Goal: Task Accomplishment & Management: Use online tool/utility

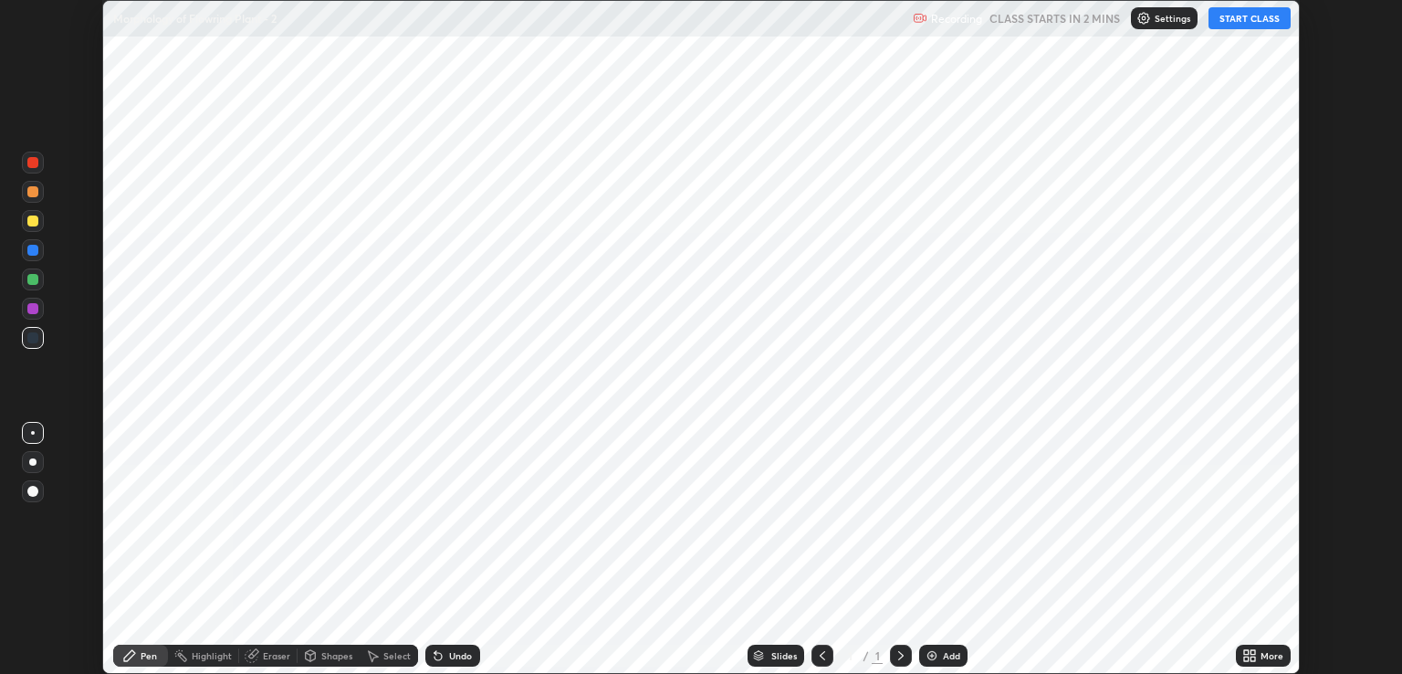
scroll to position [674, 1402]
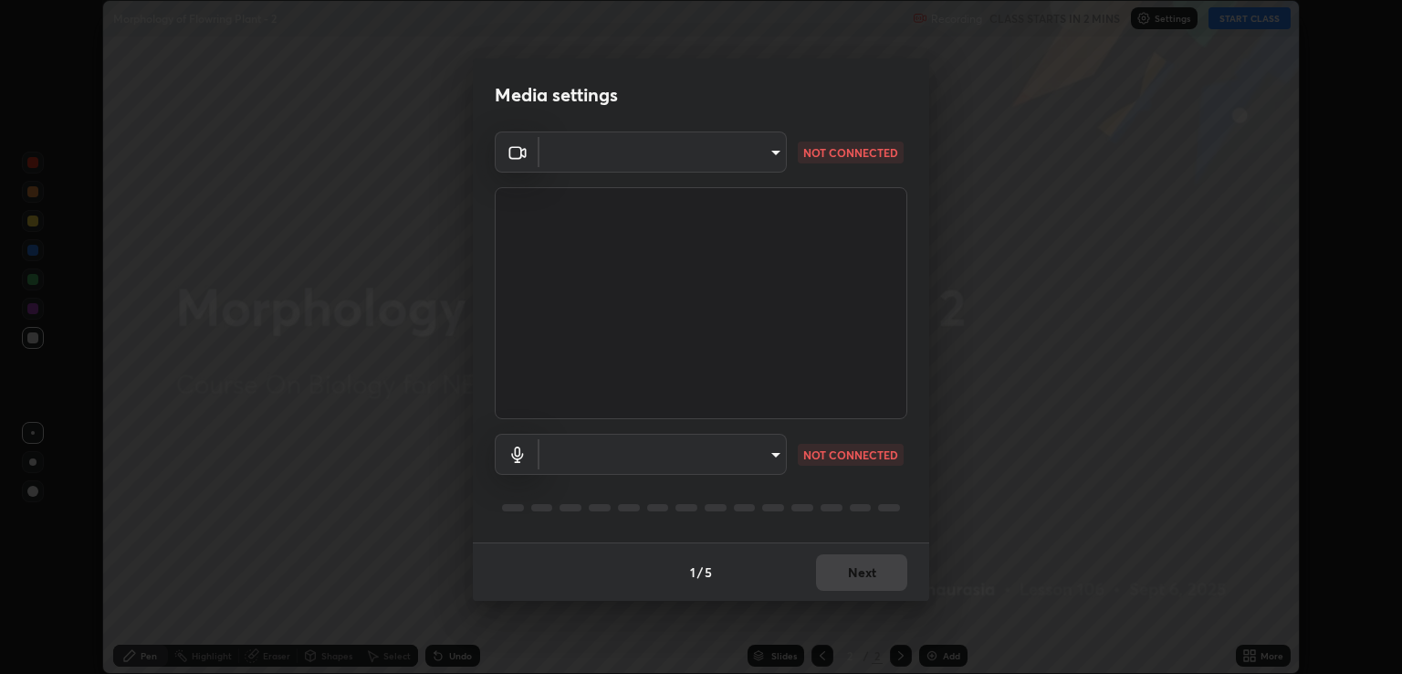
type input "ecbdbd44a66272db987f9f12271ef5319a85e28cdf2a8e5dd884bc8ad31297da"
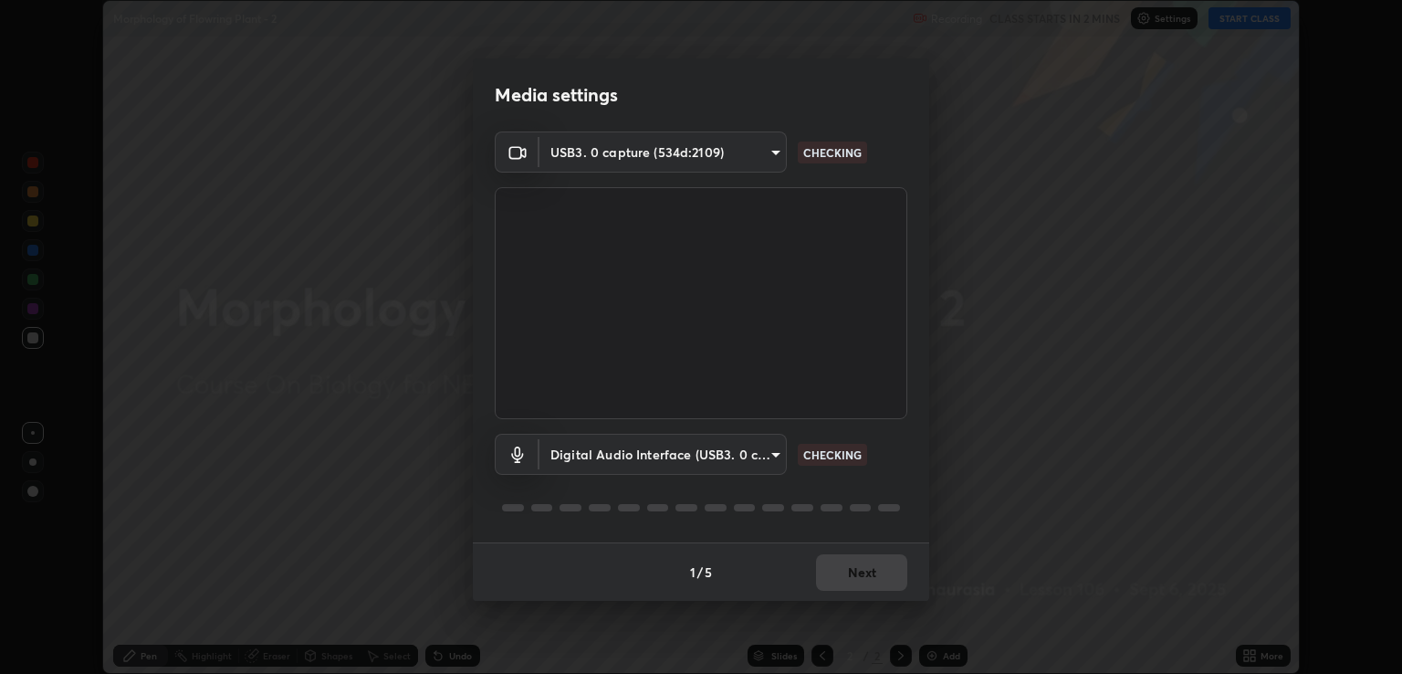
click at [583, 456] on body "Erase all Morphology of Flowring Plant - 2 Recording CLASS STARTS IN 2 MINS Set…" at bounding box center [701, 337] width 1402 height 674
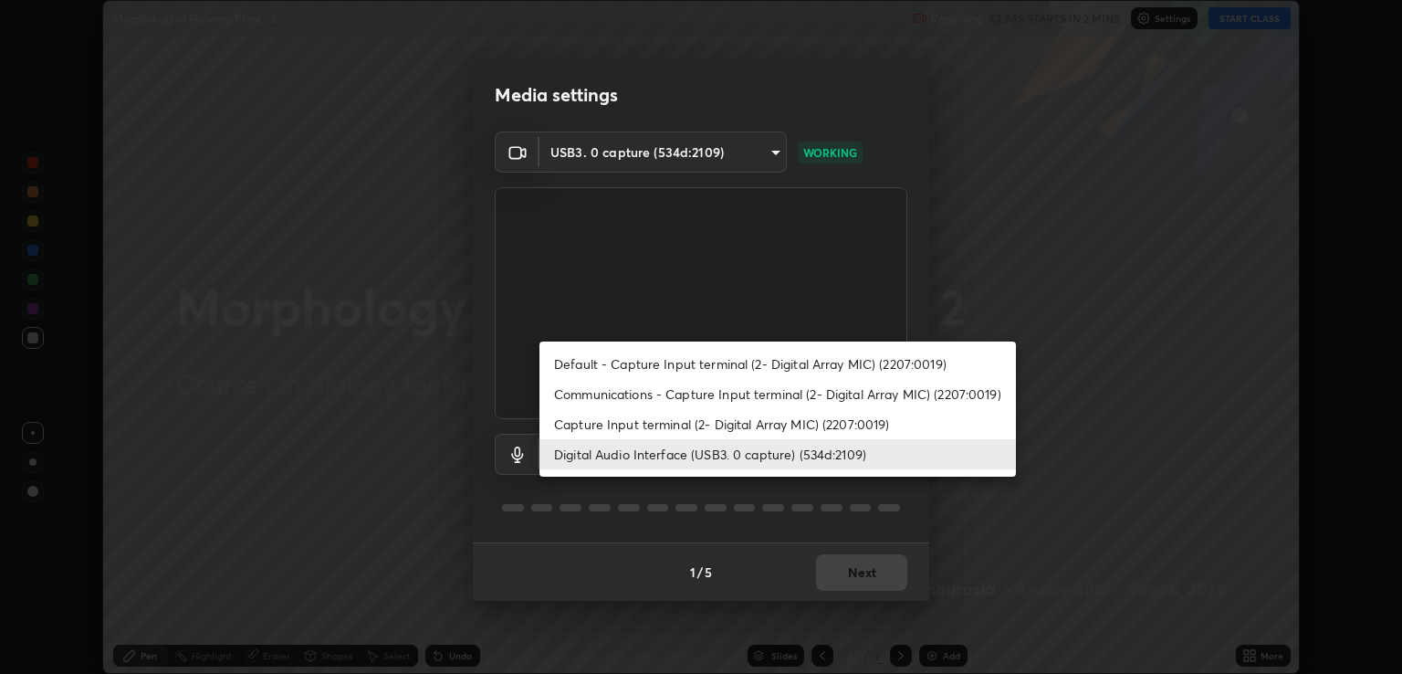
click at [561, 424] on li "Capture Input terminal (2- Digital Array MIC) (2207:0019)" at bounding box center [778, 424] width 477 height 30
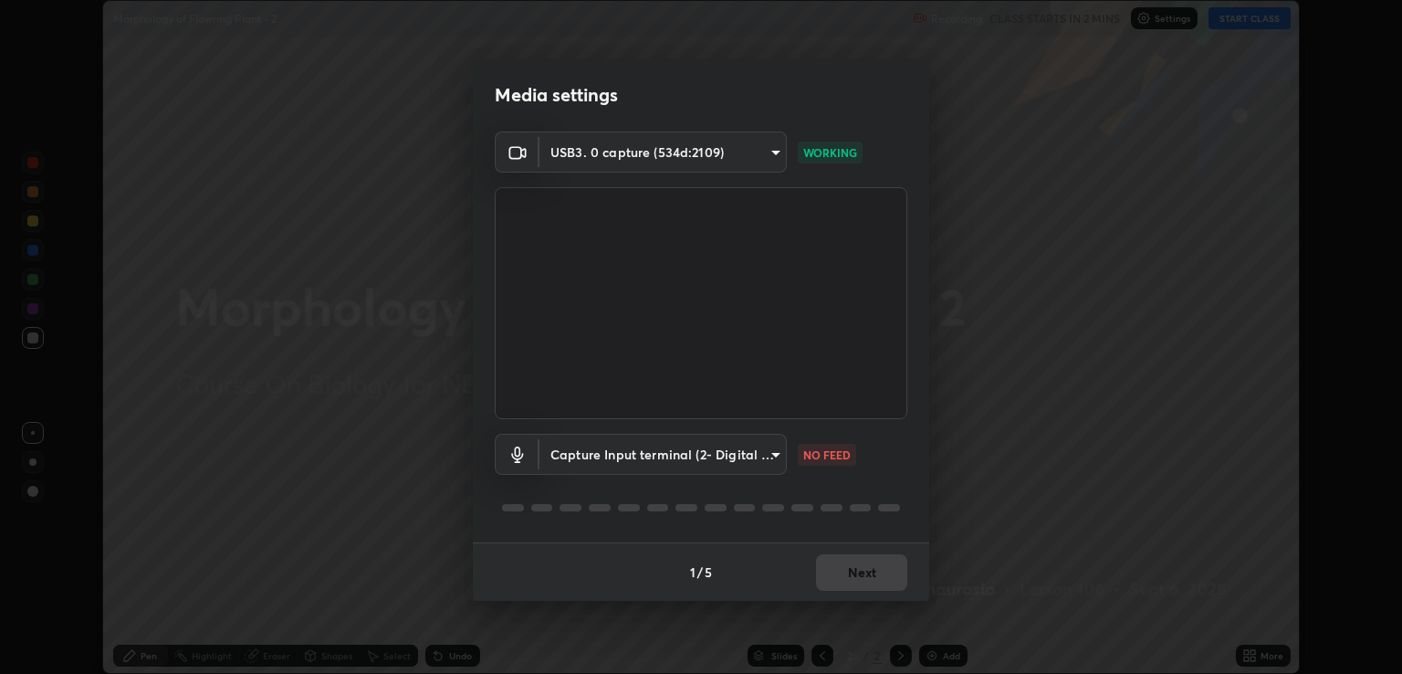
click at [570, 460] on body "Erase all Morphology of Flowring Plant - 2 Recording CLASS STARTS IN 2 MINS Set…" at bounding box center [701, 337] width 1402 height 674
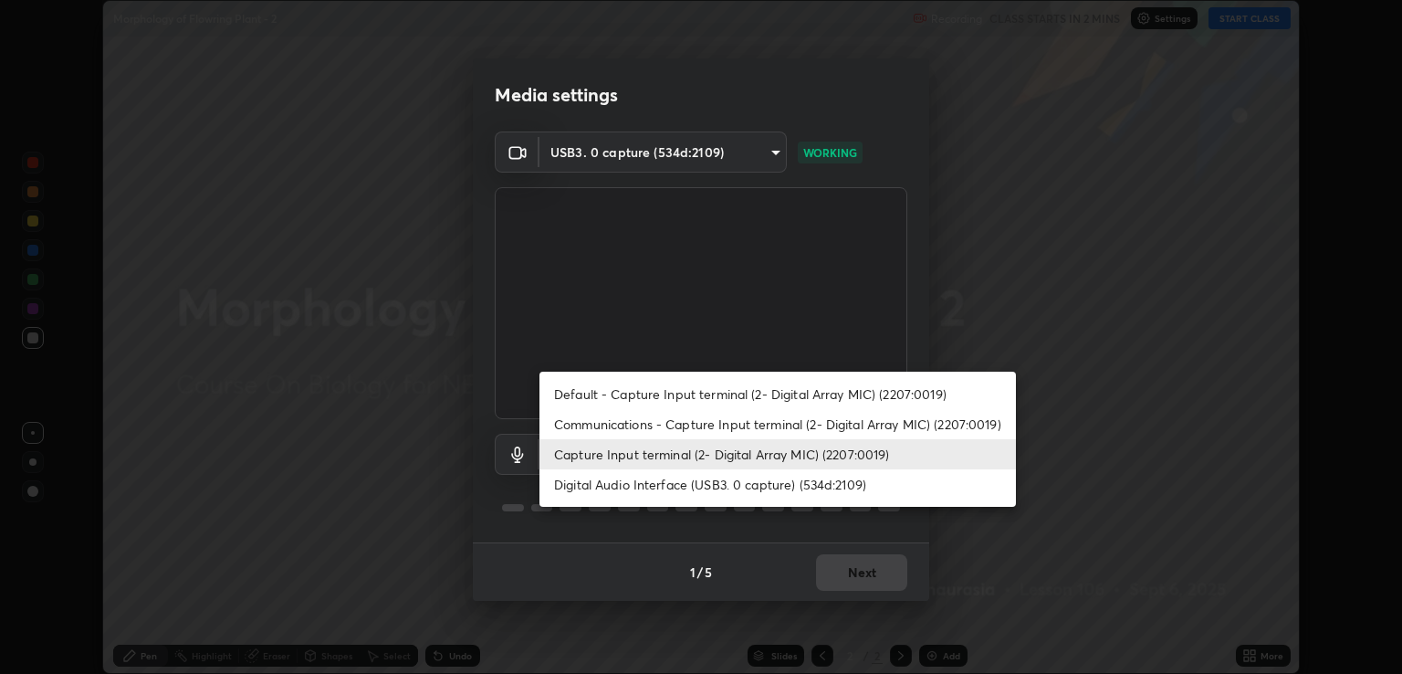
click at [576, 488] on li "Digital Audio Interface (USB3. 0 capture) (534d:2109)" at bounding box center [778, 484] width 477 height 30
type input "641fb1797ef8f9550b7f0158b383ff89036df526a4b0c4fe678c68e459c52791"
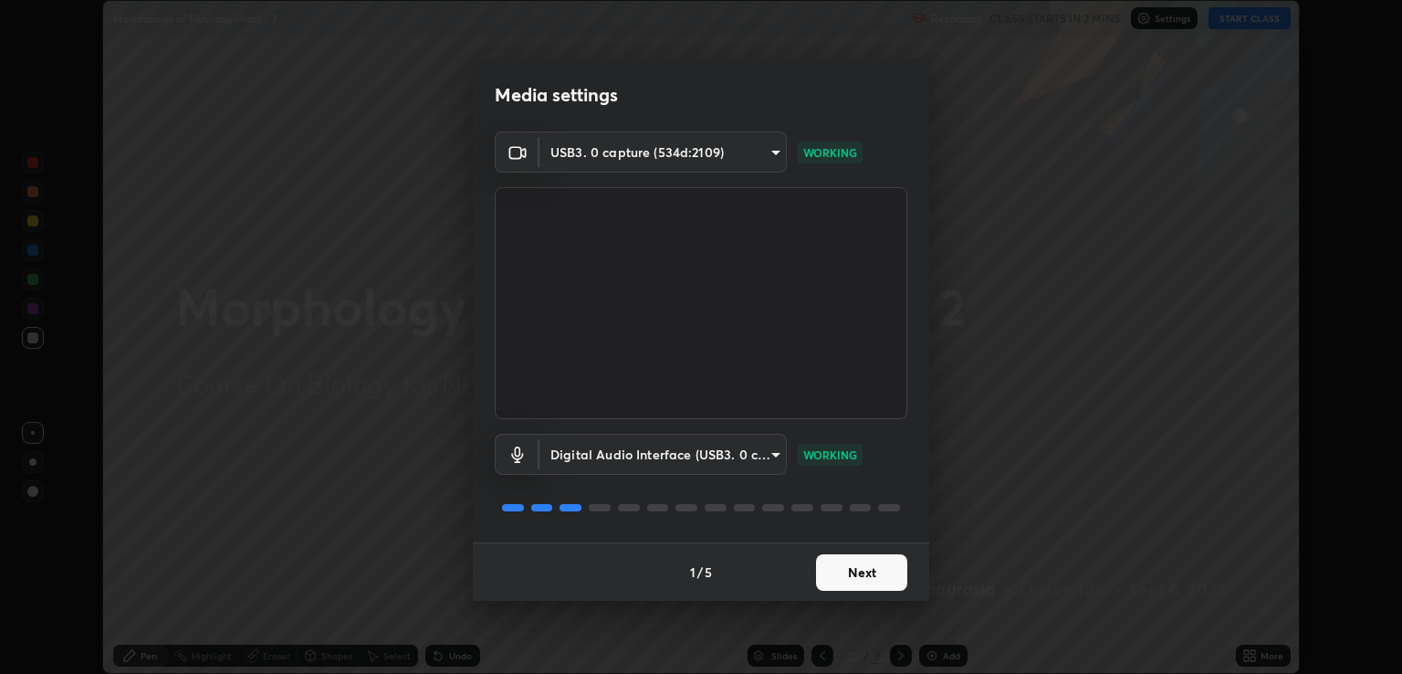
click at [846, 567] on button "Next" at bounding box center [861, 572] width 91 height 37
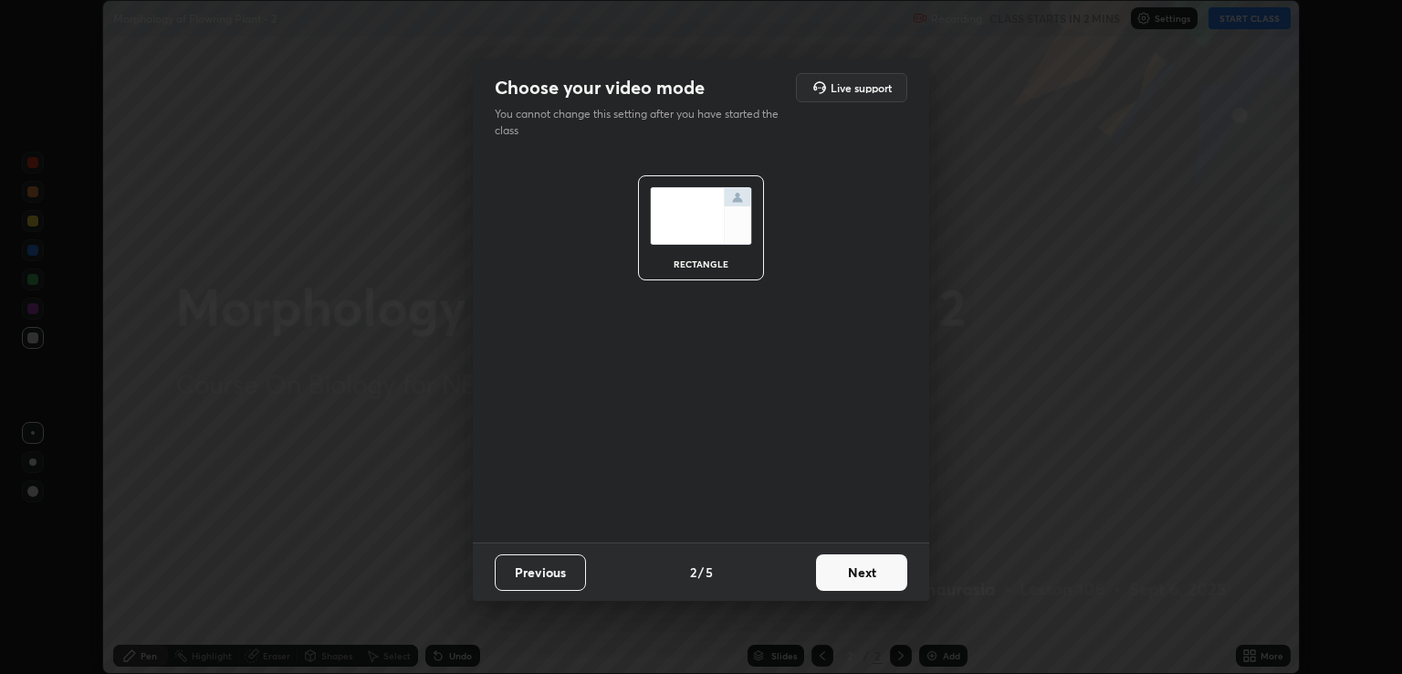
click at [864, 566] on button "Next" at bounding box center [861, 572] width 91 height 37
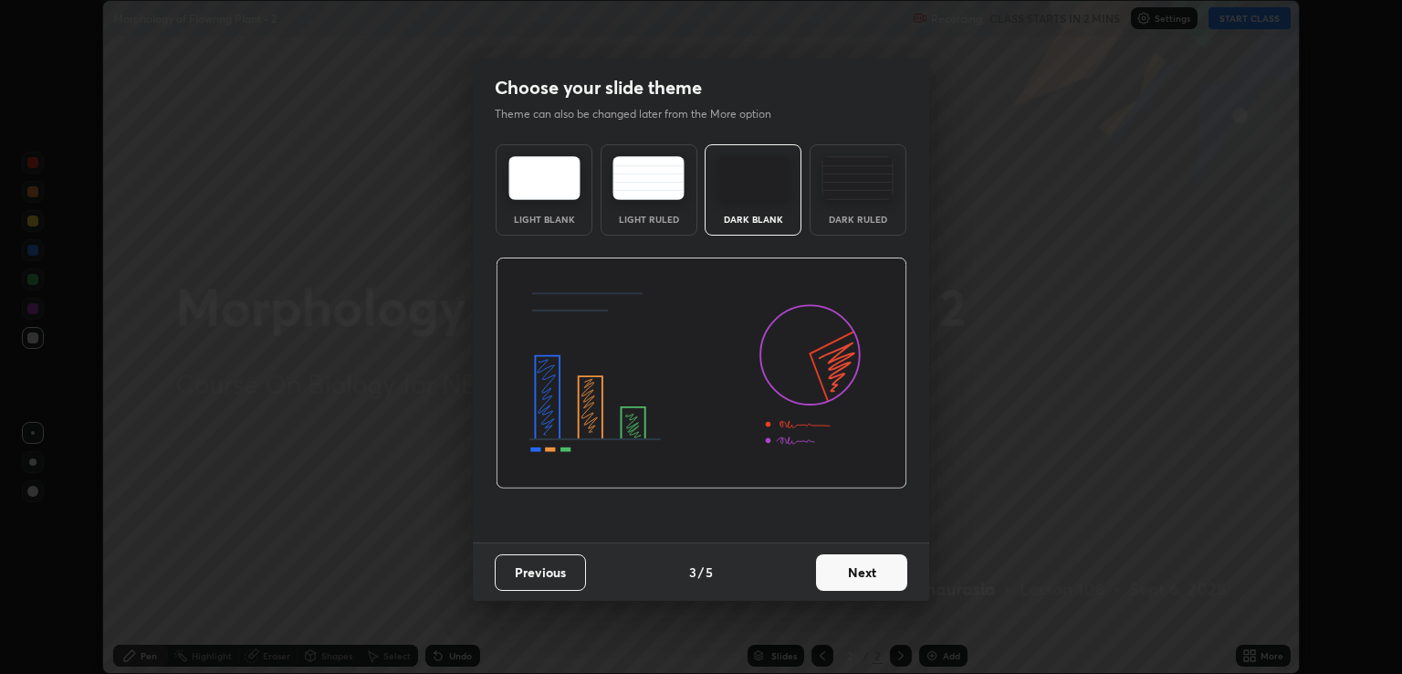
click at [878, 565] on button "Next" at bounding box center [861, 572] width 91 height 37
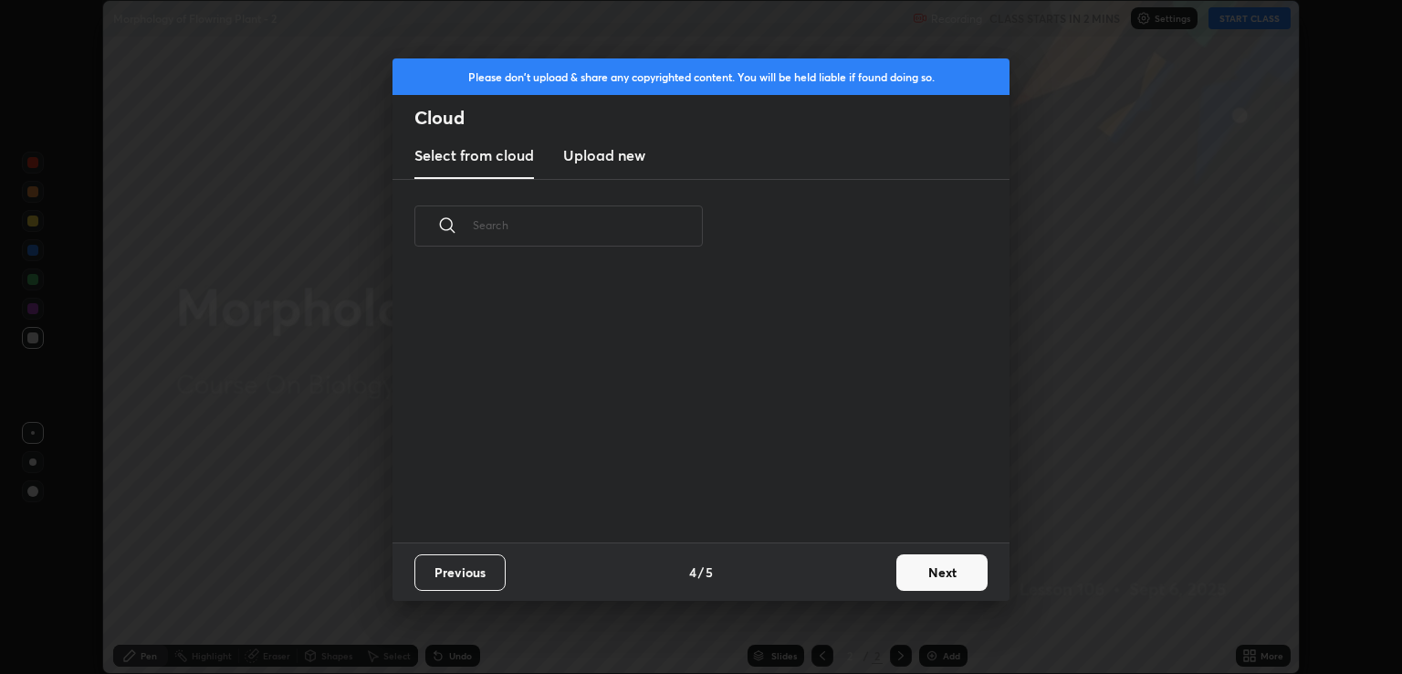
click at [906, 567] on button "Next" at bounding box center [942, 572] width 91 height 37
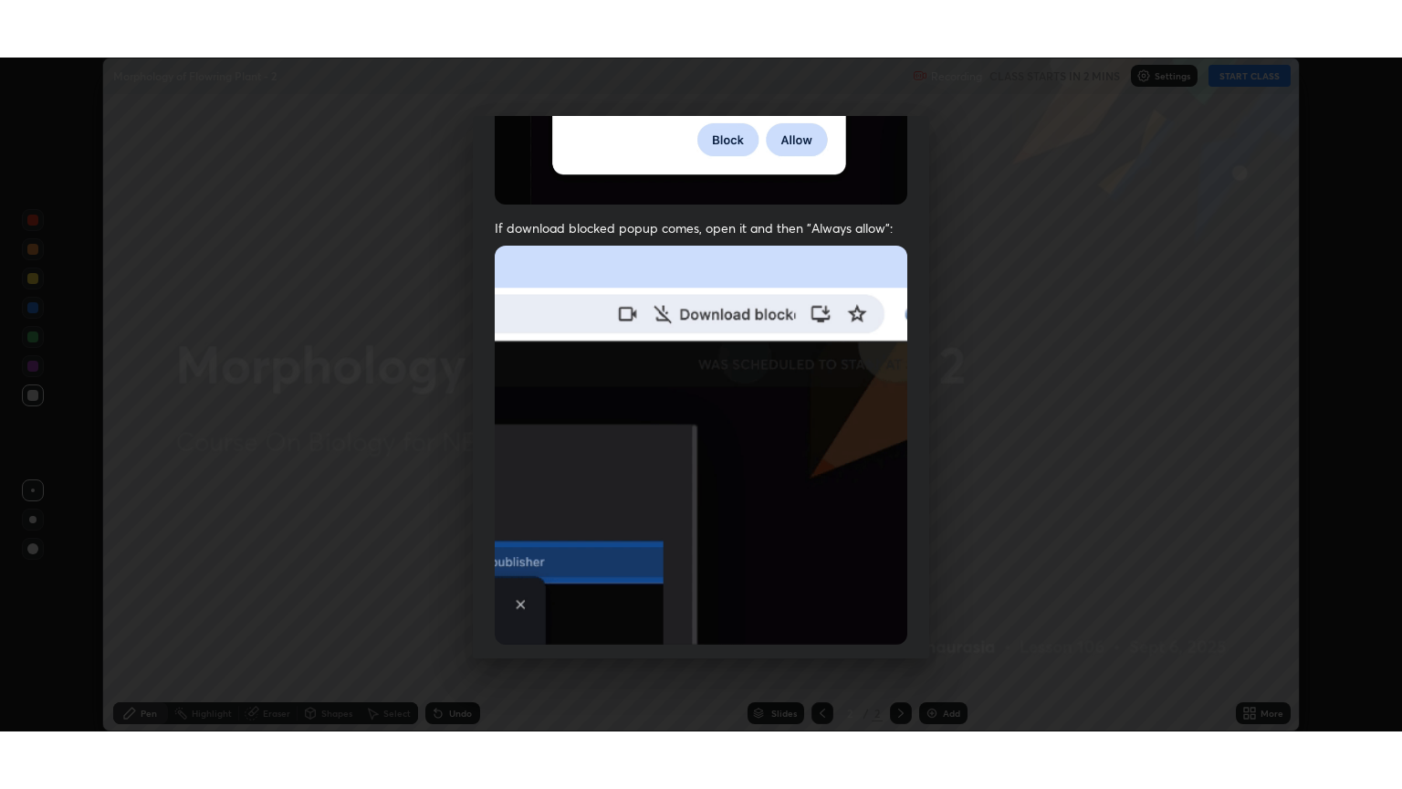
scroll to position [370, 0]
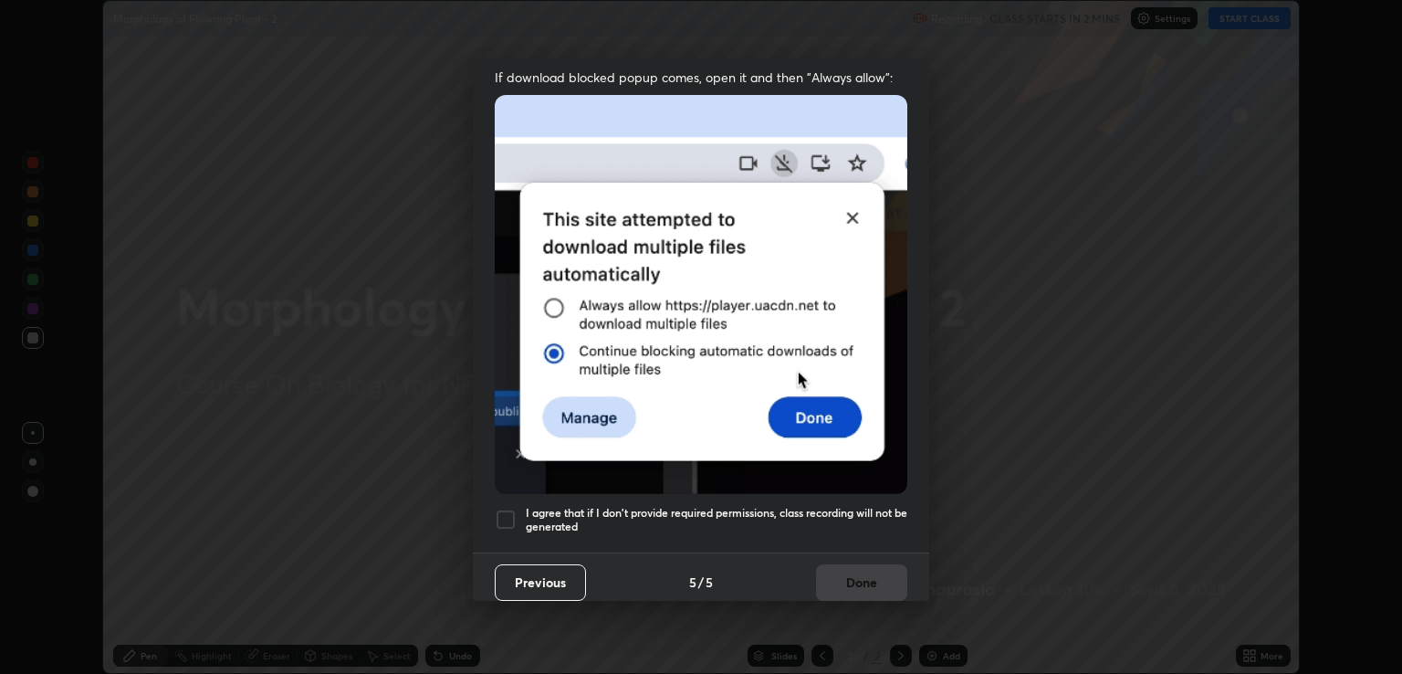
click at [499, 509] on div at bounding box center [506, 520] width 22 height 22
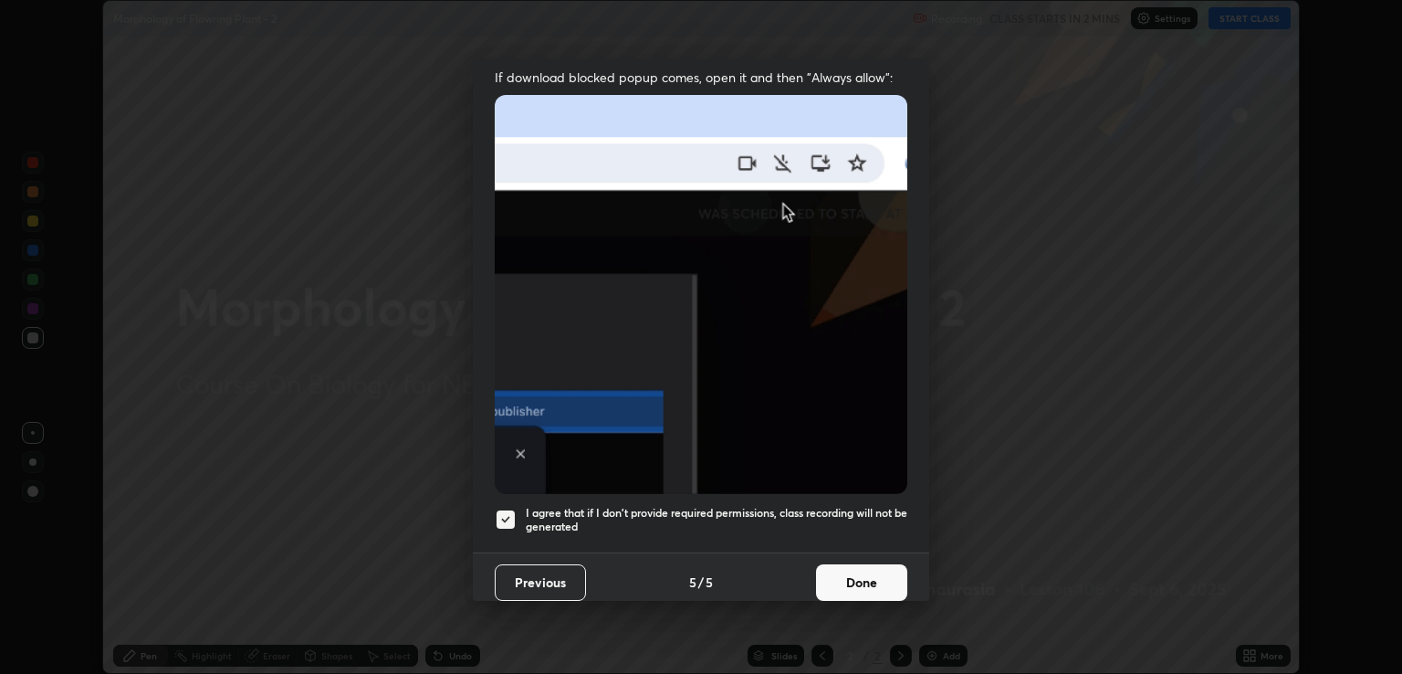
click at [826, 569] on button "Done" at bounding box center [861, 582] width 91 height 37
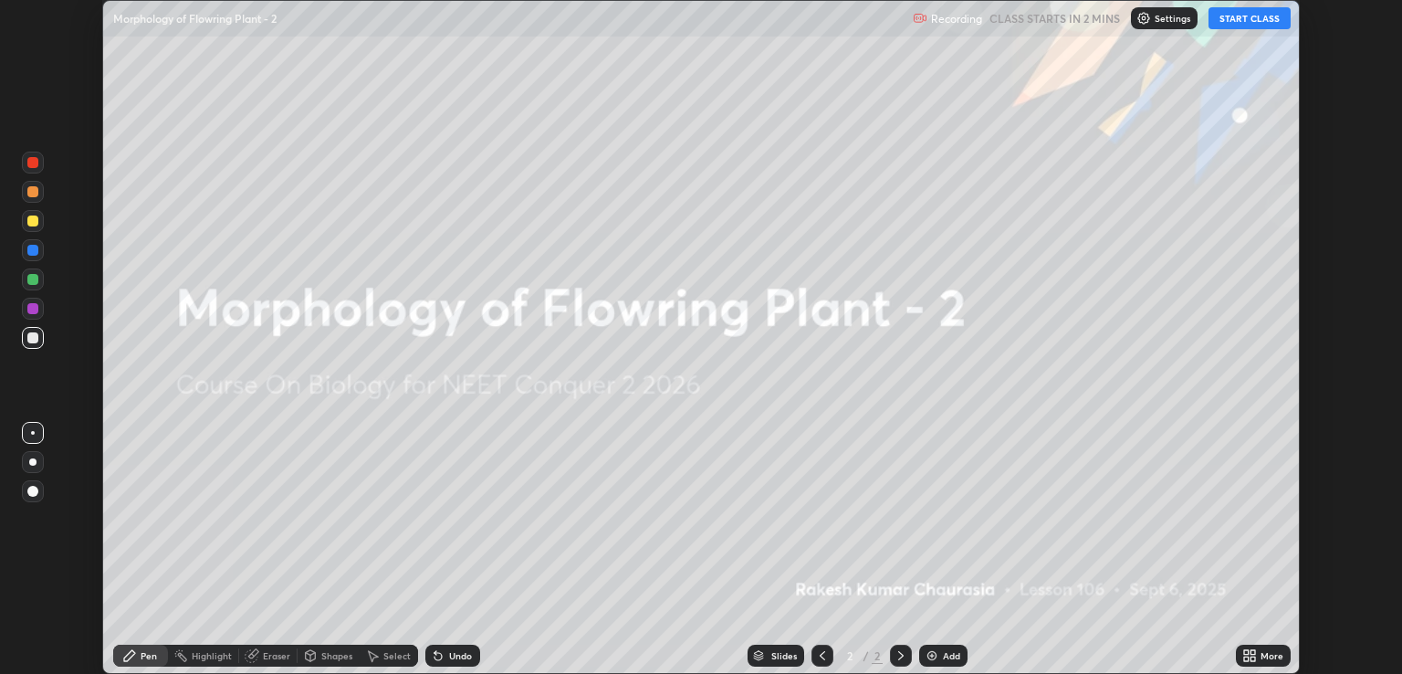
click at [1246, 658] on icon at bounding box center [1246, 658] width 5 height 5
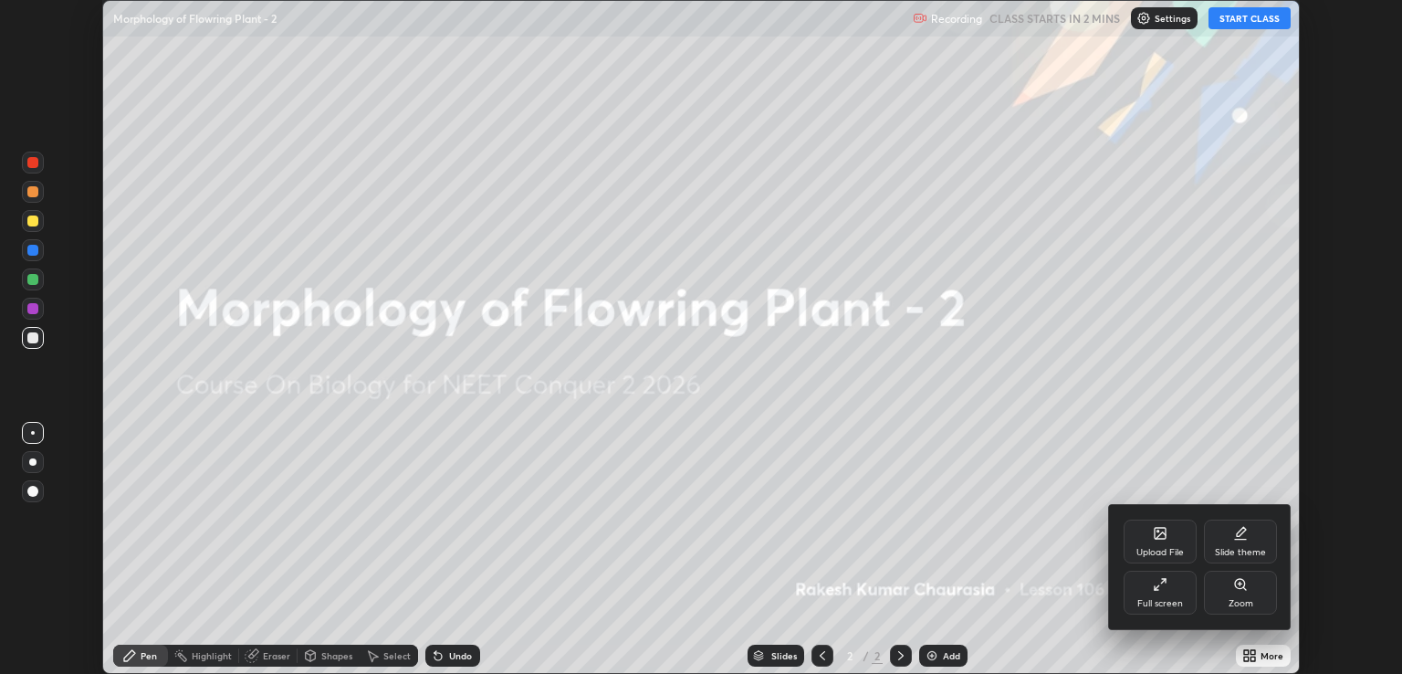
click at [1227, 552] on div "Slide theme" at bounding box center [1240, 552] width 51 height 9
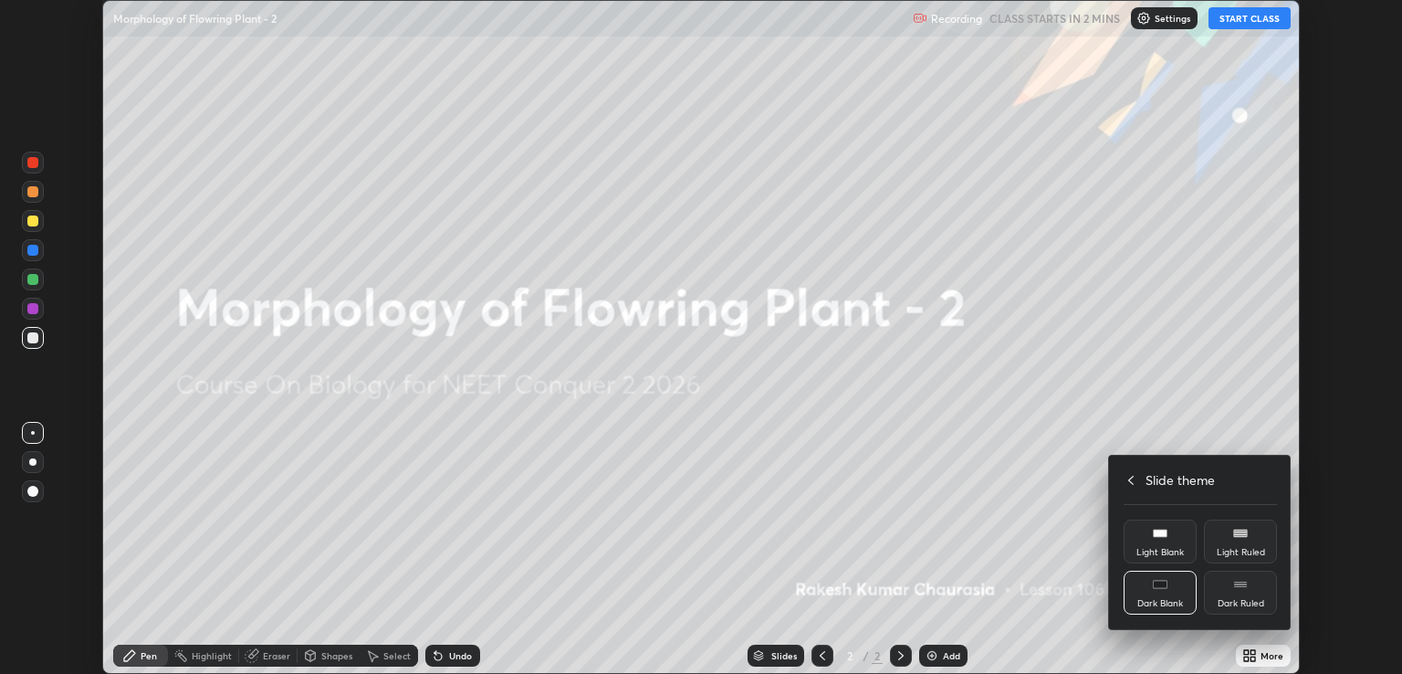
click at [1242, 597] on div "Dark Ruled" at bounding box center [1240, 593] width 73 height 44
click at [1139, 472] on div "Slide theme" at bounding box center [1200, 479] width 153 height 19
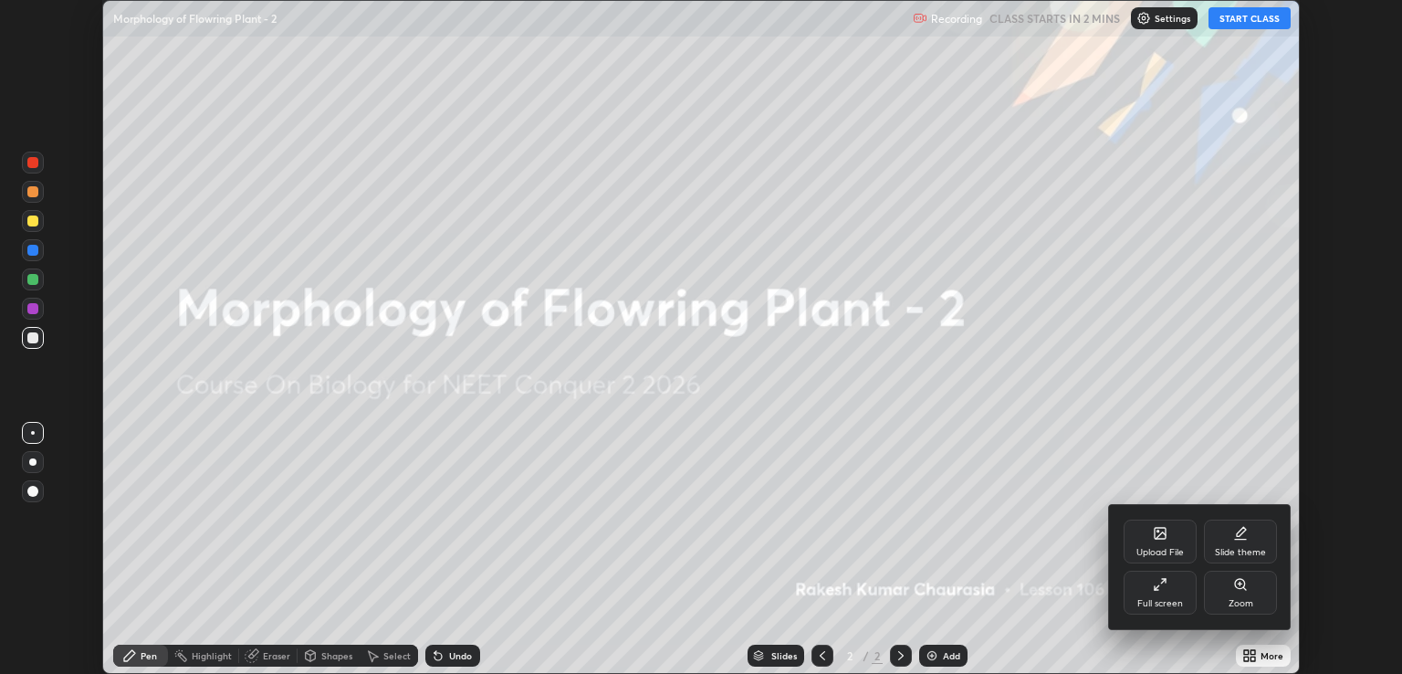
click at [1150, 589] on div "Full screen" at bounding box center [1160, 593] width 73 height 44
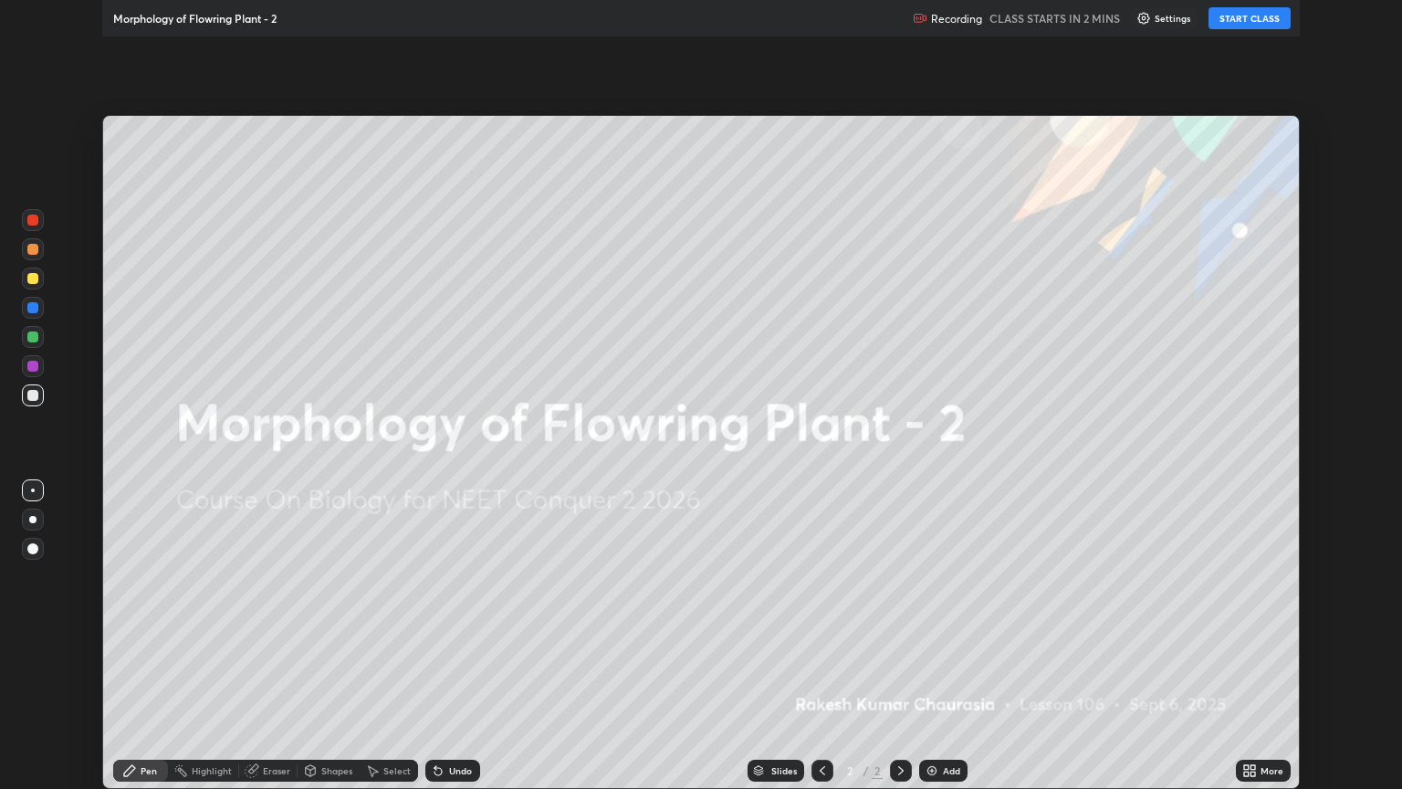
scroll to position [789, 1402]
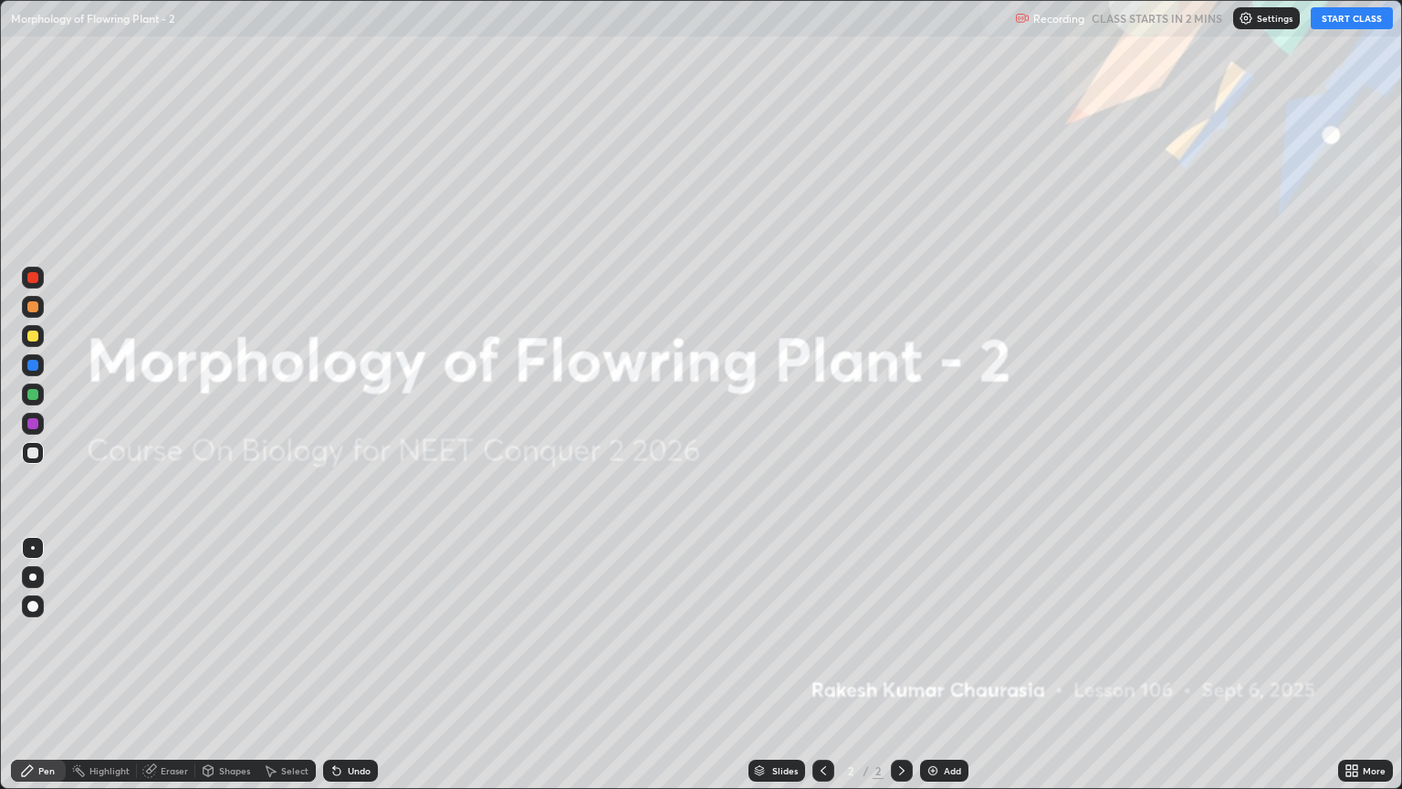
click at [1336, 19] on button "START CLASS" at bounding box center [1352, 18] width 82 height 22
click at [950, 673] on div "Add" at bounding box center [952, 770] width 17 height 9
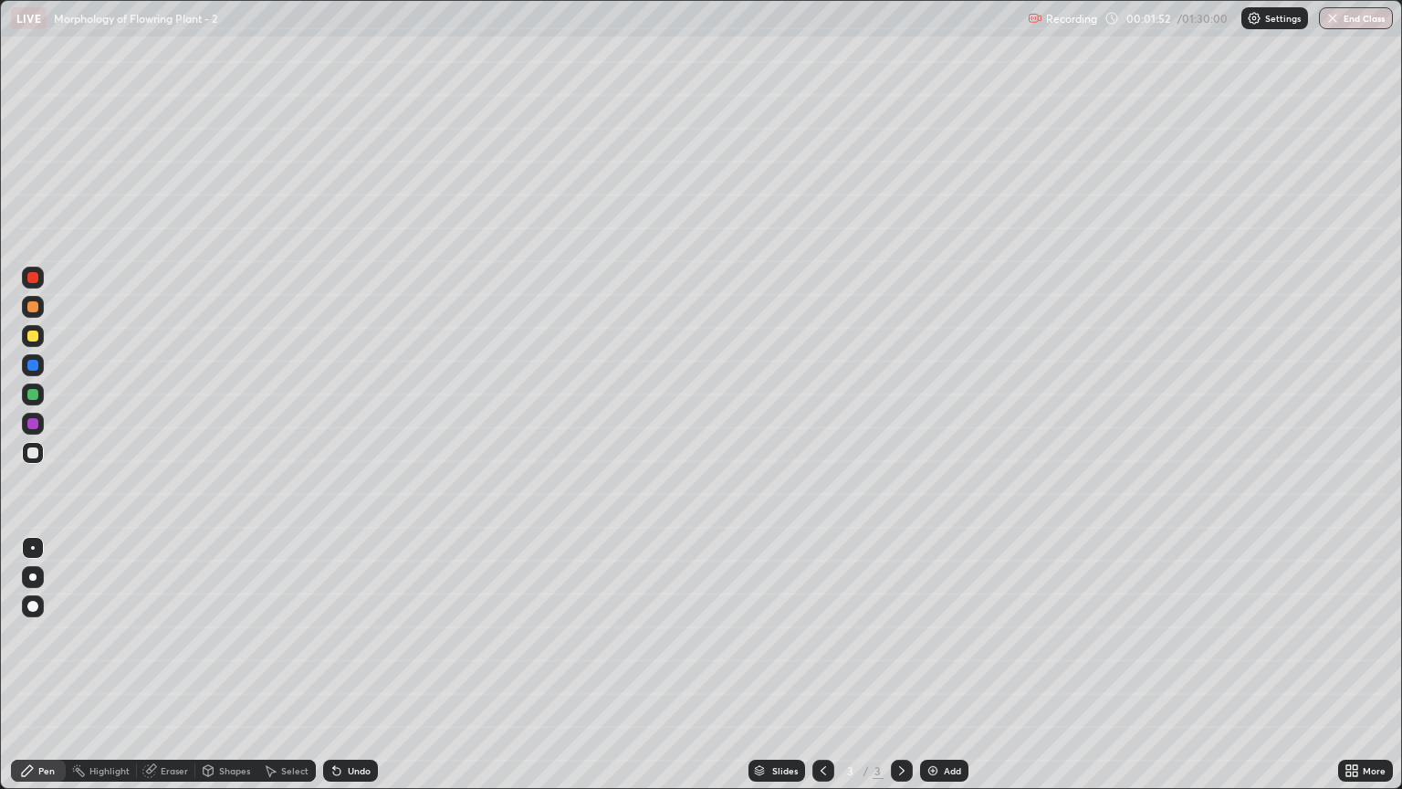
click at [33, 391] on div at bounding box center [32, 394] width 11 height 11
click at [31, 547] on div at bounding box center [33, 548] width 4 height 4
click at [25, 336] on div at bounding box center [33, 336] width 22 height 22
click at [36, 449] on div at bounding box center [32, 452] width 11 height 11
click at [33, 548] on div at bounding box center [33, 548] width 4 height 4
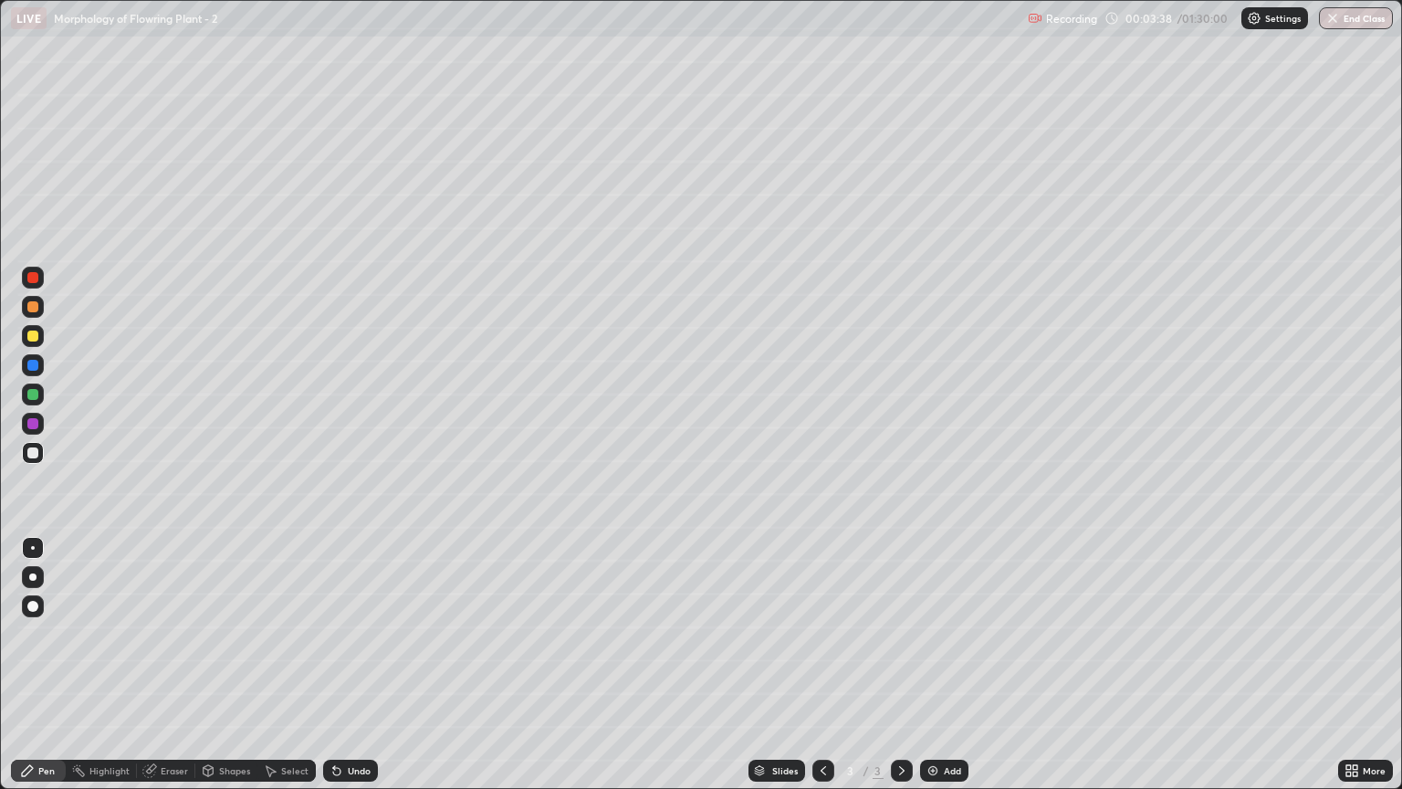
click at [34, 392] on div at bounding box center [32, 394] width 11 height 11
click at [183, 673] on div "Eraser" at bounding box center [174, 770] width 27 height 9
click at [366, 673] on div "Undo" at bounding box center [359, 770] width 23 height 9
click at [59, 673] on div "Pen" at bounding box center [38, 771] width 55 height 22
click at [184, 673] on div "Eraser" at bounding box center [166, 771] width 58 height 22
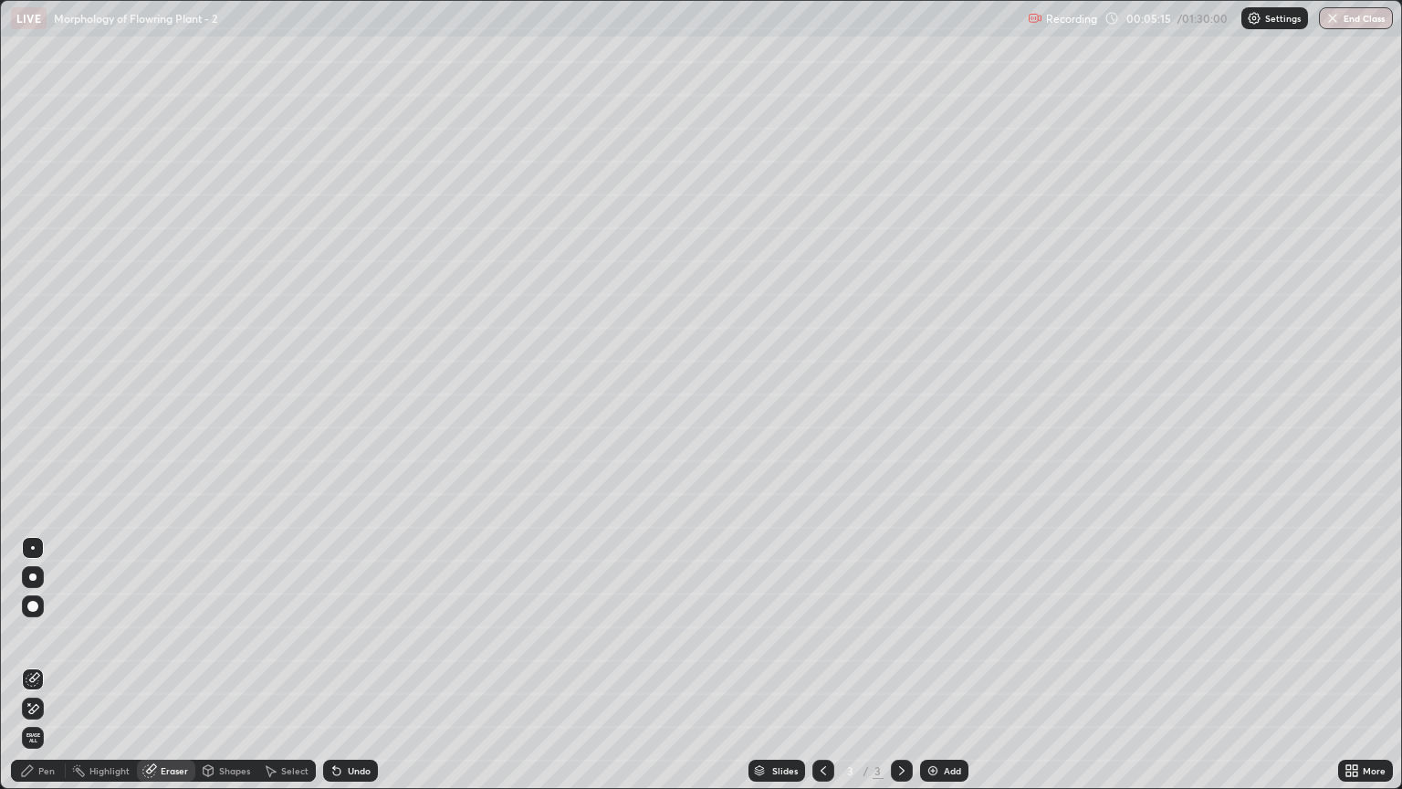
click at [46, 673] on div "Pen" at bounding box center [46, 770] width 16 height 9
click at [40, 455] on div at bounding box center [33, 453] width 22 height 22
click at [33, 548] on div at bounding box center [33, 548] width 4 height 4
click at [294, 673] on div "Select" at bounding box center [286, 771] width 58 height 22
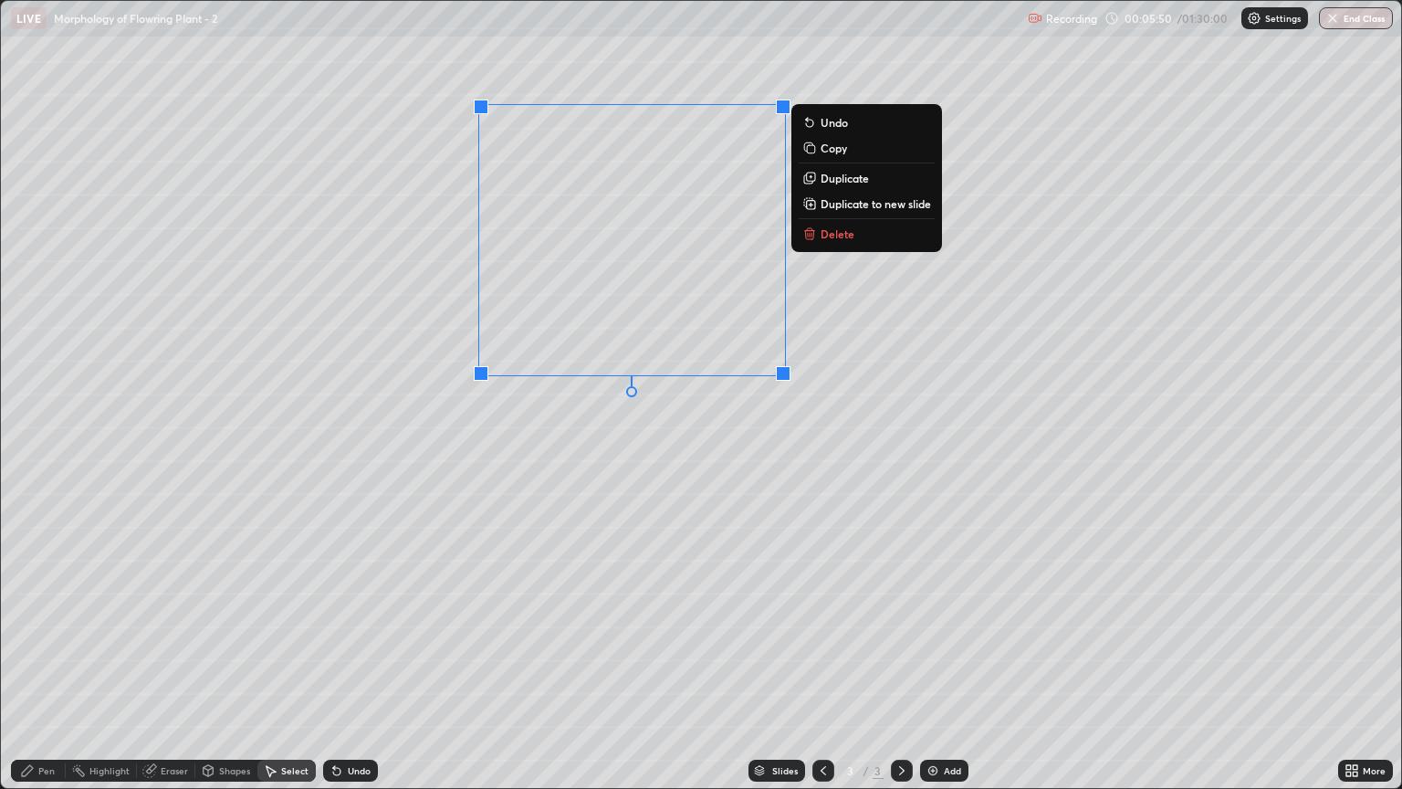
click at [629, 479] on div "0 ° Undo Copy Duplicate Duplicate to new slide Delete" at bounding box center [701, 394] width 1401 height 787
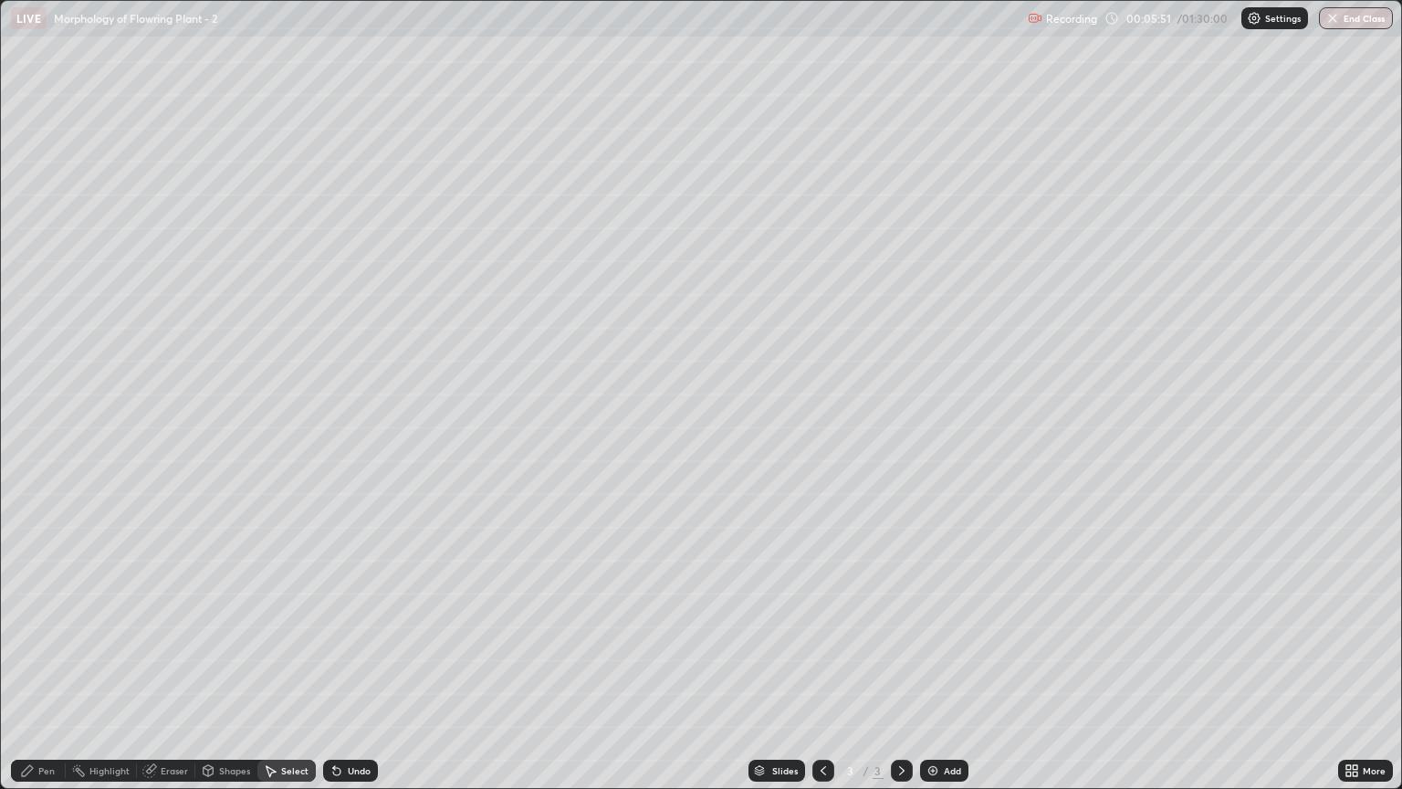
click at [37, 673] on div "Pen" at bounding box center [38, 771] width 55 height 22
click at [29, 454] on div at bounding box center [32, 452] width 11 height 11
click at [33, 541] on div at bounding box center [33, 548] width 22 height 22
click at [33, 394] on div at bounding box center [32, 394] width 11 height 11
click at [29, 331] on div at bounding box center [32, 336] width 11 height 11
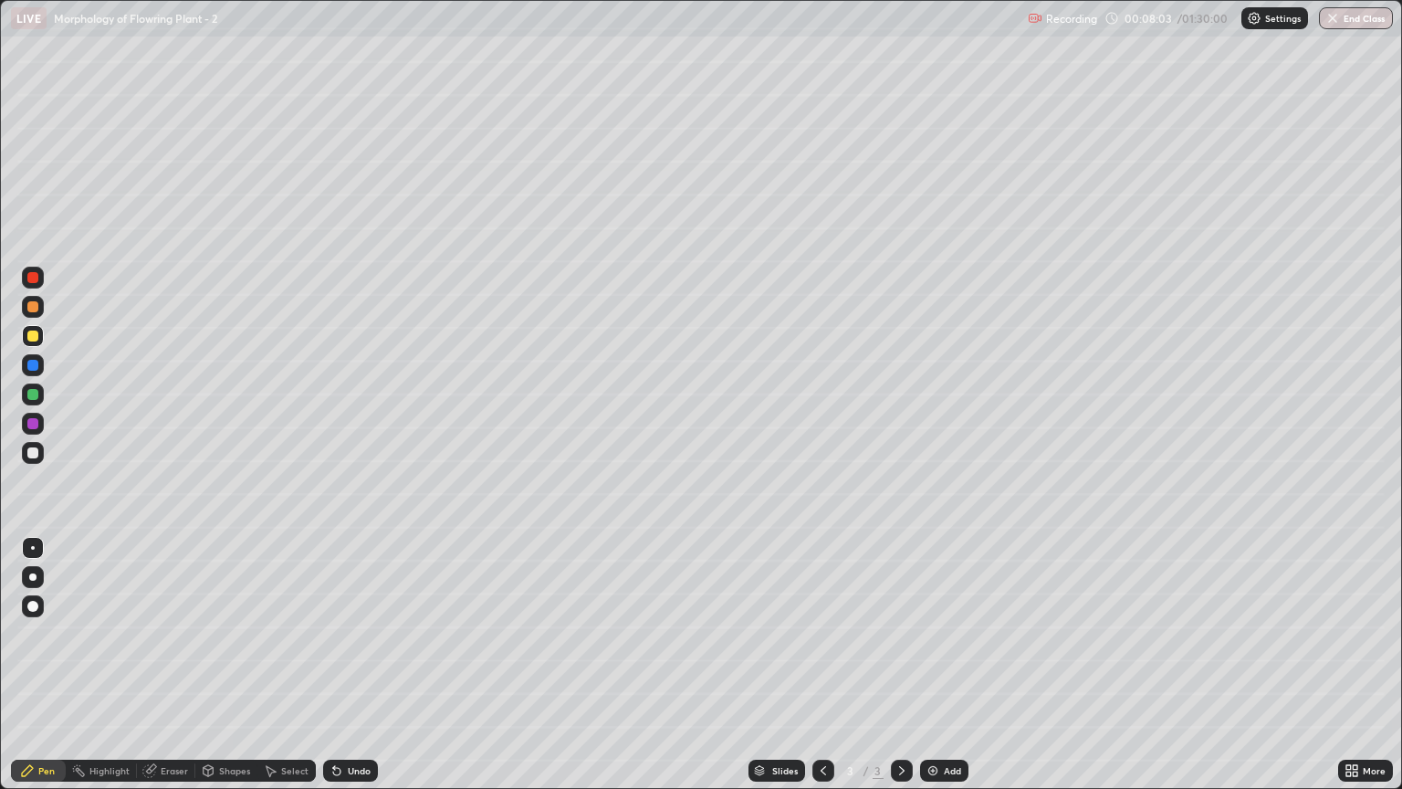
click at [26, 448] on div at bounding box center [33, 453] width 22 height 22
click at [33, 341] on div at bounding box center [32, 336] width 11 height 11
click at [34, 457] on div at bounding box center [32, 452] width 11 height 11
click at [32, 390] on div at bounding box center [32, 394] width 11 height 11
click at [344, 673] on div "Undo" at bounding box center [350, 771] width 55 height 22
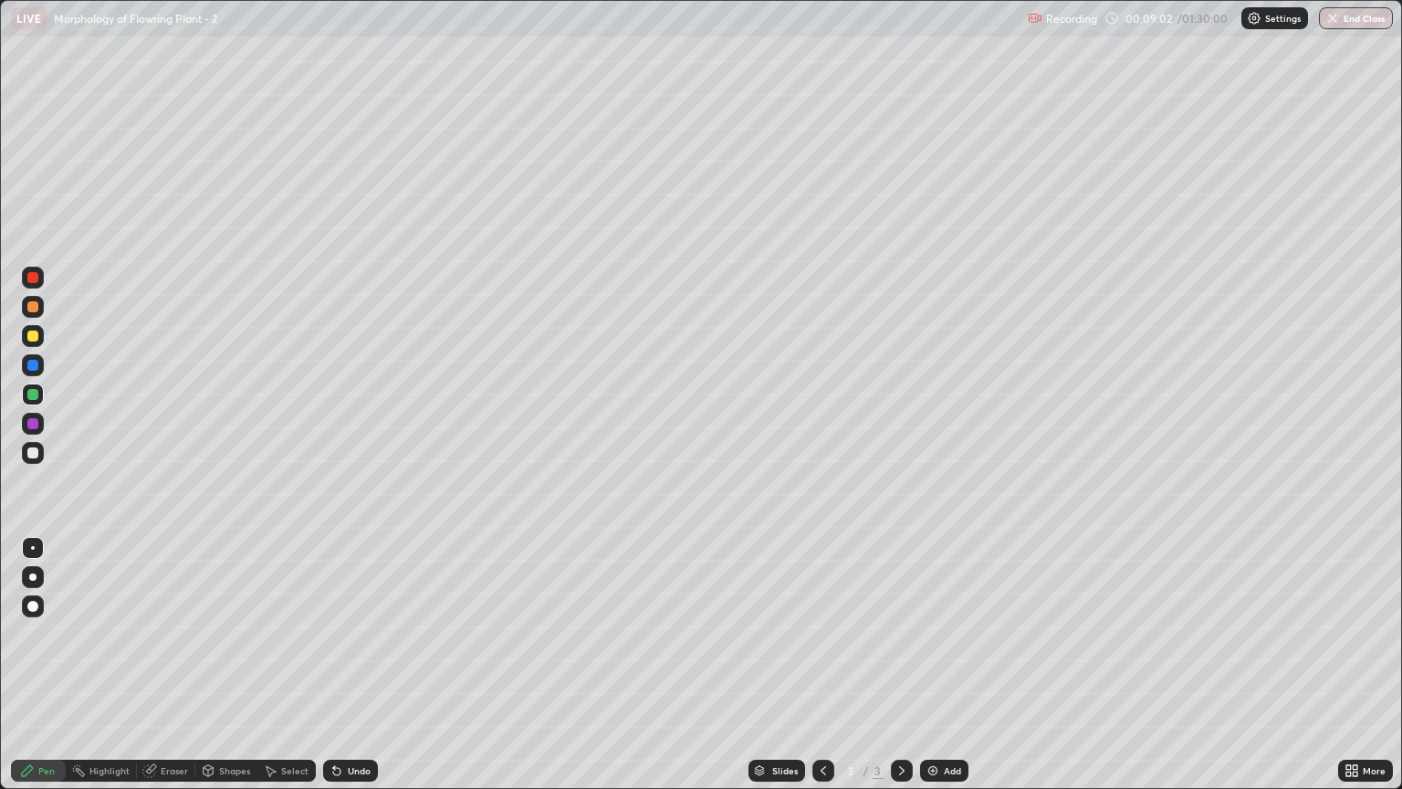
click at [343, 673] on div "Undo" at bounding box center [350, 771] width 55 height 22
click at [29, 454] on div at bounding box center [32, 452] width 11 height 11
click at [348, 673] on div "Undo" at bounding box center [350, 771] width 55 height 22
click at [349, 673] on div "Undo" at bounding box center [350, 771] width 55 height 22
click at [352, 673] on div "Undo" at bounding box center [350, 771] width 55 height 22
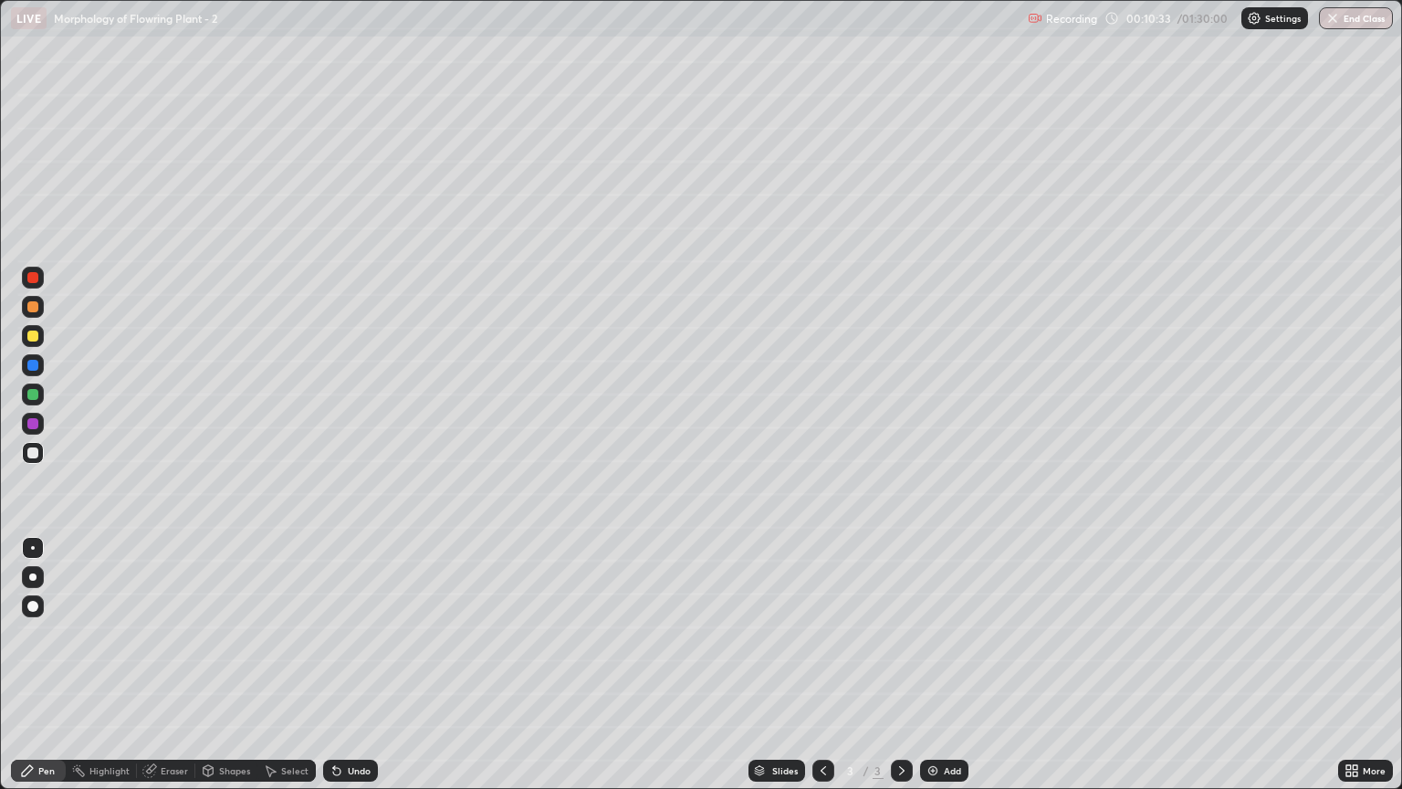
click at [297, 673] on div "Select" at bounding box center [294, 770] width 27 height 9
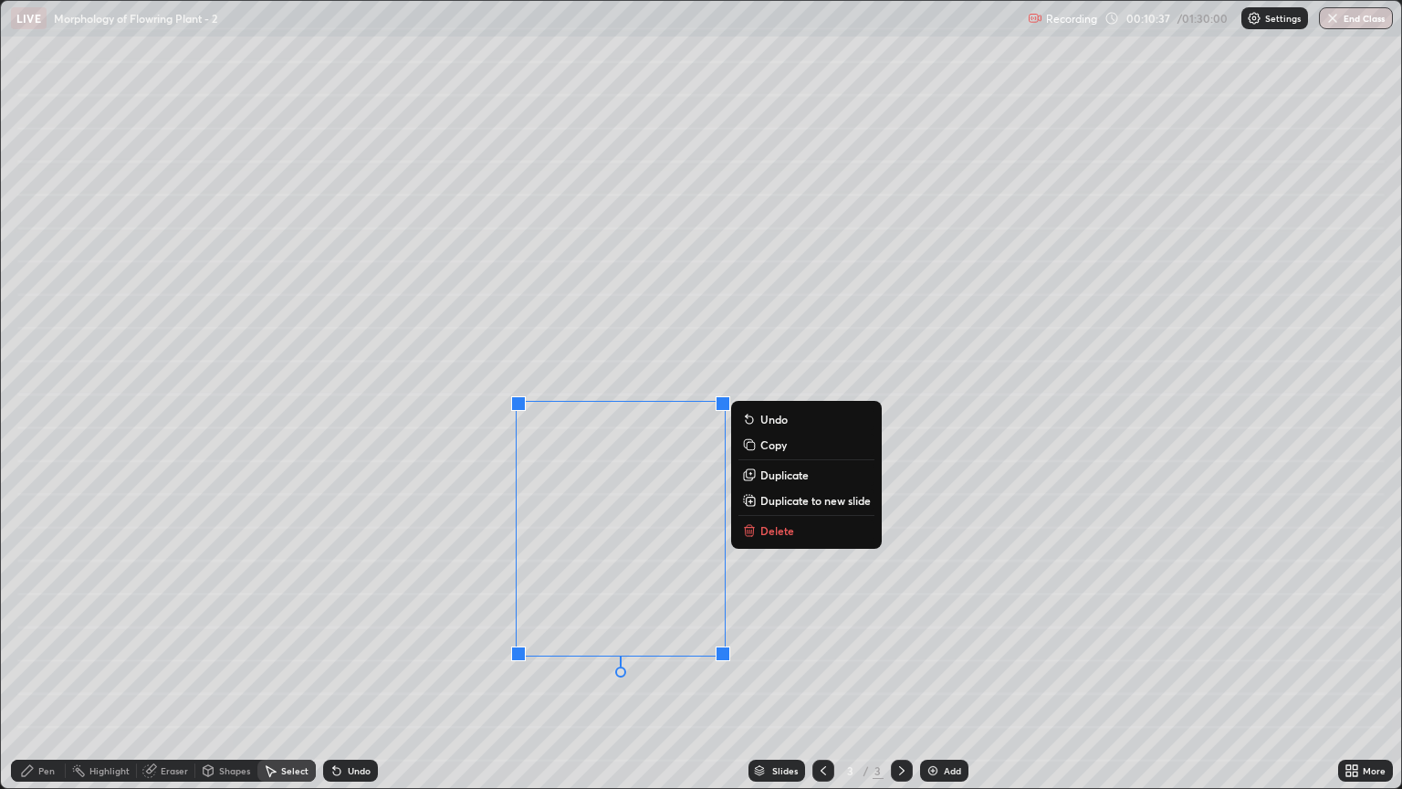
click at [770, 478] on p "Duplicate" at bounding box center [785, 474] width 48 height 15
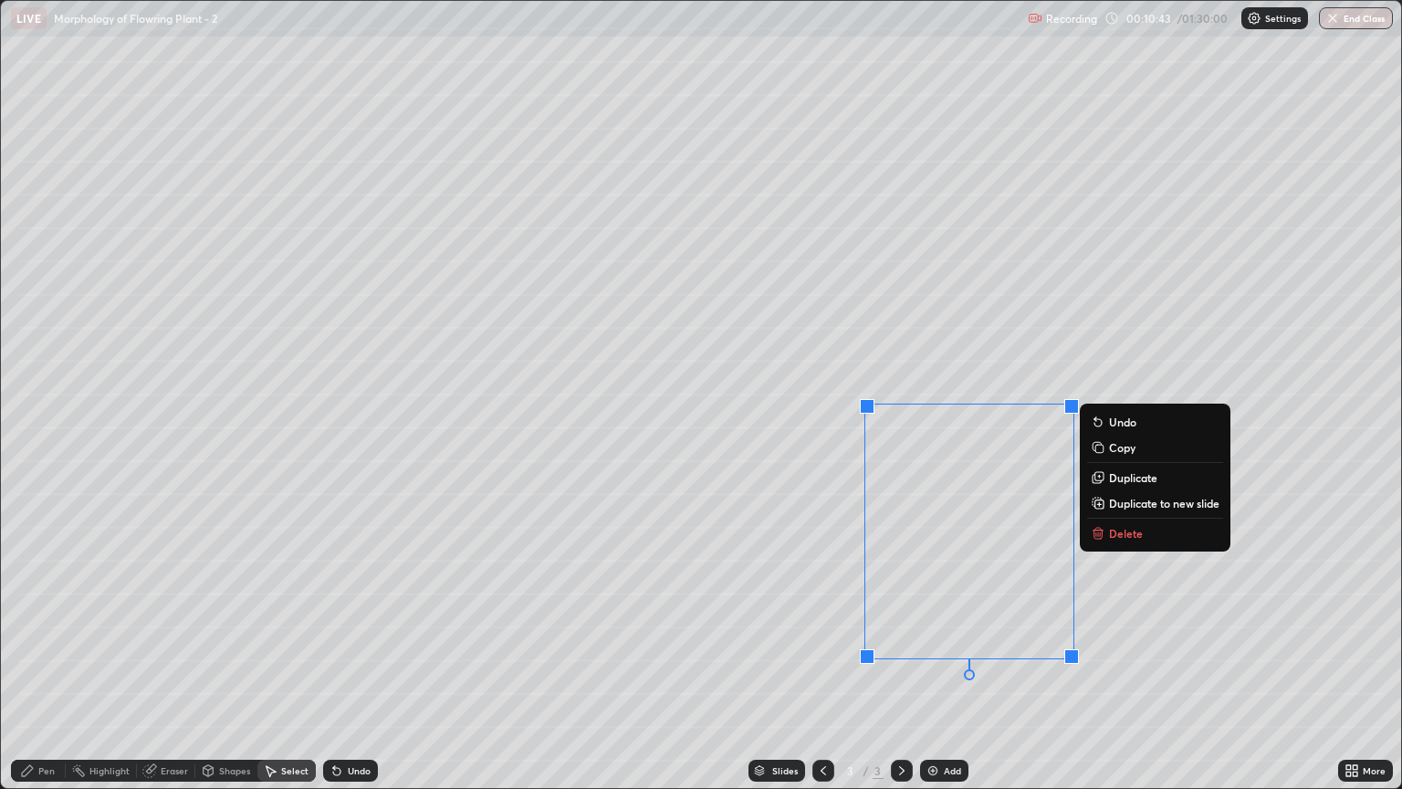
click at [767, 673] on div "0 ° Undo Copy Duplicate Duplicate to new slide Delete" at bounding box center [701, 394] width 1401 height 787
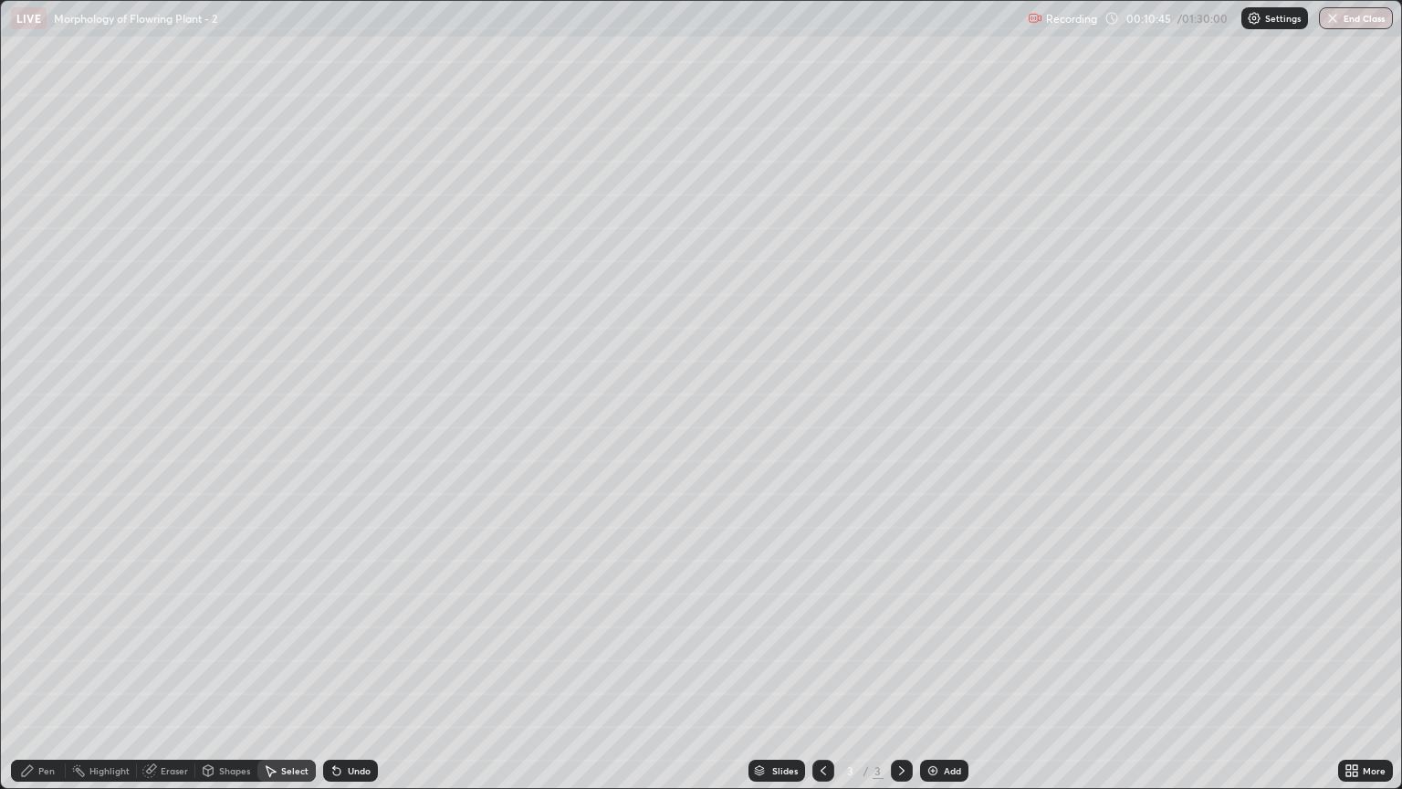
click at [55, 673] on div "Pen" at bounding box center [38, 771] width 55 height 22
click at [31, 579] on div at bounding box center [32, 576] width 7 height 7
click at [34, 453] on div at bounding box center [32, 452] width 11 height 11
click at [33, 449] on div at bounding box center [32, 452] width 11 height 11
click at [35, 394] on div at bounding box center [32, 394] width 11 height 11
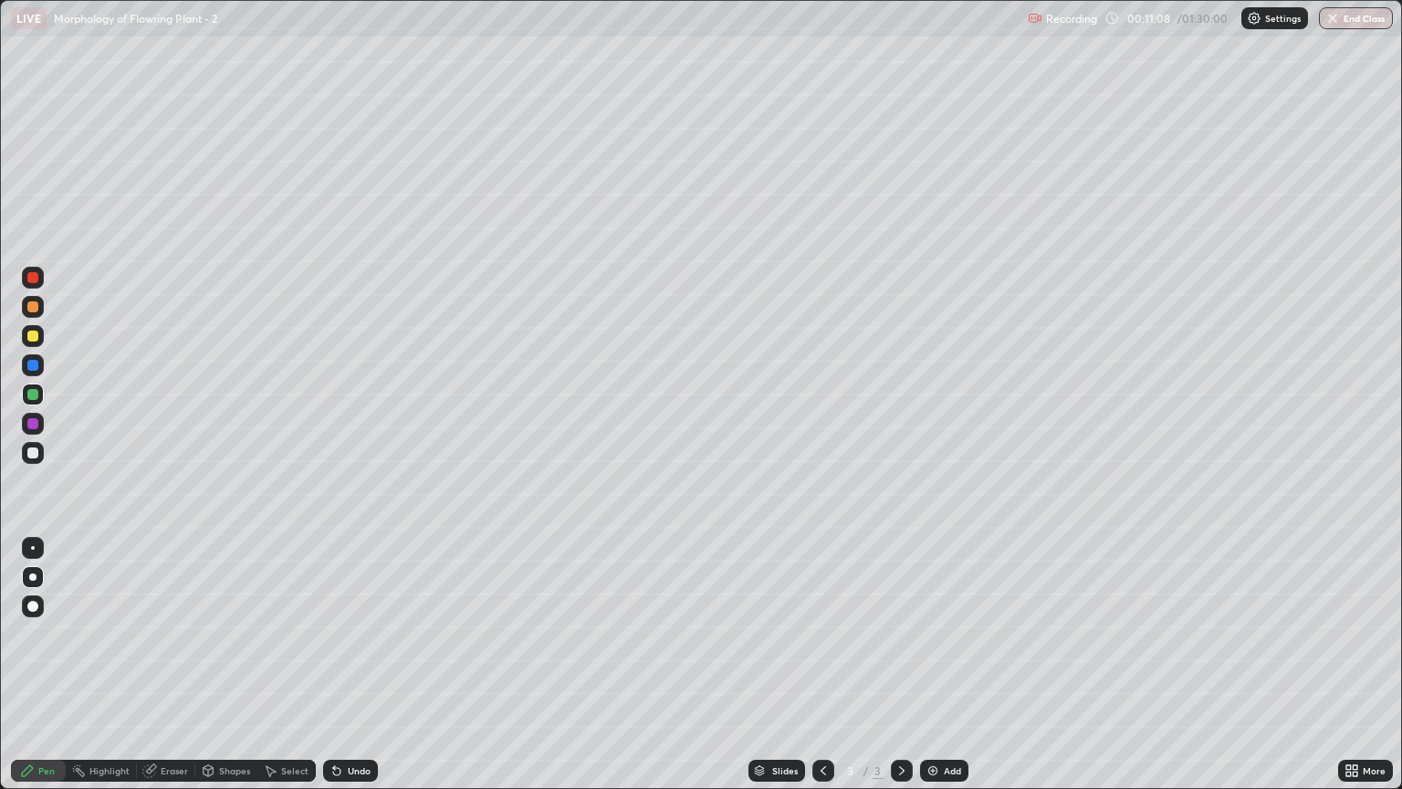
click at [34, 577] on div at bounding box center [32, 576] width 7 height 7
click at [29, 449] on div at bounding box center [32, 452] width 11 height 11
click at [33, 548] on div at bounding box center [33, 548] width 4 height 4
click at [36, 373] on div at bounding box center [33, 365] width 22 height 22
click at [33, 570] on div at bounding box center [33, 577] width 22 height 22
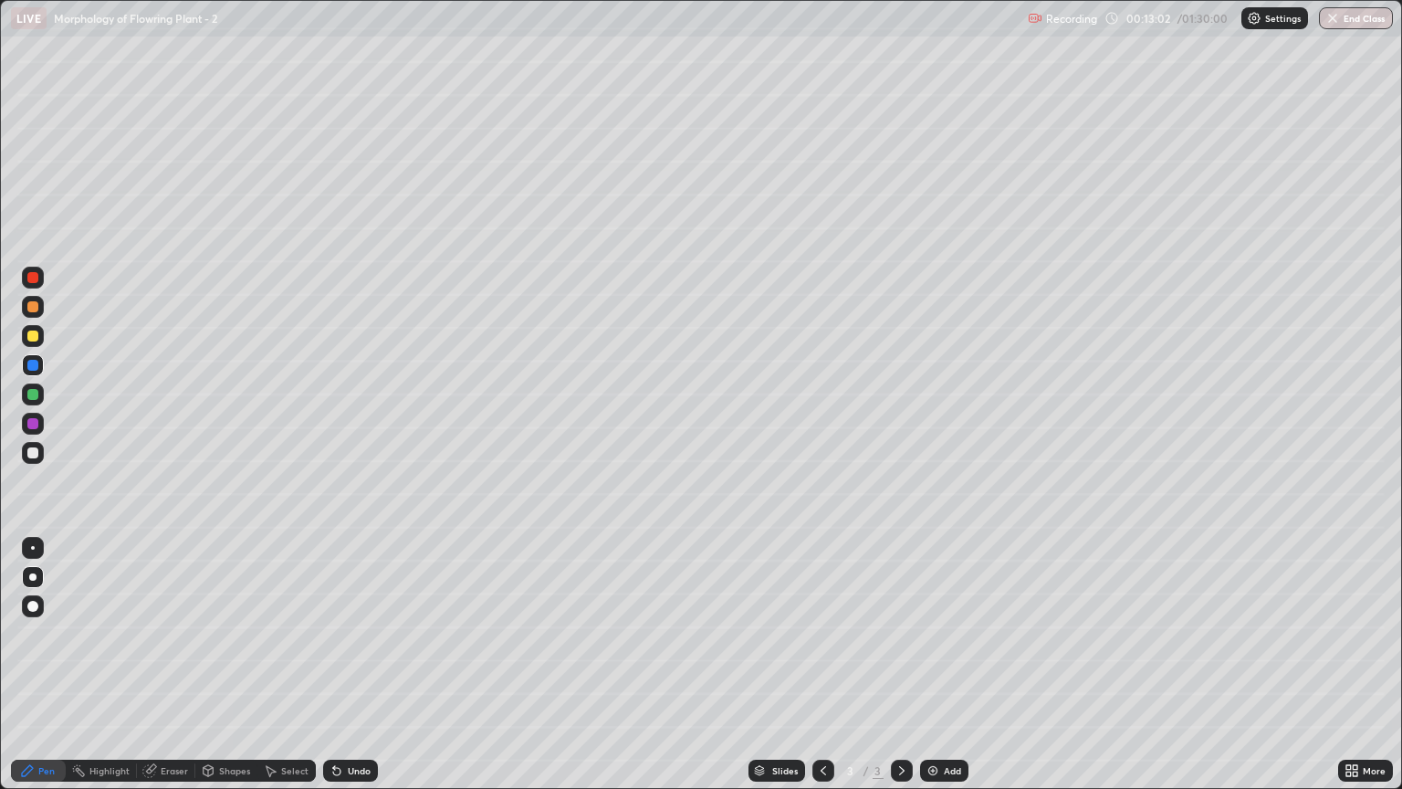
click at [33, 431] on div at bounding box center [33, 424] width 22 height 22
click at [33, 548] on div at bounding box center [33, 548] width 4 height 4
click at [357, 673] on div "Undo" at bounding box center [350, 771] width 55 height 22
click at [37, 458] on div at bounding box center [33, 453] width 22 height 22
click at [29, 455] on div at bounding box center [32, 452] width 11 height 11
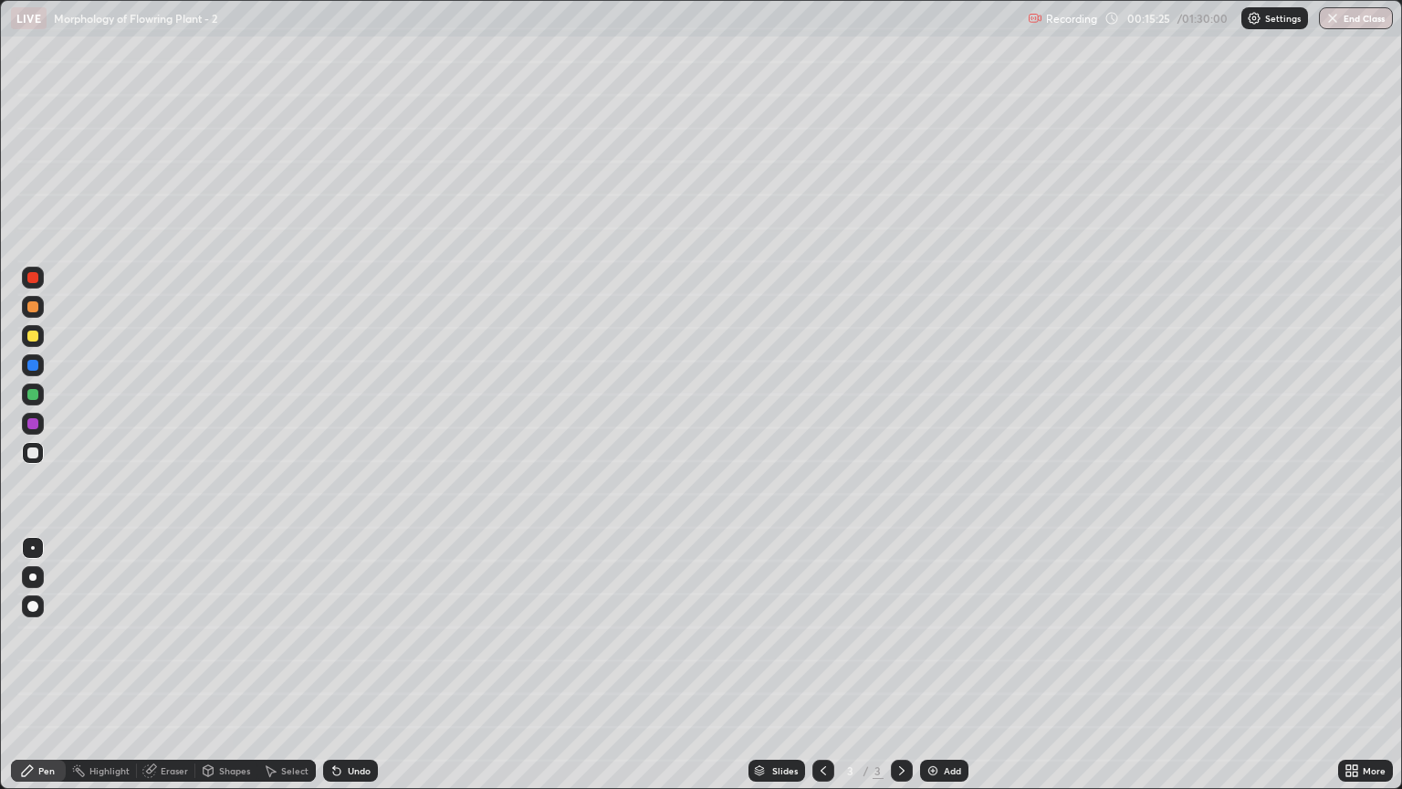
click at [33, 548] on div at bounding box center [33, 548] width 4 height 4
click at [941, 673] on div "Add" at bounding box center [944, 771] width 48 height 22
click at [37, 397] on div at bounding box center [32, 394] width 11 height 11
click at [33, 575] on div at bounding box center [32, 576] width 7 height 7
click at [33, 548] on div at bounding box center [33, 548] width 4 height 4
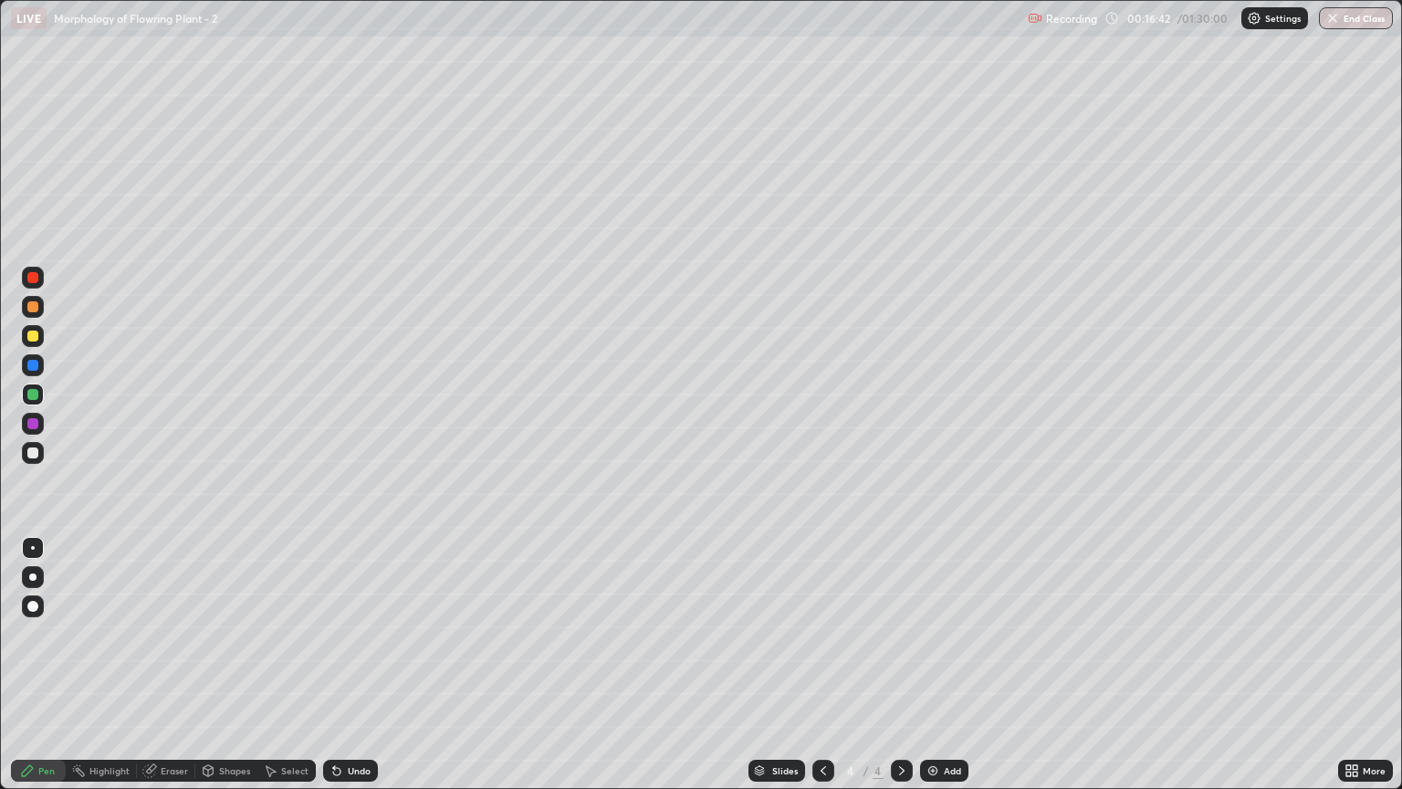
click at [178, 673] on div "Eraser" at bounding box center [166, 771] width 58 height 22
click at [44, 673] on div "Pen" at bounding box center [46, 770] width 16 height 9
click at [30, 393] on div at bounding box center [32, 394] width 11 height 11
click at [26, 391] on div at bounding box center [33, 394] width 22 height 22
click at [33, 548] on div at bounding box center [33, 548] width 4 height 4
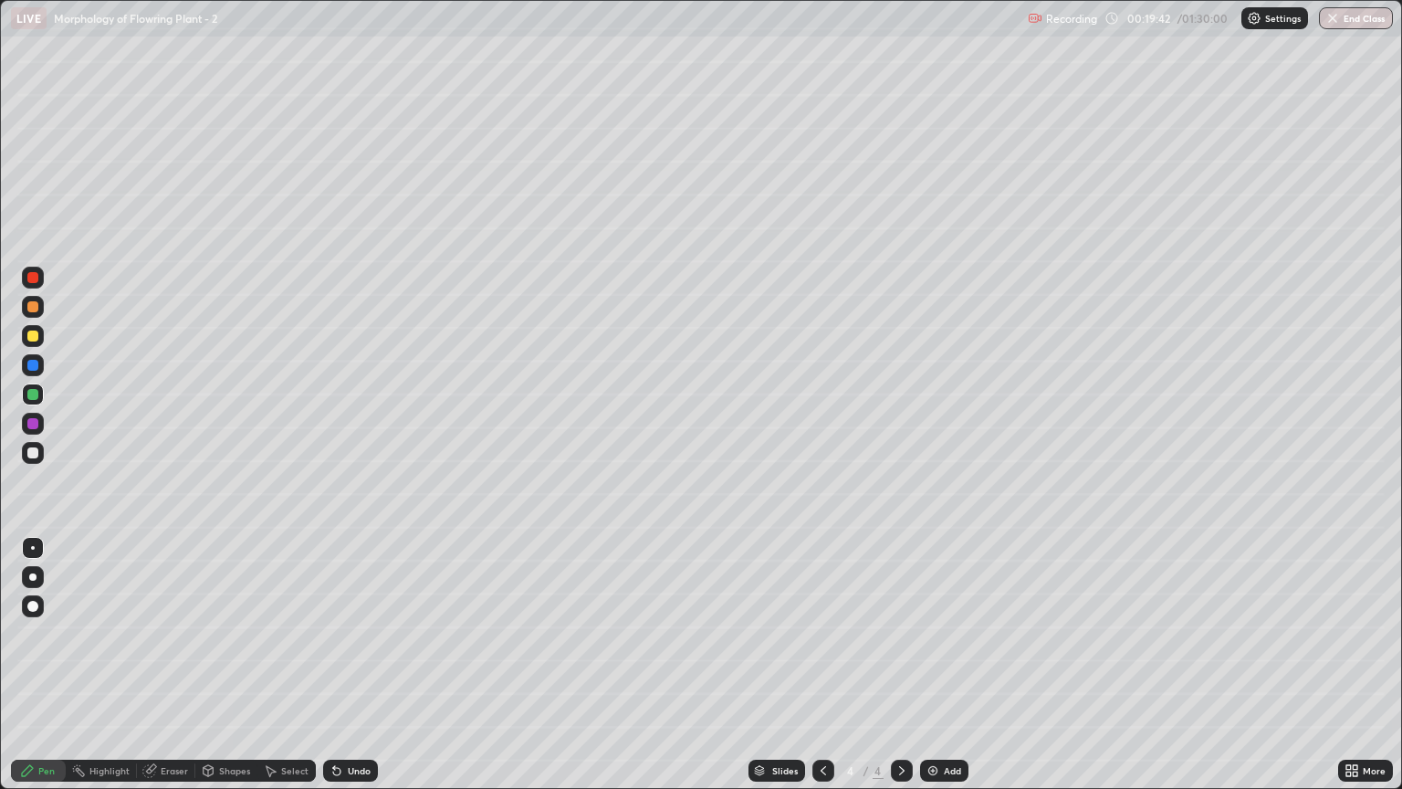
click at [29, 457] on div at bounding box center [32, 452] width 11 height 11
click at [34, 547] on div at bounding box center [33, 548] width 4 height 4
click at [348, 673] on div "Undo" at bounding box center [359, 770] width 23 height 9
click at [31, 281] on div at bounding box center [32, 277] width 11 height 11
click at [33, 548] on div at bounding box center [33, 548] width 4 height 4
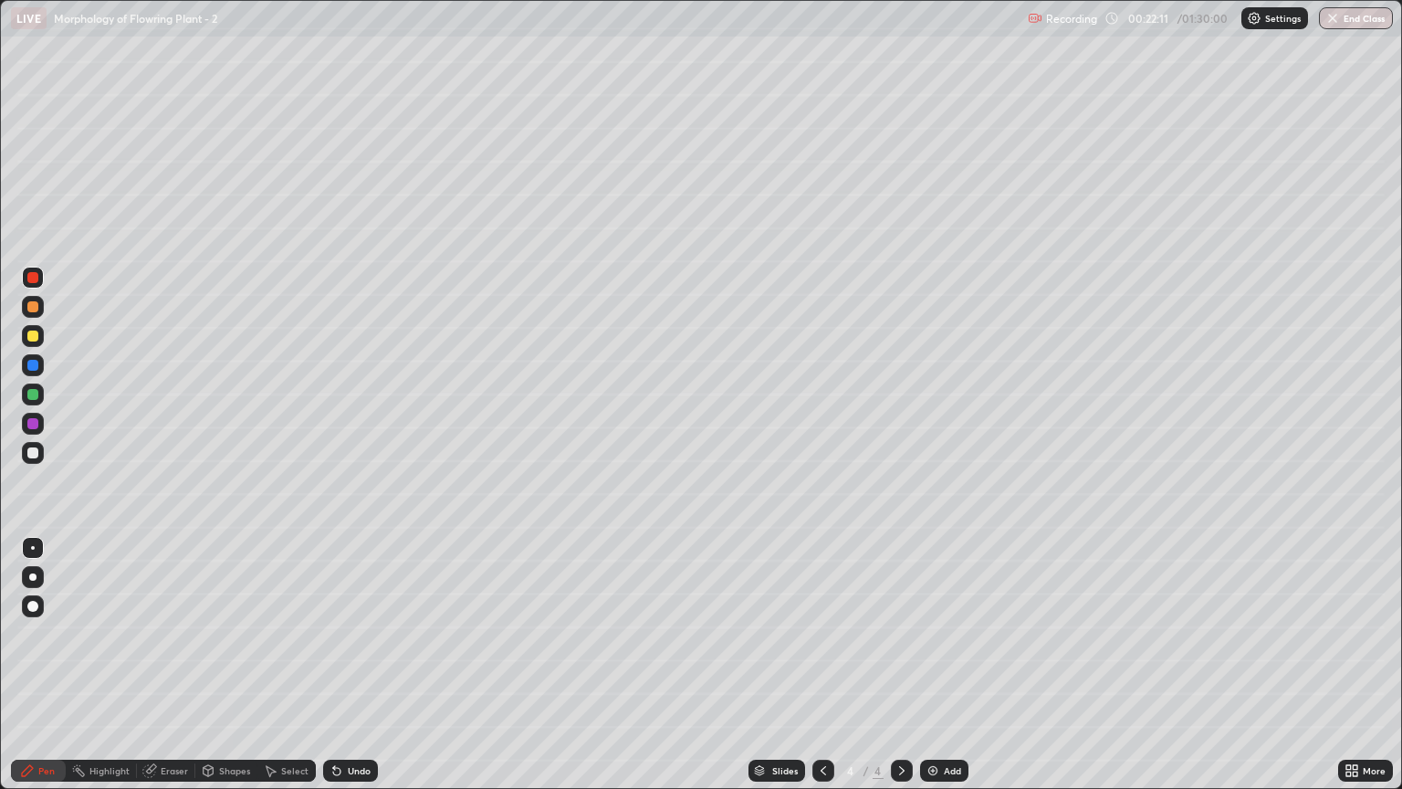
click at [30, 370] on div at bounding box center [32, 365] width 11 height 11
click at [37, 288] on div at bounding box center [33, 278] width 22 height 22
click at [35, 451] on div at bounding box center [32, 452] width 11 height 11
click at [32, 315] on div at bounding box center [33, 307] width 22 height 22
click at [29, 451] on div at bounding box center [32, 452] width 11 height 11
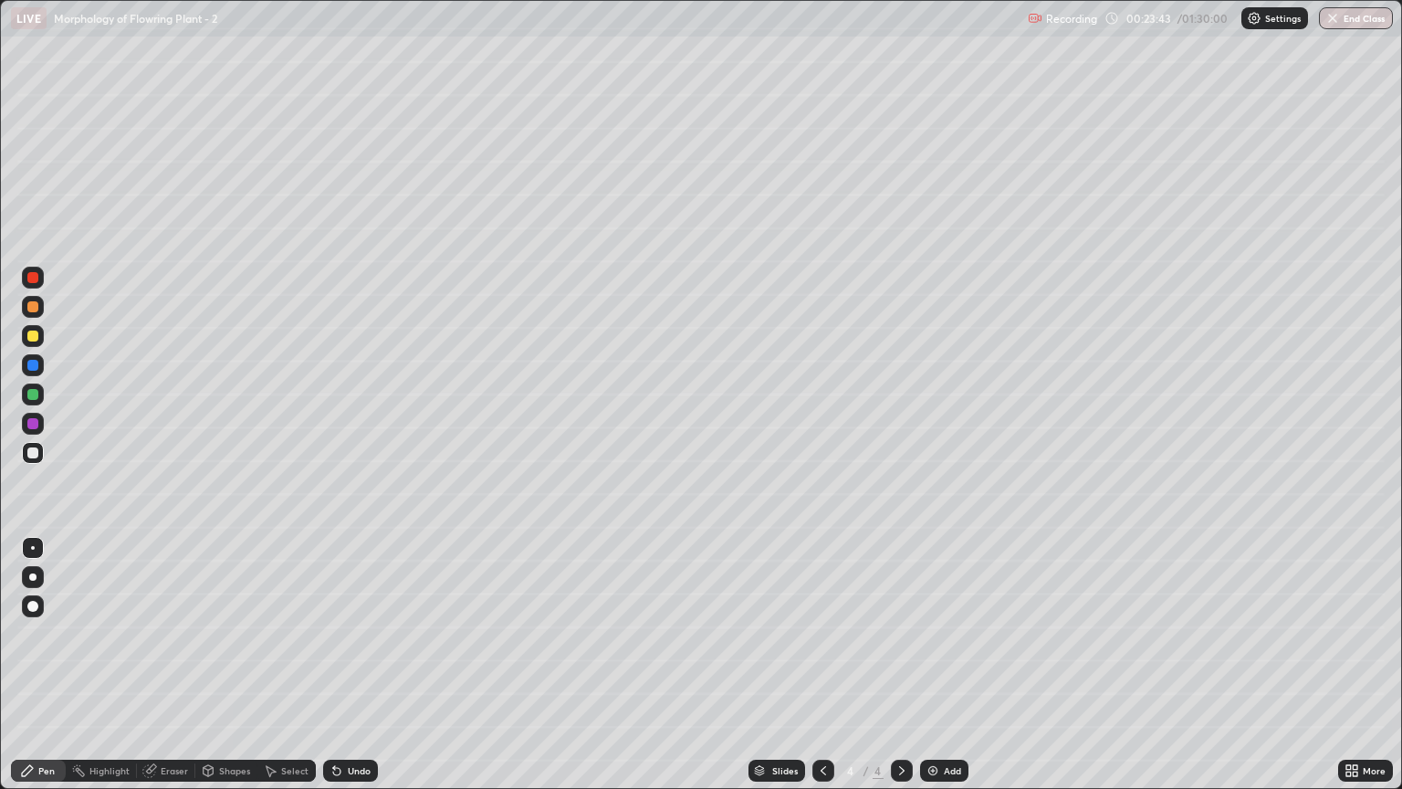
click at [33, 548] on div at bounding box center [33, 548] width 4 height 4
click at [37, 311] on div at bounding box center [32, 306] width 11 height 11
click at [41, 454] on div at bounding box center [33, 453] width 22 height 22
click at [363, 673] on div "Undo" at bounding box center [350, 771] width 55 height 22
click at [25, 307] on div at bounding box center [33, 307] width 22 height 22
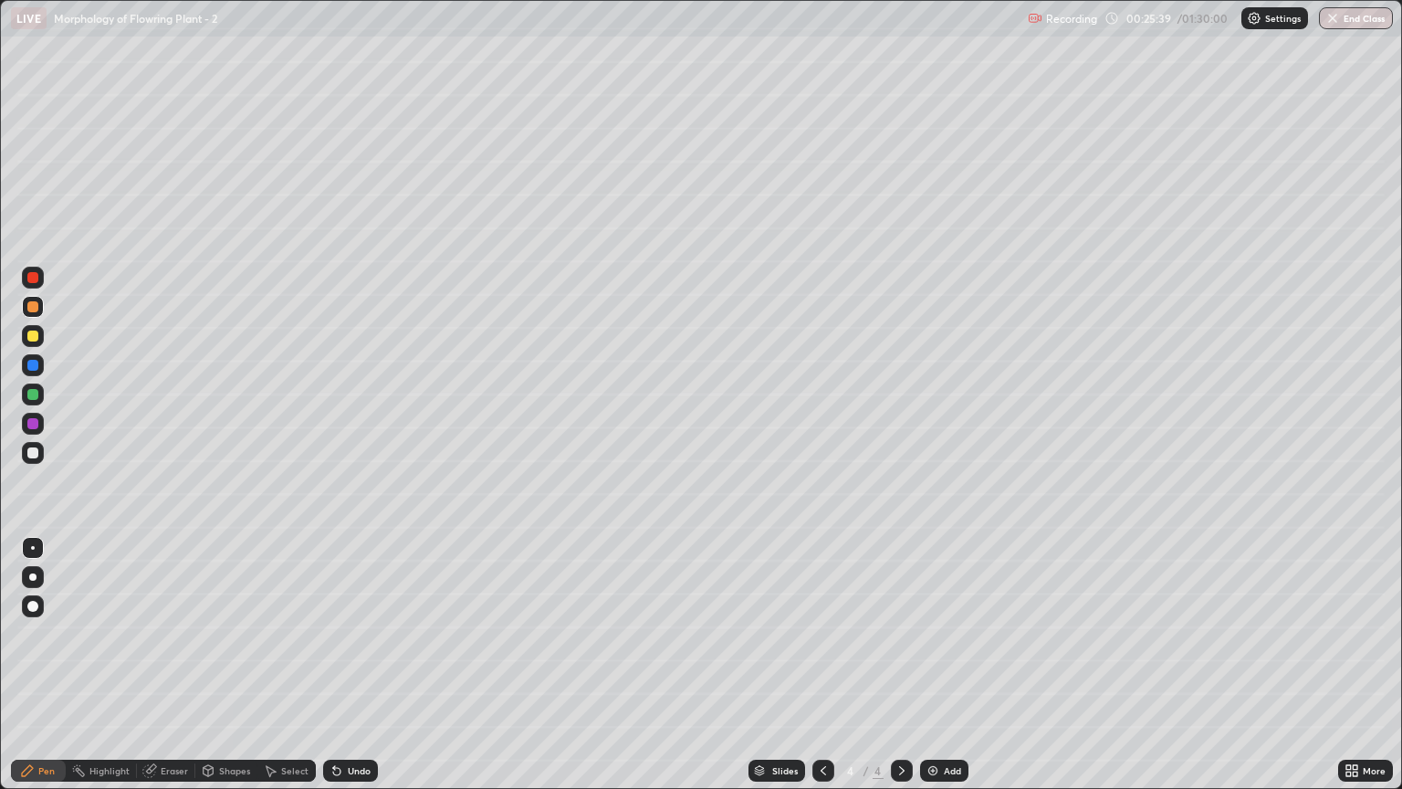
click at [37, 456] on div at bounding box center [32, 452] width 11 height 11
click at [33, 548] on div at bounding box center [33, 548] width 4 height 4
click at [34, 339] on div at bounding box center [32, 336] width 11 height 11
click at [34, 307] on div at bounding box center [32, 306] width 11 height 11
click at [34, 395] on div at bounding box center [32, 394] width 11 height 11
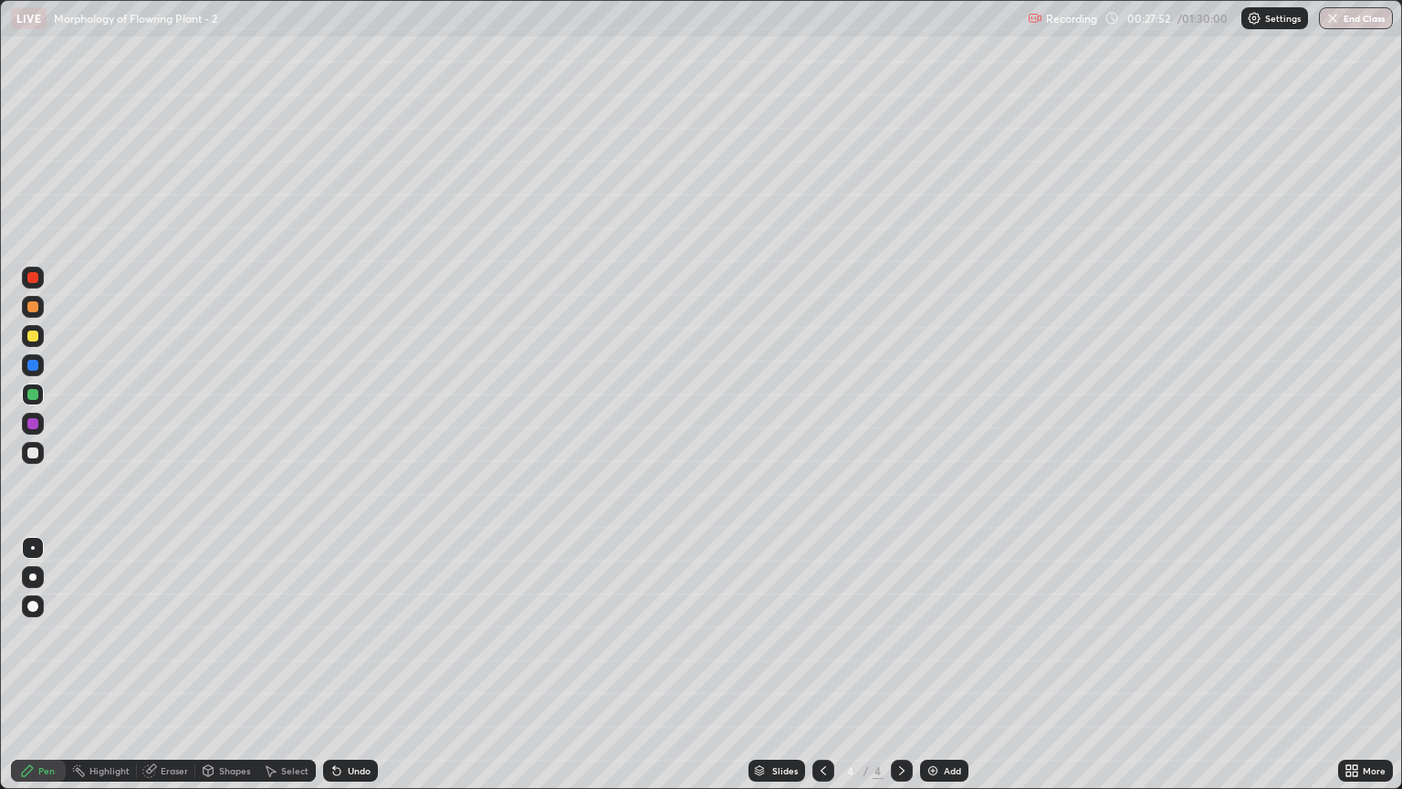
click at [31, 281] on div at bounding box center [32, 277] width 11 height 11
click at [33, 461] on div at bounding box center [33, 453] width 22 height 22
click at [33, 556] on div at bounding box center [33, 548] width 22 height 22
click at [32, 453] on div at bounding box center [32, 452] width 11 height 11
click at [37, 543] on div at bounding box center [33, 548] width 22 height 22
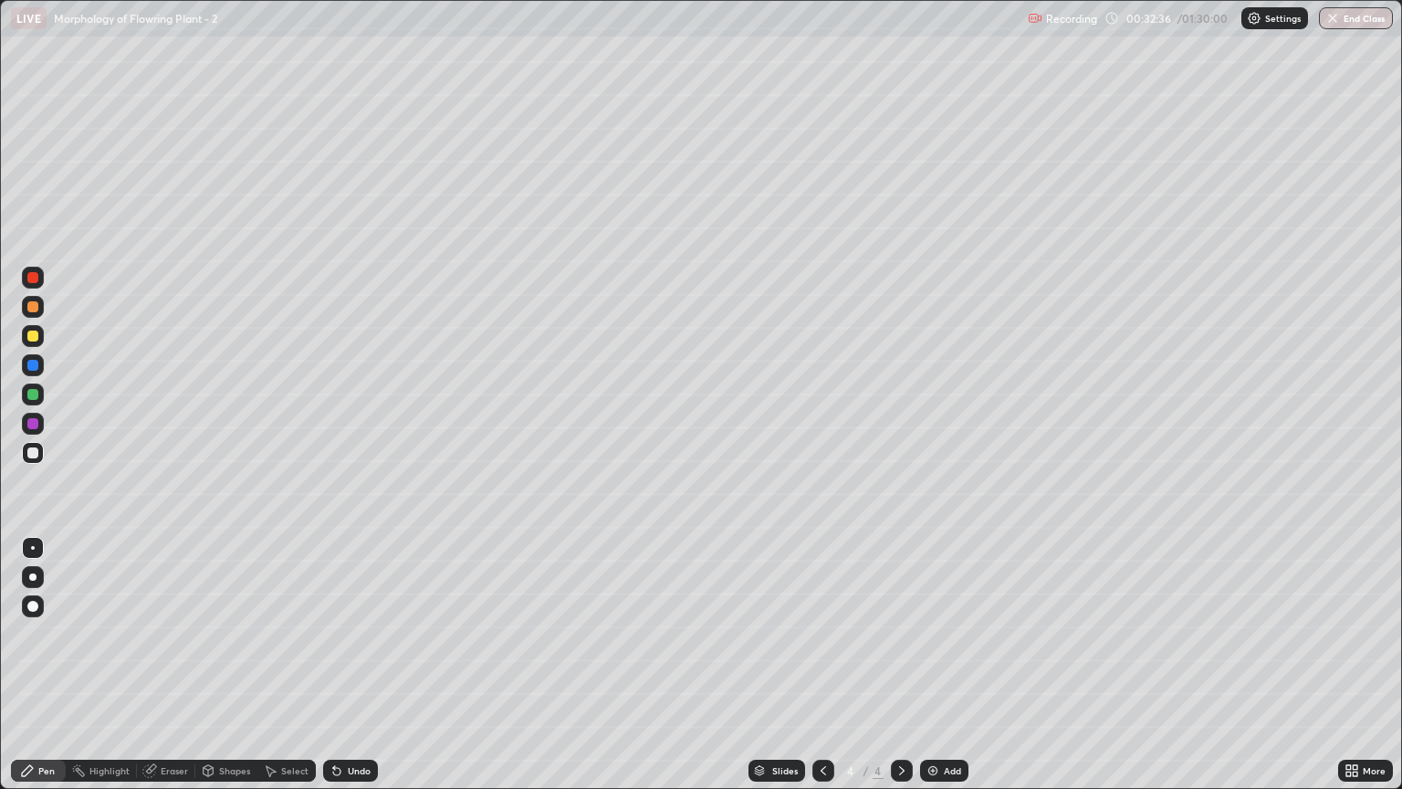
click at [900, 673] on icon at bounding box center [902, 770] width 15 height 15
click at [936, 673] on img at bounding box center [933, 770] width 15 height 15
click at [31, 399] on div at bounding box center [32, 394] width 11 height 11
click at [29, 398] on div at bounding box center [32, 394] width 11 height 11
click at [29, 451] on div at bounding box center [32, 452] width 11 height 11
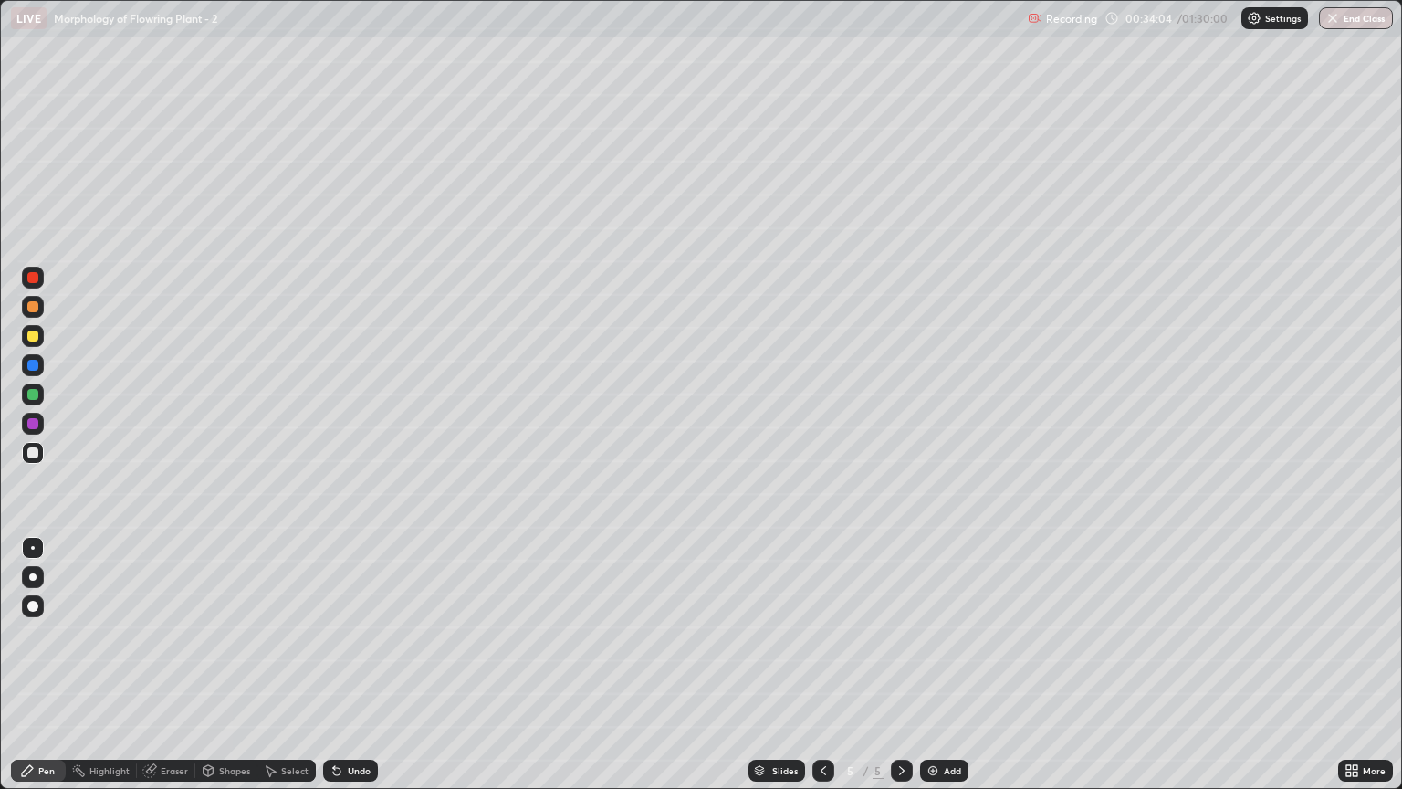
click at [28, 311] on div at bounding box center [32, 306] width 11 height 11
click at [347, 673] on div "Undo" at bounding box center [350, 771] width 55 height 22
click at [344, 673] on div "Undo" at bounding box center [350, 771] width 55 height 22
click at [333, 673] on icon at bounding box center [336, 771] width 7 height 7
click at [30, 391] on div at bounding box center [32, 394] width 11 height 11
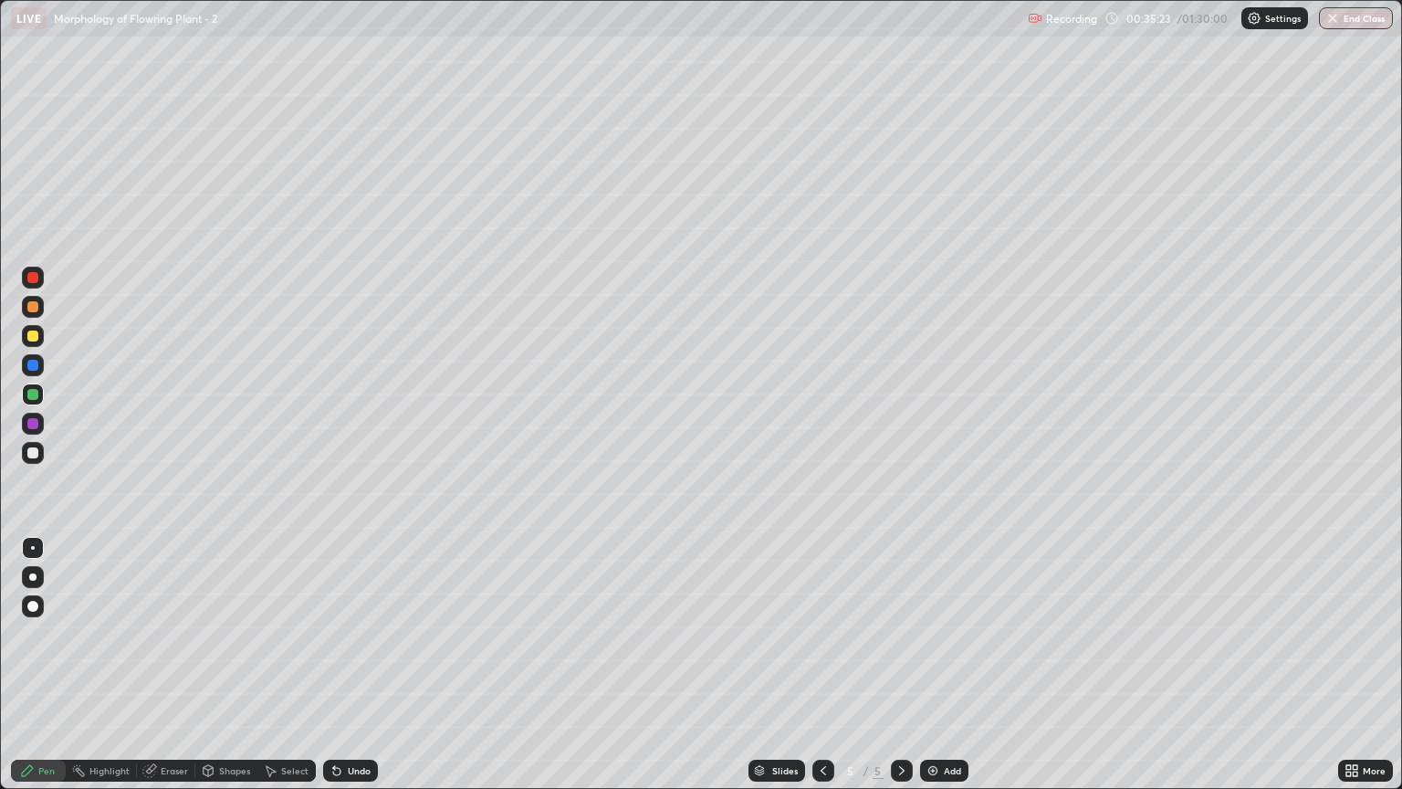
click at [33, 548] on div at bounding box center [33, 548] width 4 height 4
click at [33, 424] on div at bounding box center [32, 423] width 11 height 11
click at [33, 453] on div at bounding box center [32, 452] width 11 height 11
click at [33, 306] on div at bounding box center [32, 306] width 11 height 11
click at [289, 673] on div "Select" at bounding box center [294, 770] width 27 height 9
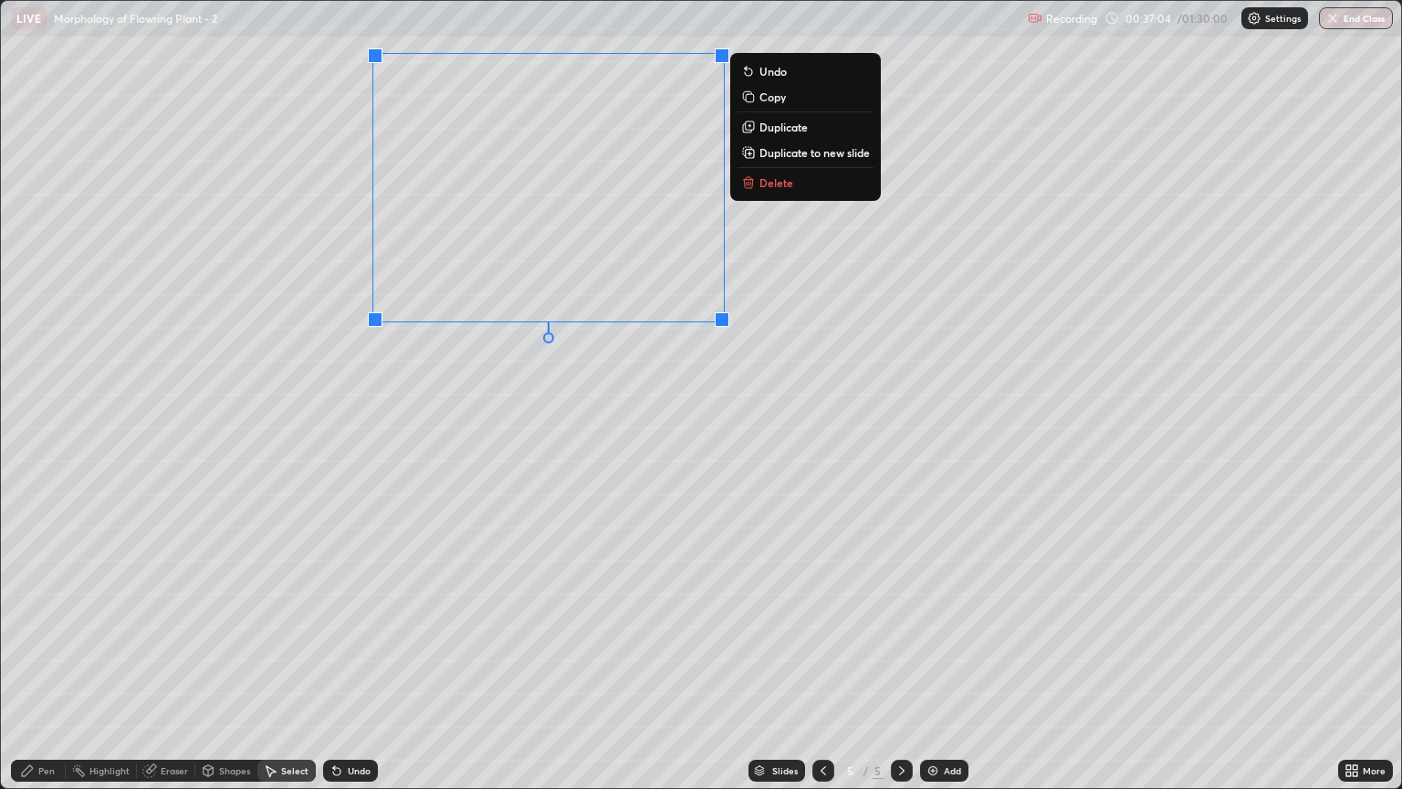
click at [745, 514] on div "0 ° Undo Copy Duplicate Duplicate to new slide Delete" at bounding box center [701, 394] width 1401 height 787
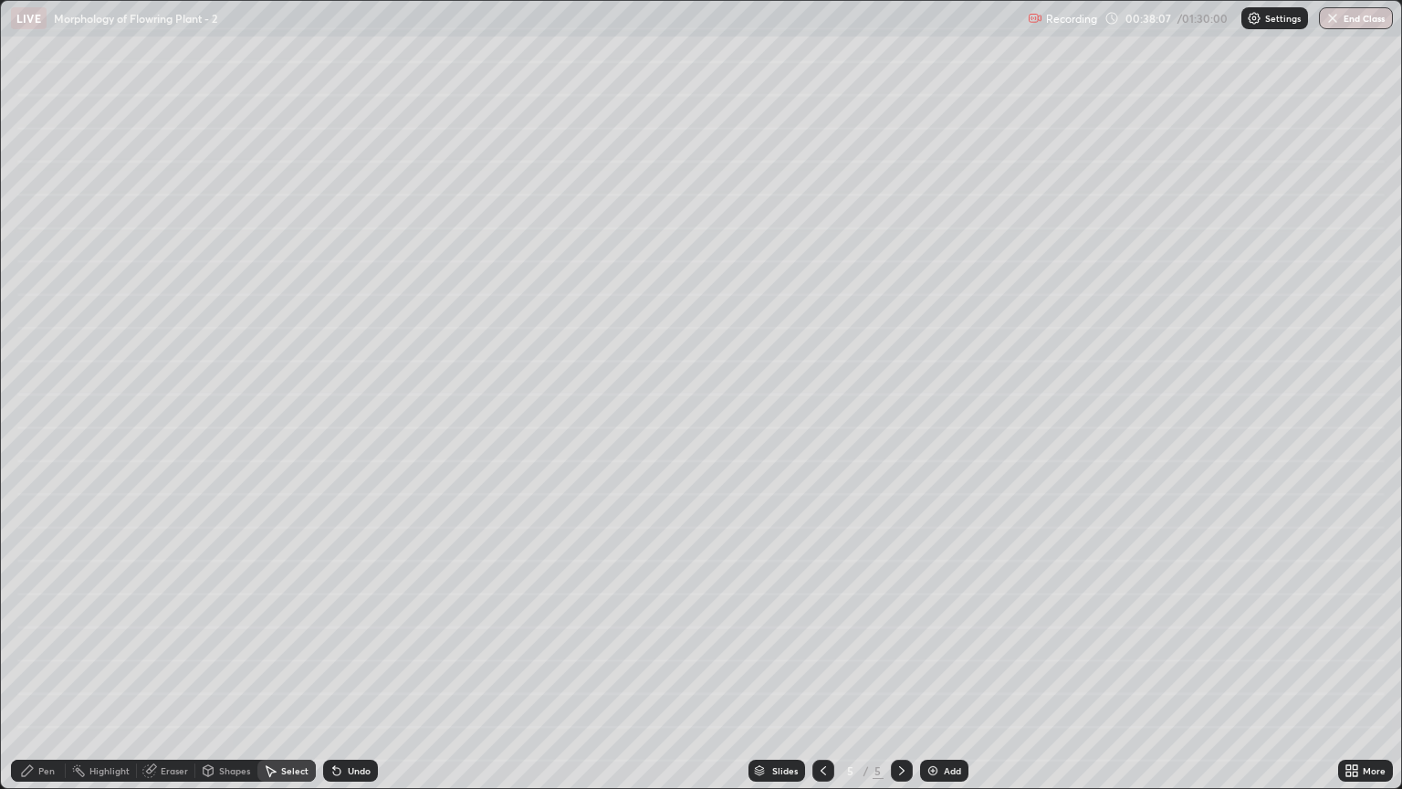
click at [297, 673] on div "Select" at bounding box center [294, 770] width 27 height 9
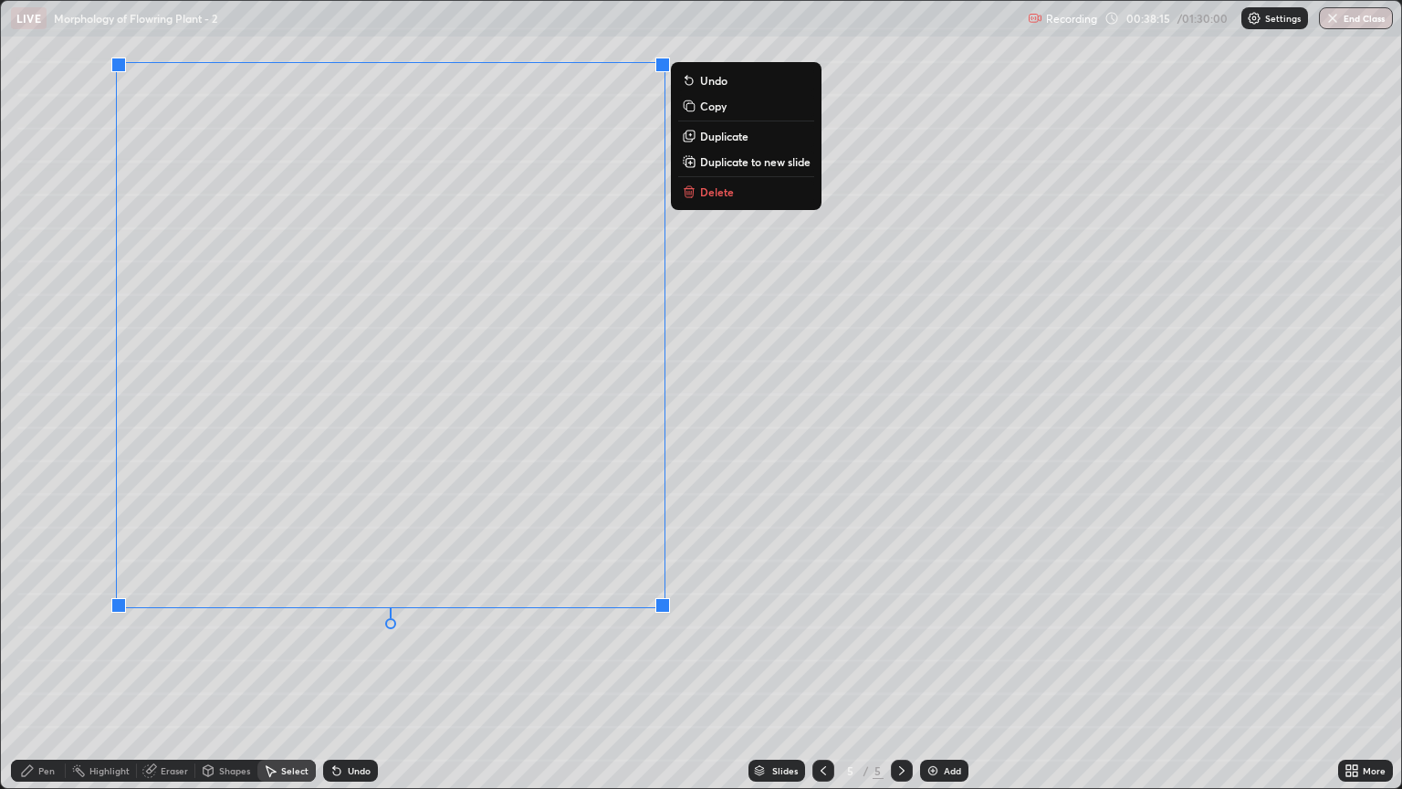
click at [498, 673] on div "0 ° Undo Copy Duplicate Duplicate to new slide Delete" at bounding box center [701, 394] width 1401 height 787
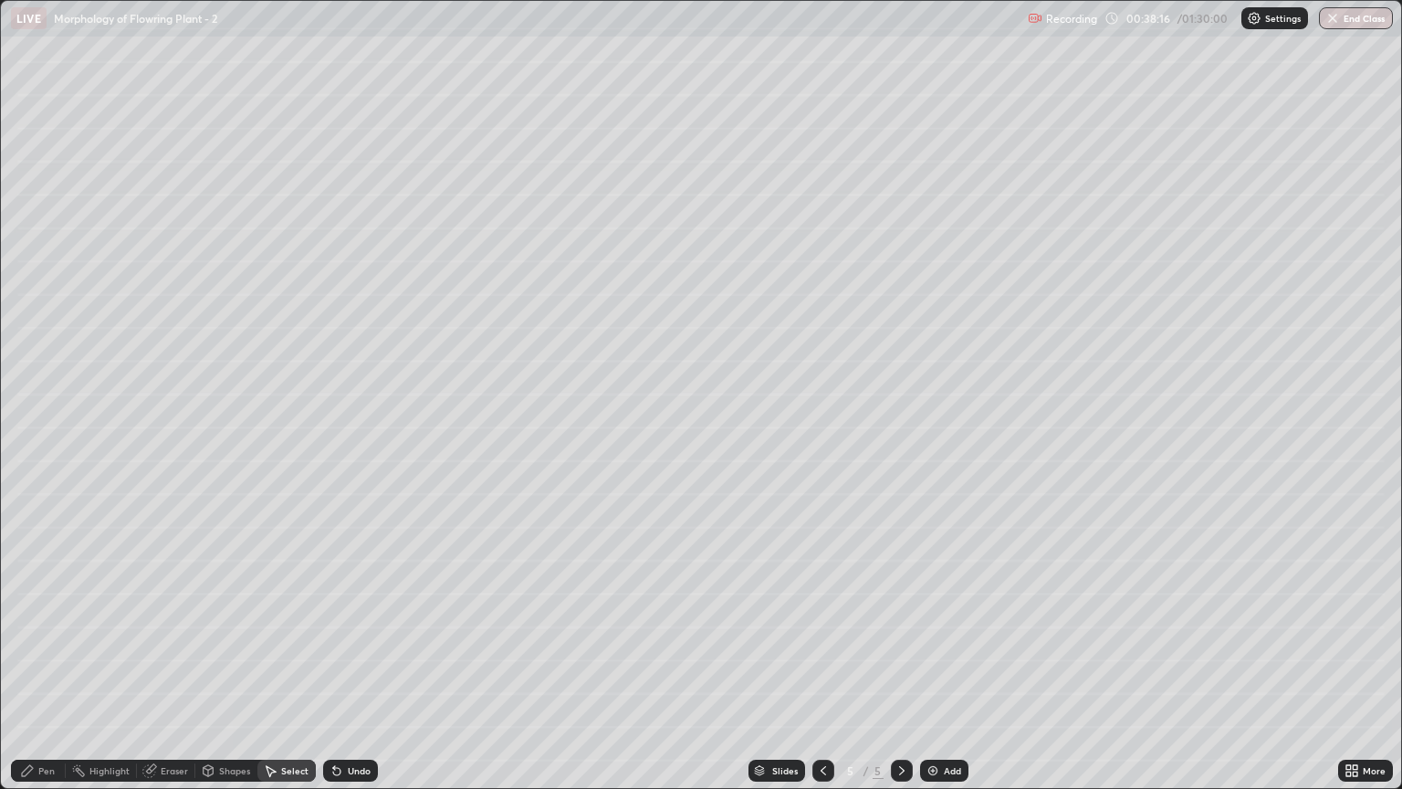
click at [48, 673] on div "Pen" at bounding box center [46, 770] width 16 height 9
click at [34, 394] on div at bounding box center [32, 394] width 11 height 11
click at [33, 548] on div at bounding box center [33, 548] width 4 height 4
click at [39, 444] on div at bounding box center [33, 453] width 22 height 22
click at [30, 541] on div at bounding box center [33, 548] width 22 height 22
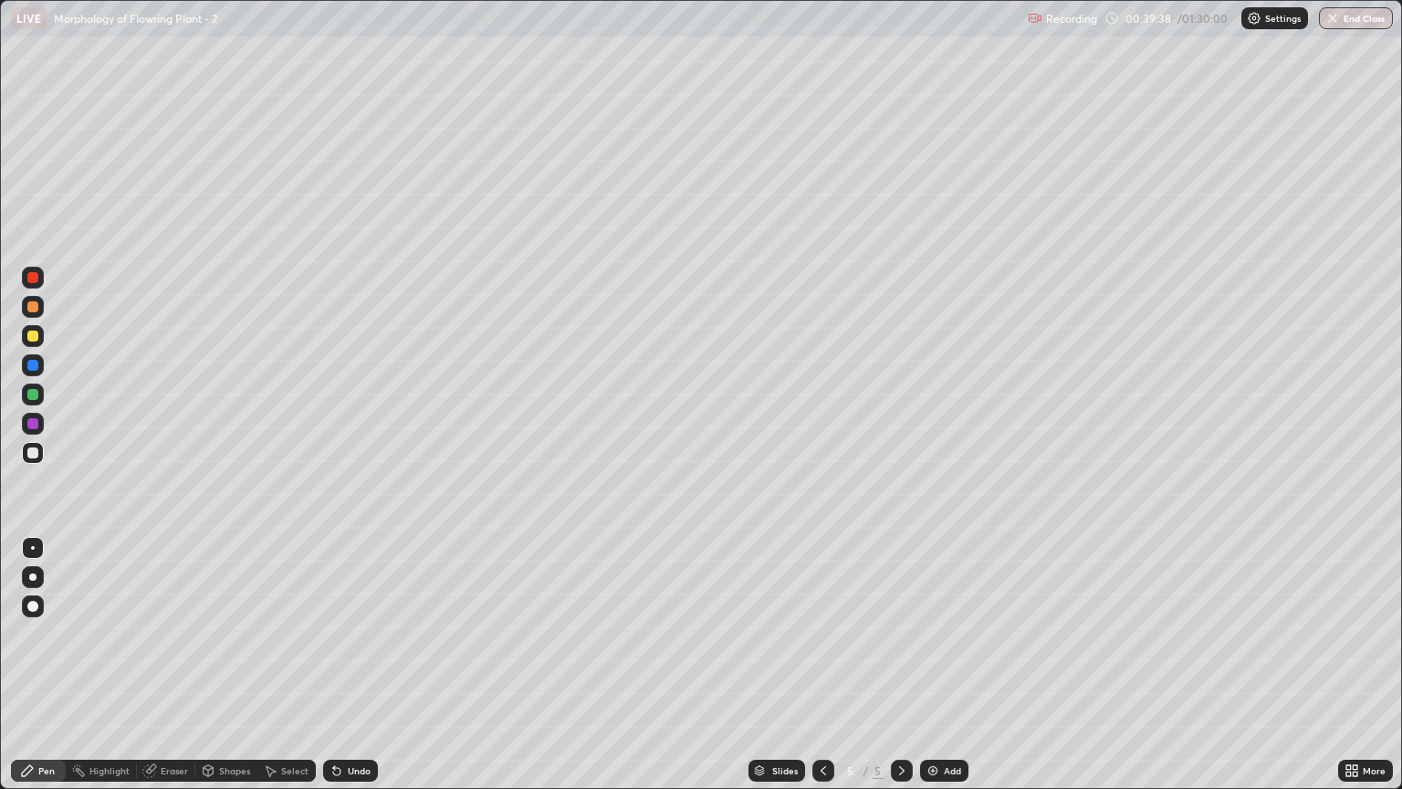
click at [179, 673] on div "Eraser" at bounding box center [174, 770] width 27 height 9
click at [47, 673] on div "Pen" at bounding box center [46, 770] width 16 height 9
click at [38, 457] on div at bounding box center [33, 453] width 22 height 22
click at [33, 307] on div at bounding box center [32, 306] width 11 height 11
click at [37, 457] on div at bounding box center [32, 452] width 11 height 11
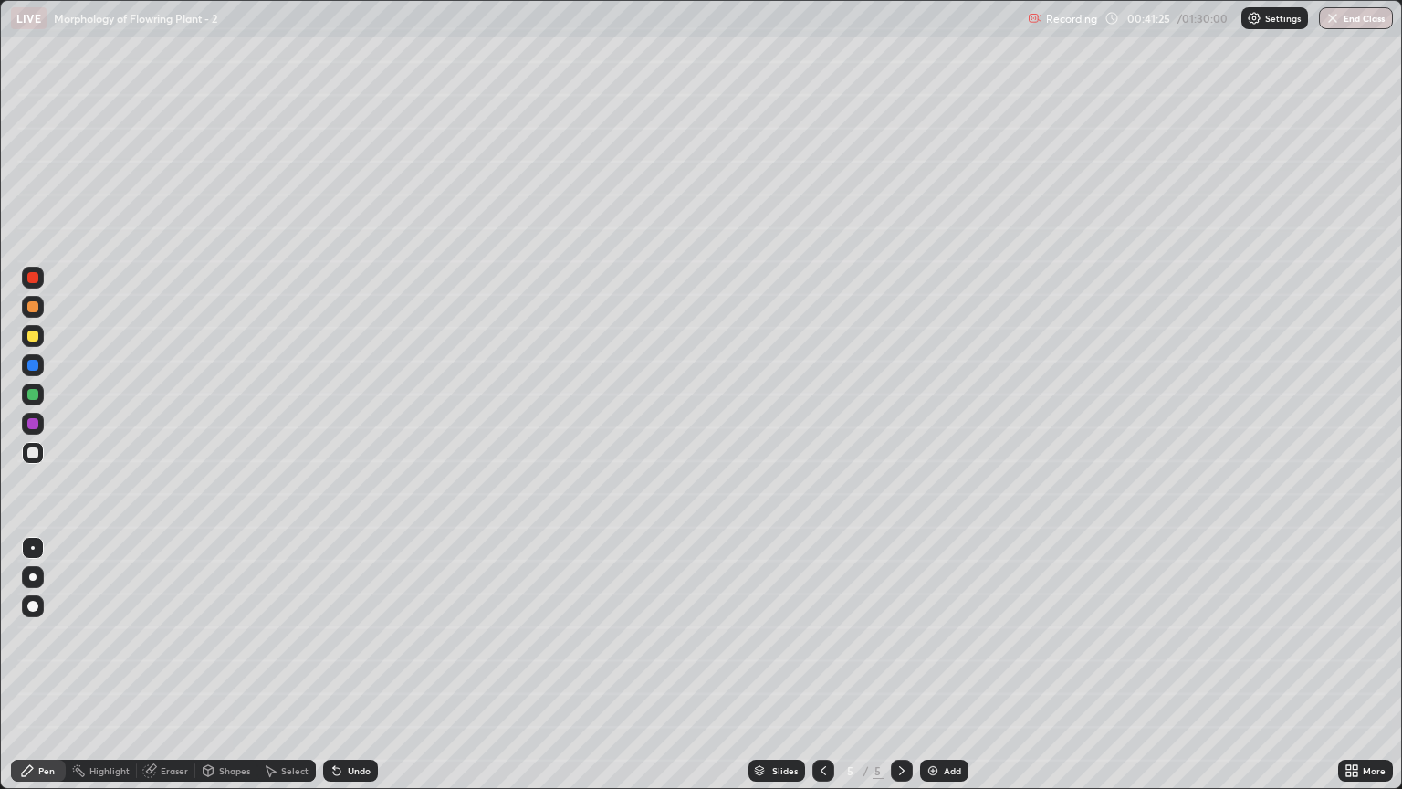
click at [38, 556] on div at bounding box center [33, 548] width 22 height 22
click at [40, 303] on div at bounding box center [33, 307] width 22 height 22
click at [29, 457] on div at bounding box center [32, 452] width 11 height 11
click at [33, 548] on div at bounding box center [33, 548] width 4 height 4
click at [35, 302] on div at bounding box center [32, 306] width 11 height 11
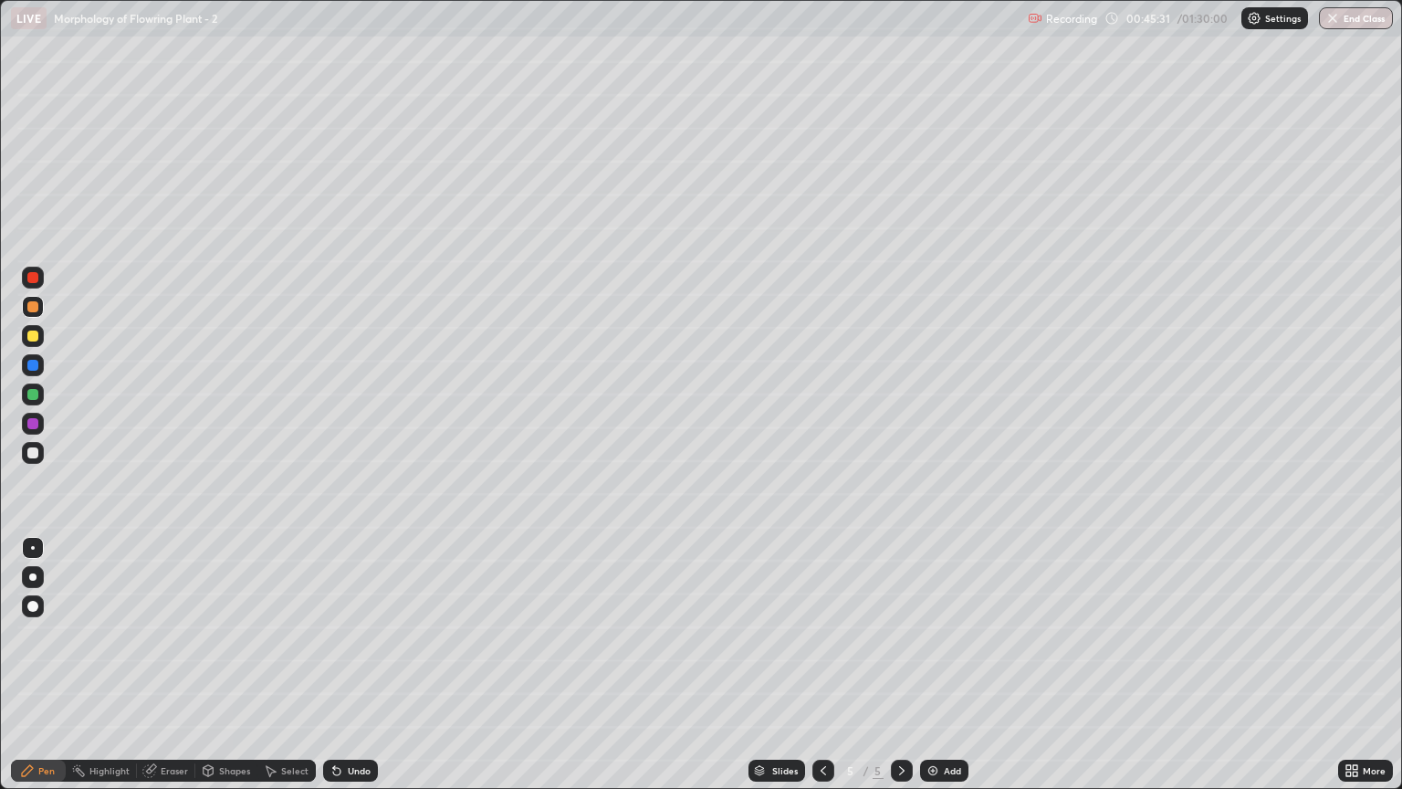
click at [355, 673] on div "Undo" at bounding box center [359, 770] width 23 height 9
click at [342, 673] on div "Undo" at bounding box center [350, 771] width 55 height 22
click at [30, 449] on div at bounding box center [32, 452] width 11 height 11
click at [343, 673] on div "Undo" at bounding box center [350, 771] width 55 height 22
click at [939, 673] on div "Add" at bounding box center [944, 771] width 48 height 22
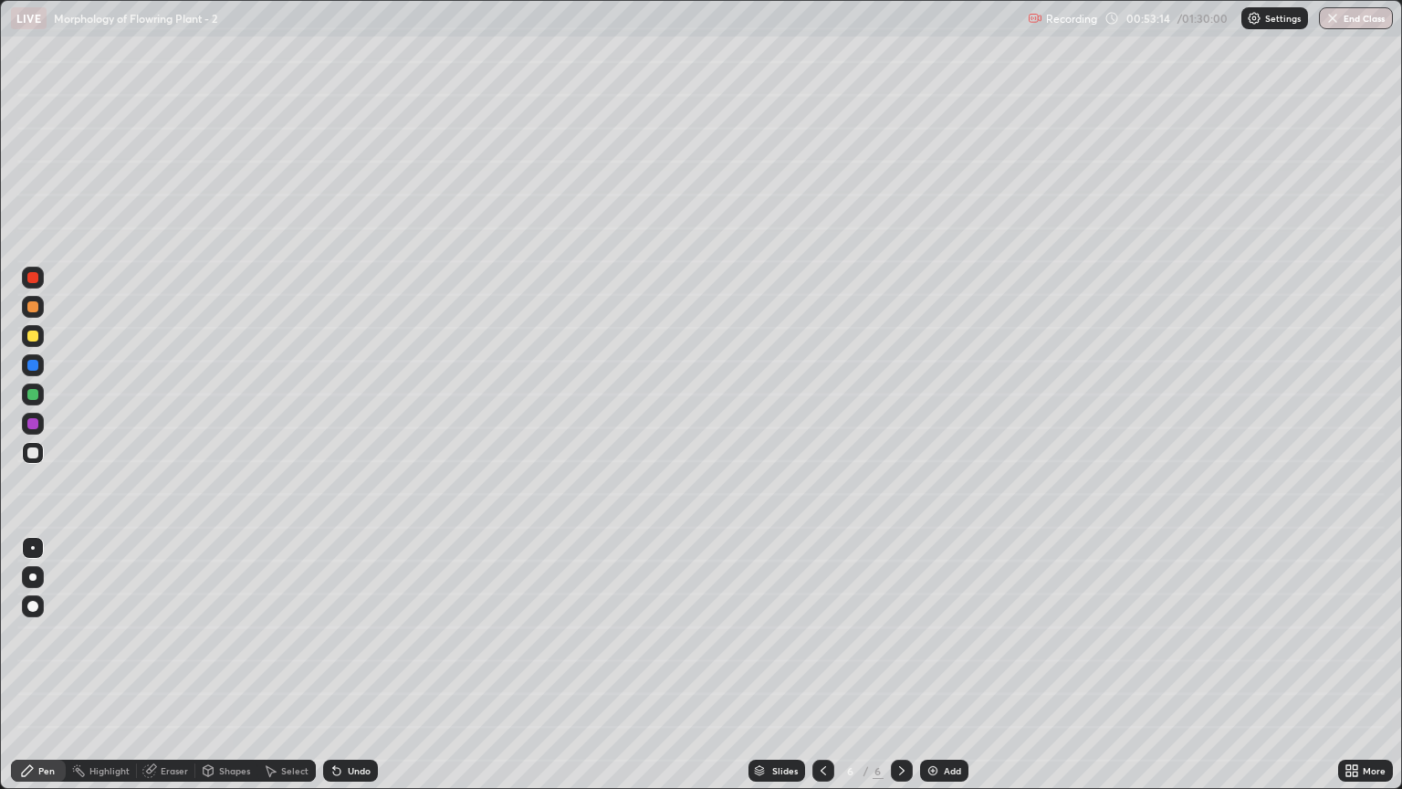
click at [41, 340] on div at bounding box center [33, 336] width 22 height 22
click at [33, 548] on div at bounding box center [33, 548] width 4 height 4
click at [357, 673] on div "Undo" at bounding box center [350, 771] width 55 height 22
click at [362, 673] on div "Undo" at bounding box center [350, 771] width 55 height 22
click at [352, 673] on div "Undo" at bounding box center [350, 771] width 55 height 22
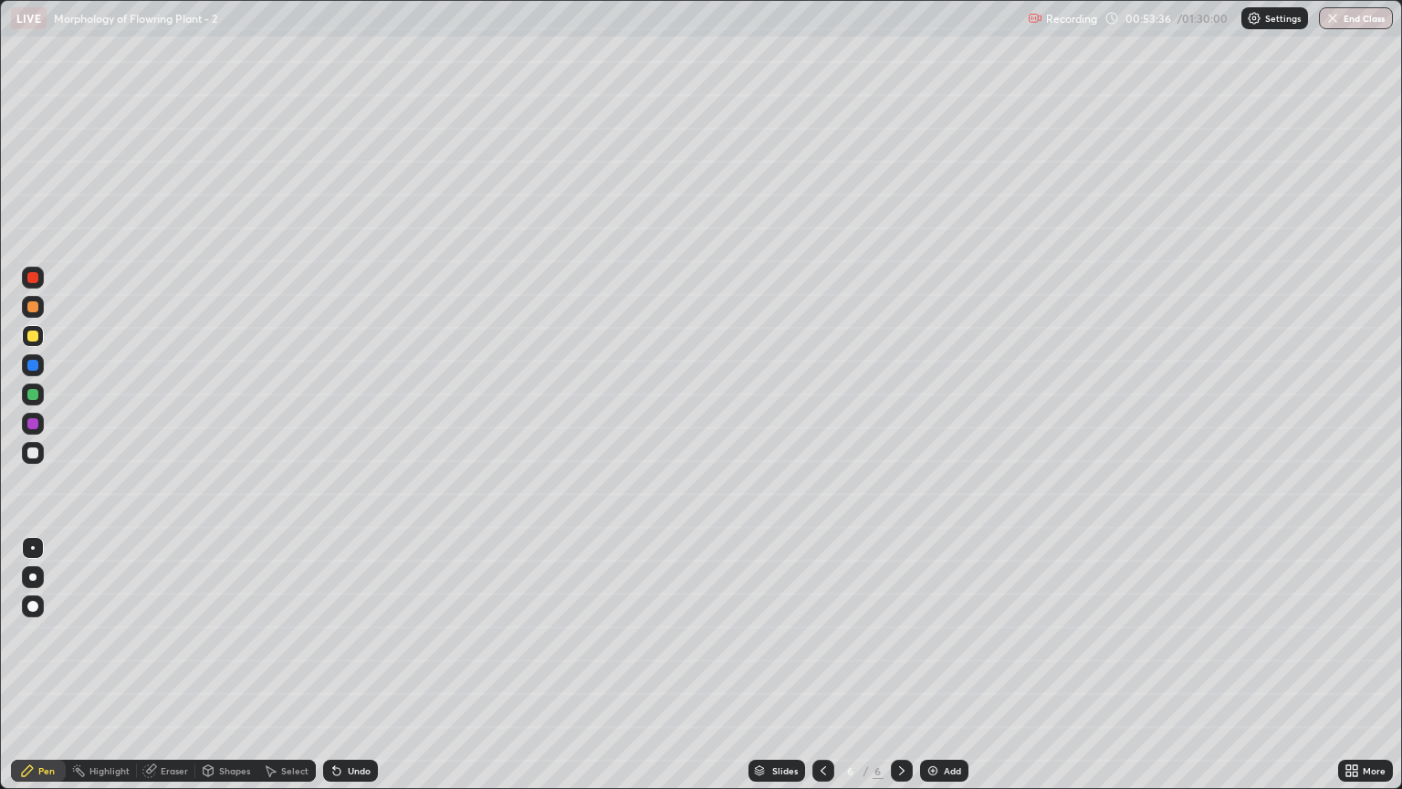
click at [352, 673] on div "Undo" at bounding box center [350, 771] width 55 height 22
click at [353, 673] on div "Undo" at bounding box center [359, 770] width 23 height 9
click at [354, 673] on div "Undo" at bounding box center [359, 770] width 23 height 9
click at [33, 452] on div at bounding box center [32, 452] width 11 height 11
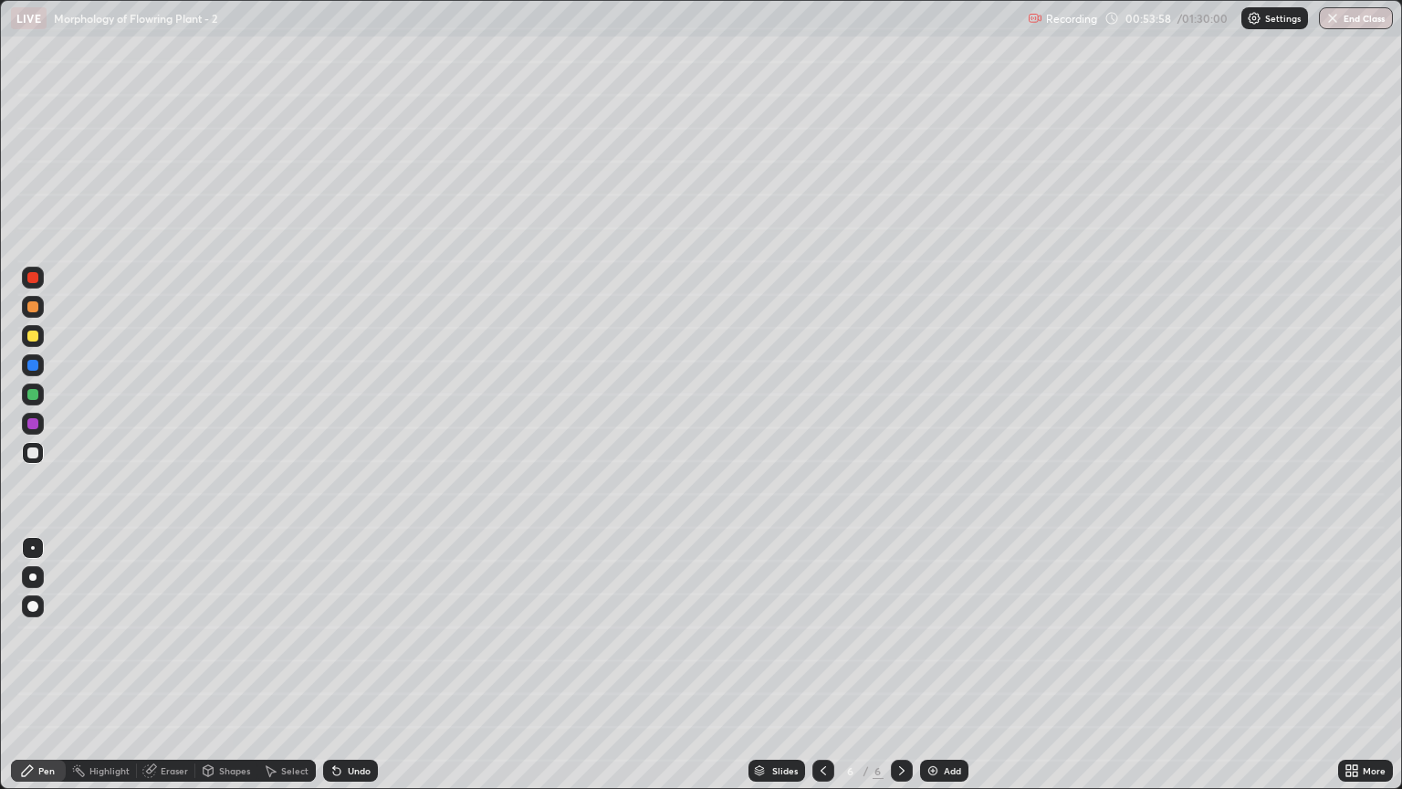
click at [34, 548] on div at bounding box center [33, 548] width 4 height 4
click at [27, 453] on div at bounding box center [32, 452] width 11 height 11
click at [33, 548] on div at bounding box center [33, 548] width 4 height 4
click at [33, 394] on div at bounding box center [32, 394] width 11 height 11
click at [31, 457] on div at bounding box center [32, 452] width 11 height 11
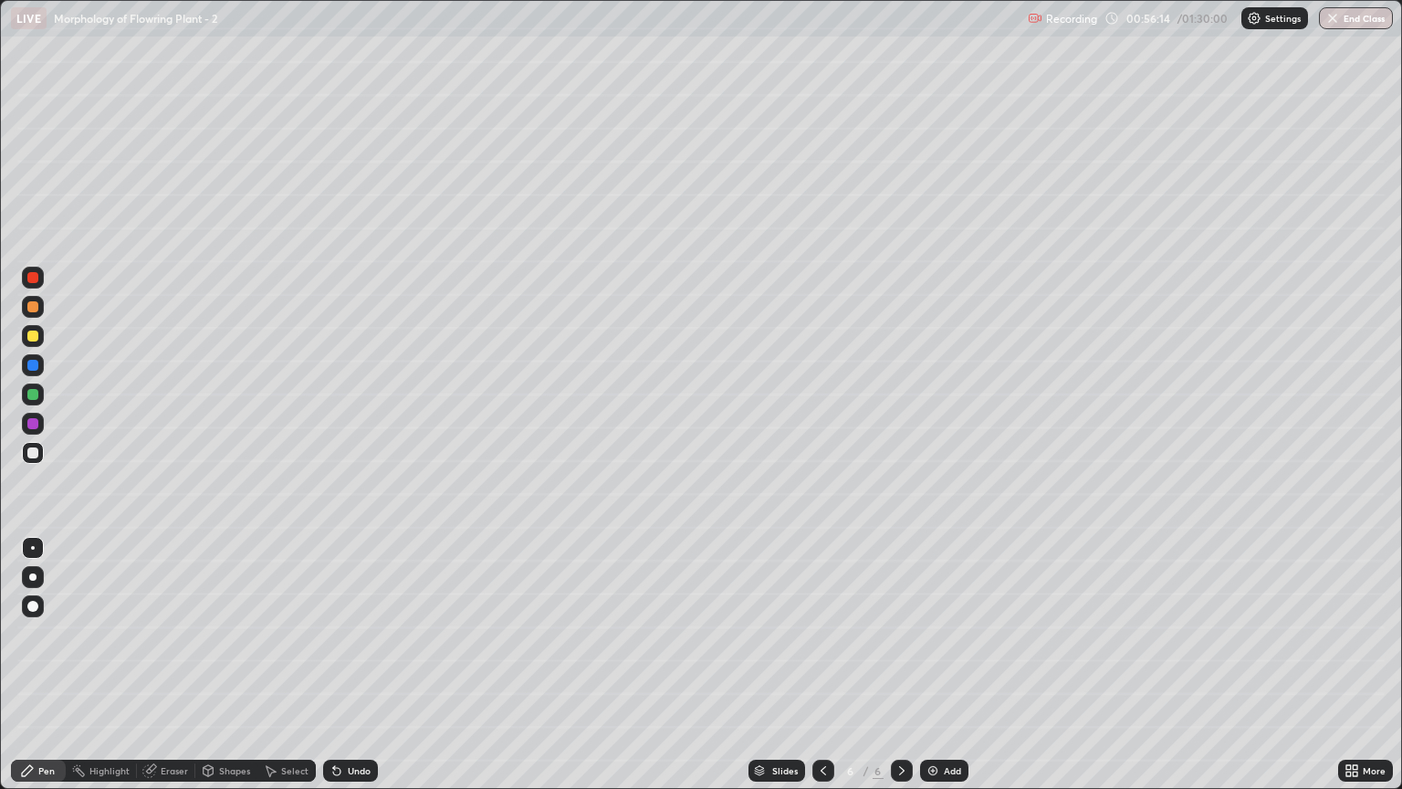
click at [33, 547] on div at bounding box center [33, 548] width 4 height 4
click at [347, 673] on div "Undo" at bounding box center [350, 771] width 55 height 22
click at [33, 393] on div at bounding box center [32, 394] width 11 height 11
click at [33, 577] on div at bounding box center [32, 576] width 7 height 7
click at [30, 545] on div at bounding box center [33, 548] width 22 height 22
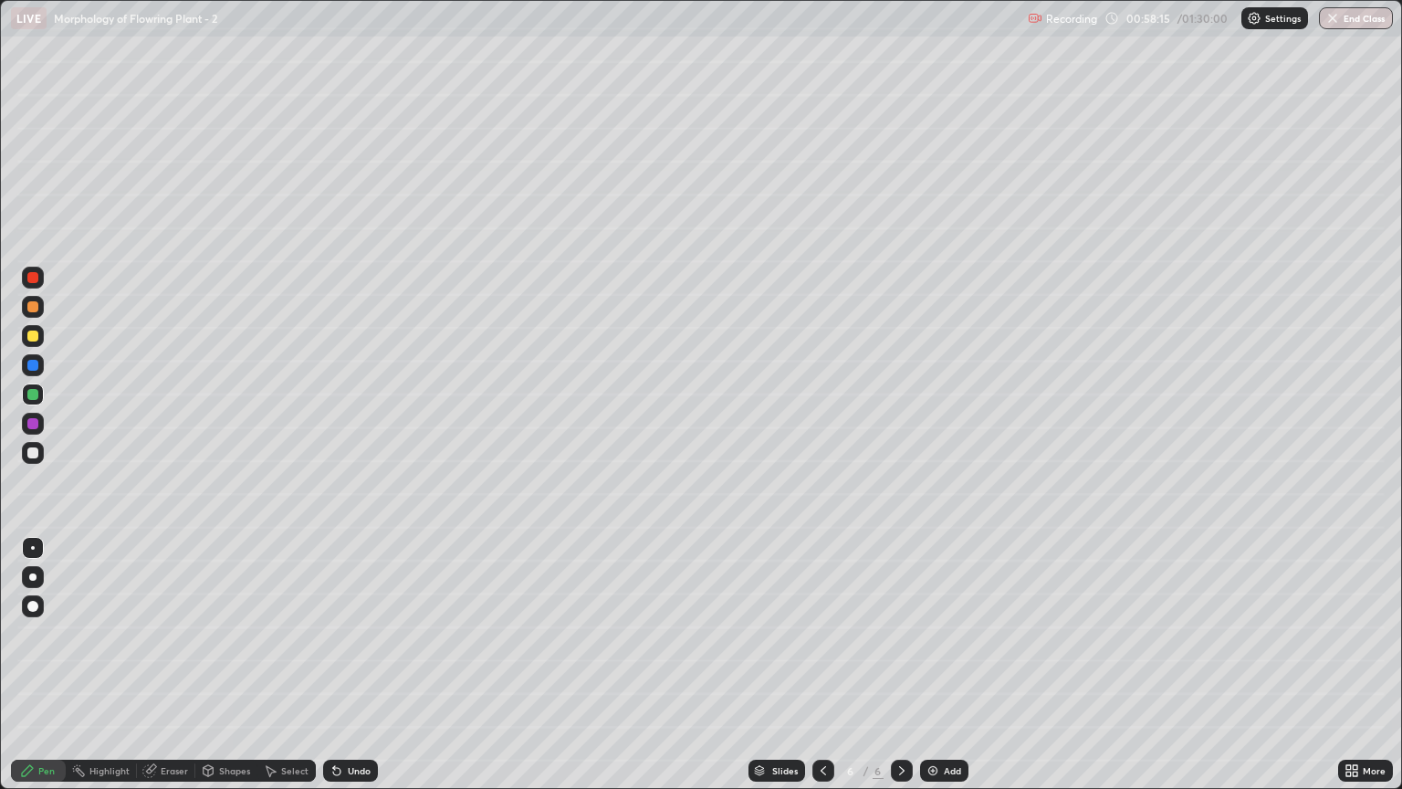
click at [26, 462] on div at bounding box center [33, 453] width 22 height 22
click at [28, 307] on div at bounding box center [32, 306] width 11 height 11
click at [37, 453] on div at bounding box center [32, 452] width 11 height 11
click at [24, 310] on div at bounding box center [33, 307] width 22 height 22
click at [352, 673] on div "Undo" at bounding box center [347, 770] width 62 height 37
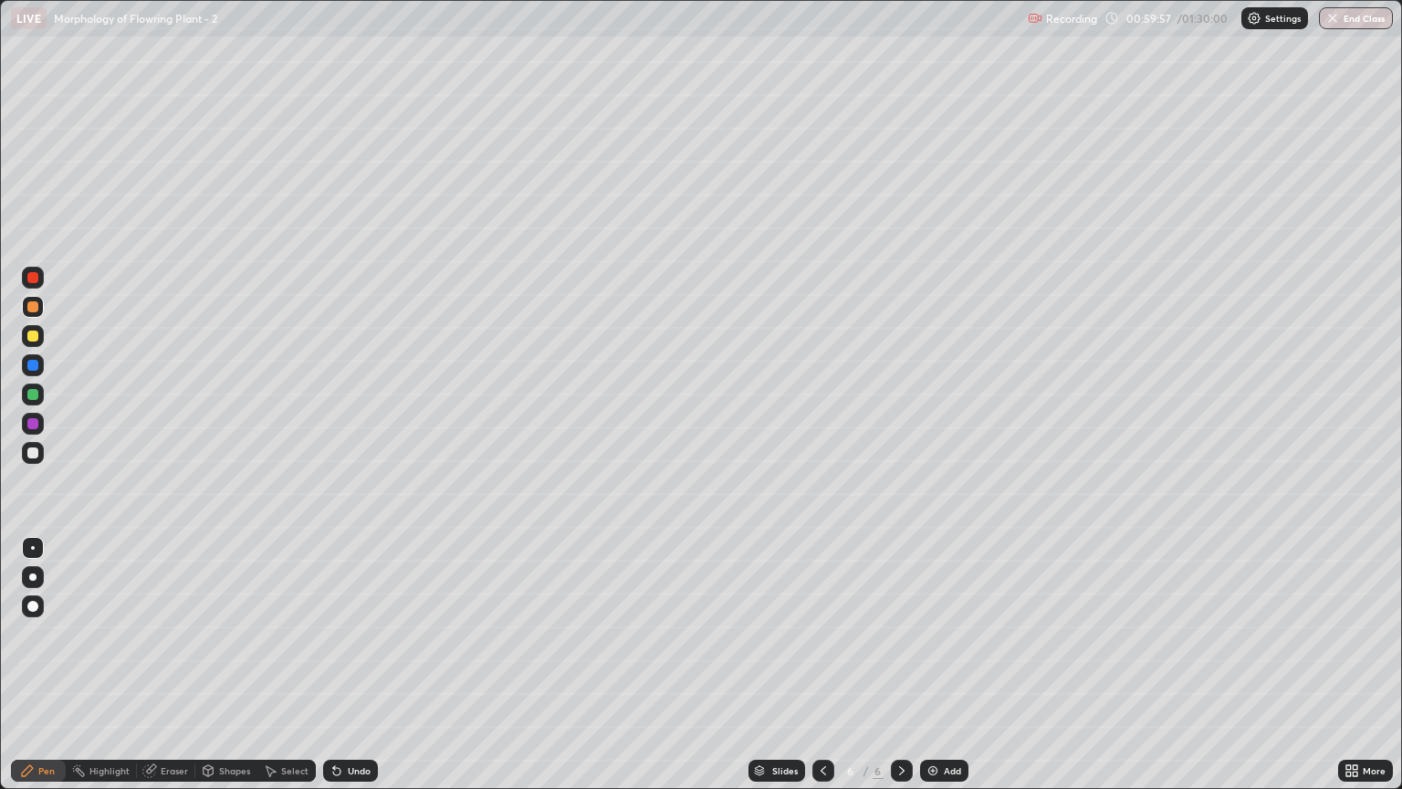
click at [33, 451] on div at bounding box center [32, 452] width 11 height 11
click at [37, 304] on div at bounding box center [32, 306] width 11 height 11
click at [822, 673] on icon at bounding box center [823, 770] width 15 height 15
click at [818, 673] on div at bounding box center [824, 771] width 22 height 22
click at [899, 673] on icon at bounding box center [902, 770] width 15 height 15
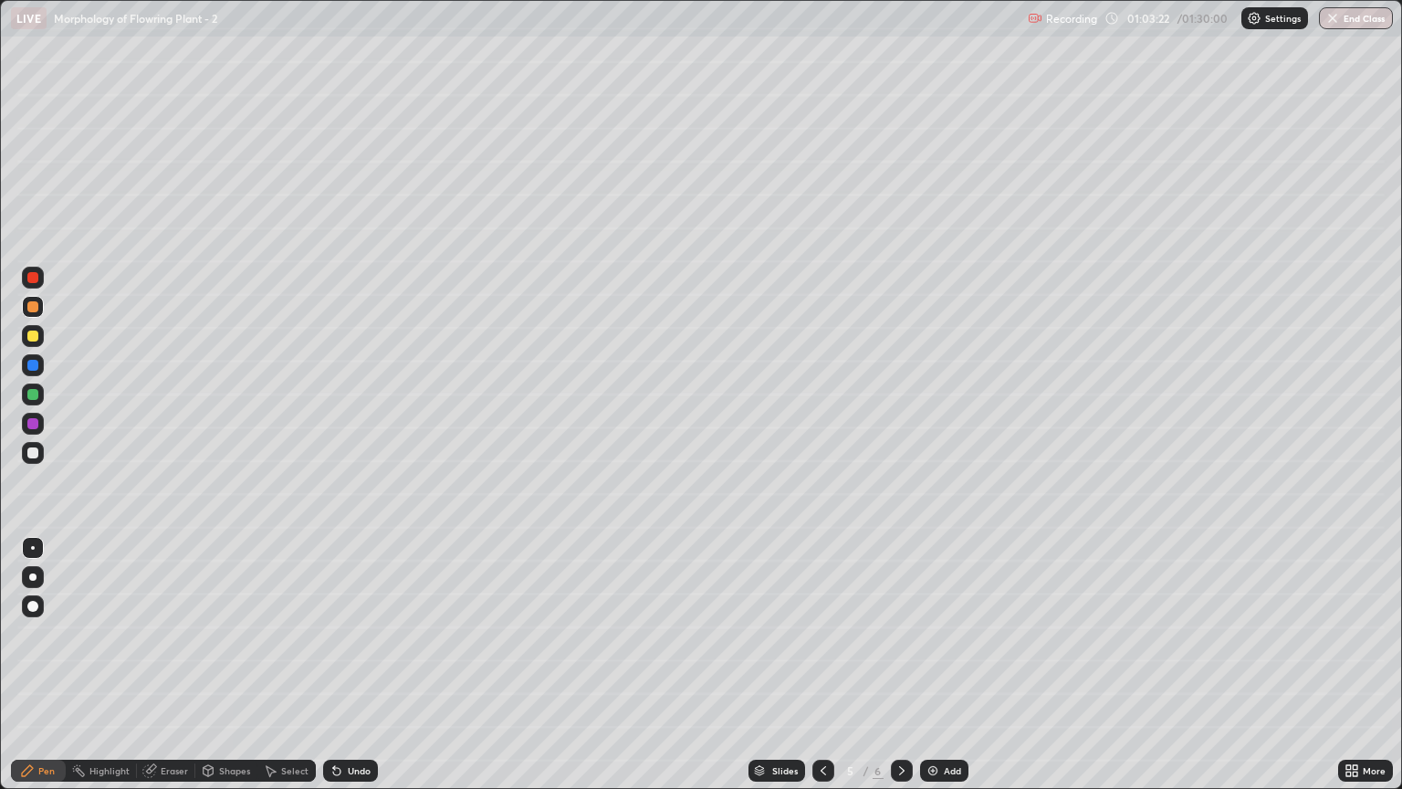
click at [823, 673] on icon at bounding box center [823, 770] width 15 height 15
click at [899, 673] on icon at bounding box center [902, 770] width 15 height 15
click at [902, 673] on icon at bounding box center [902, 770] width 15 height 15
click at [949, 673] on div "Add" at bounding box center [952, 770] width 17 height 9
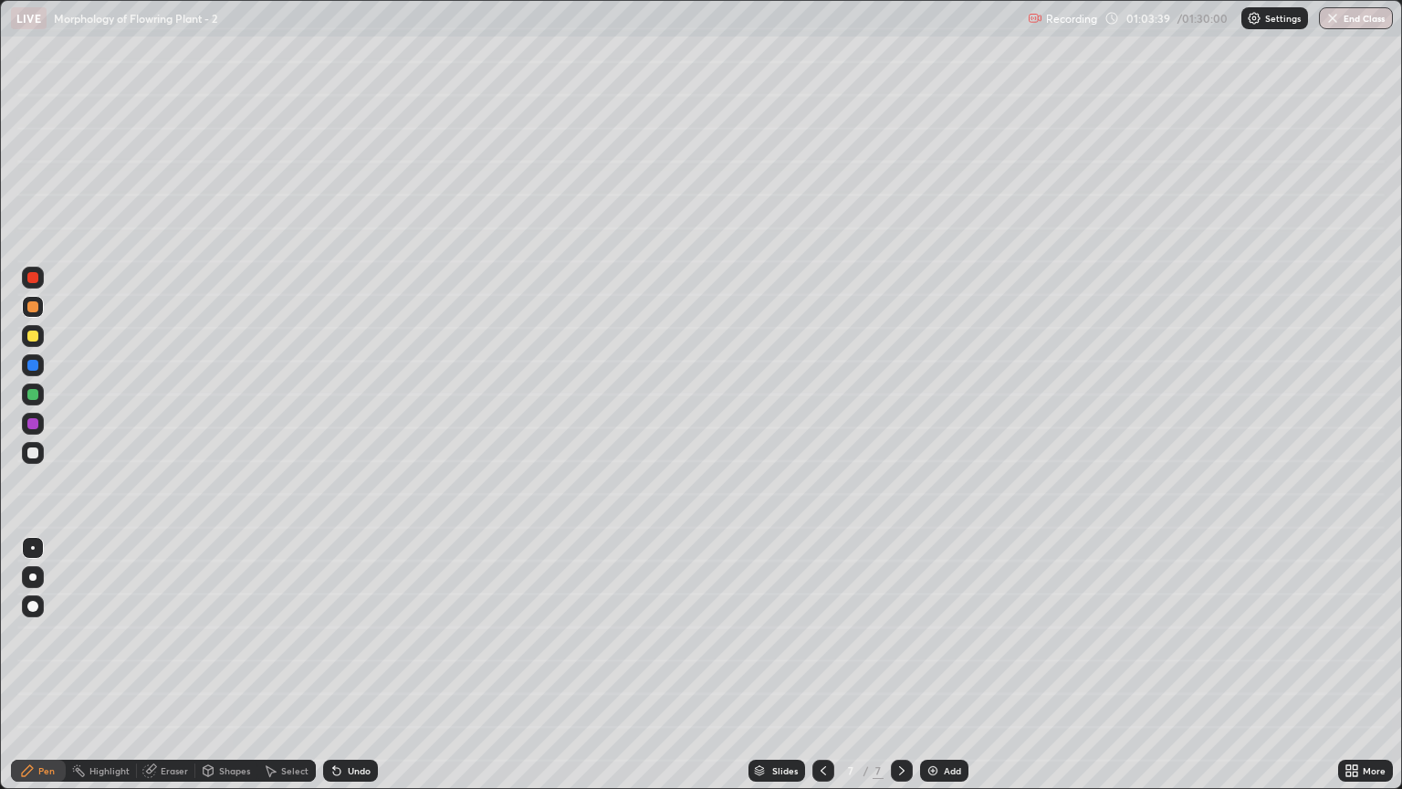
click at [38, 334] on div at bounding box center [33, 336] width 22 height 22
click at [33, 577] on div at bounding box center [32, 576] width 7 height 7
click at [33, 425] on div at bounding box center [32, 423] width 11 height 11
click at [37, 446] on div at bounding box center [33, 453] width 22 height 22
click at [33, 548] on div at bounding box center [33, 548] width 4 height 4
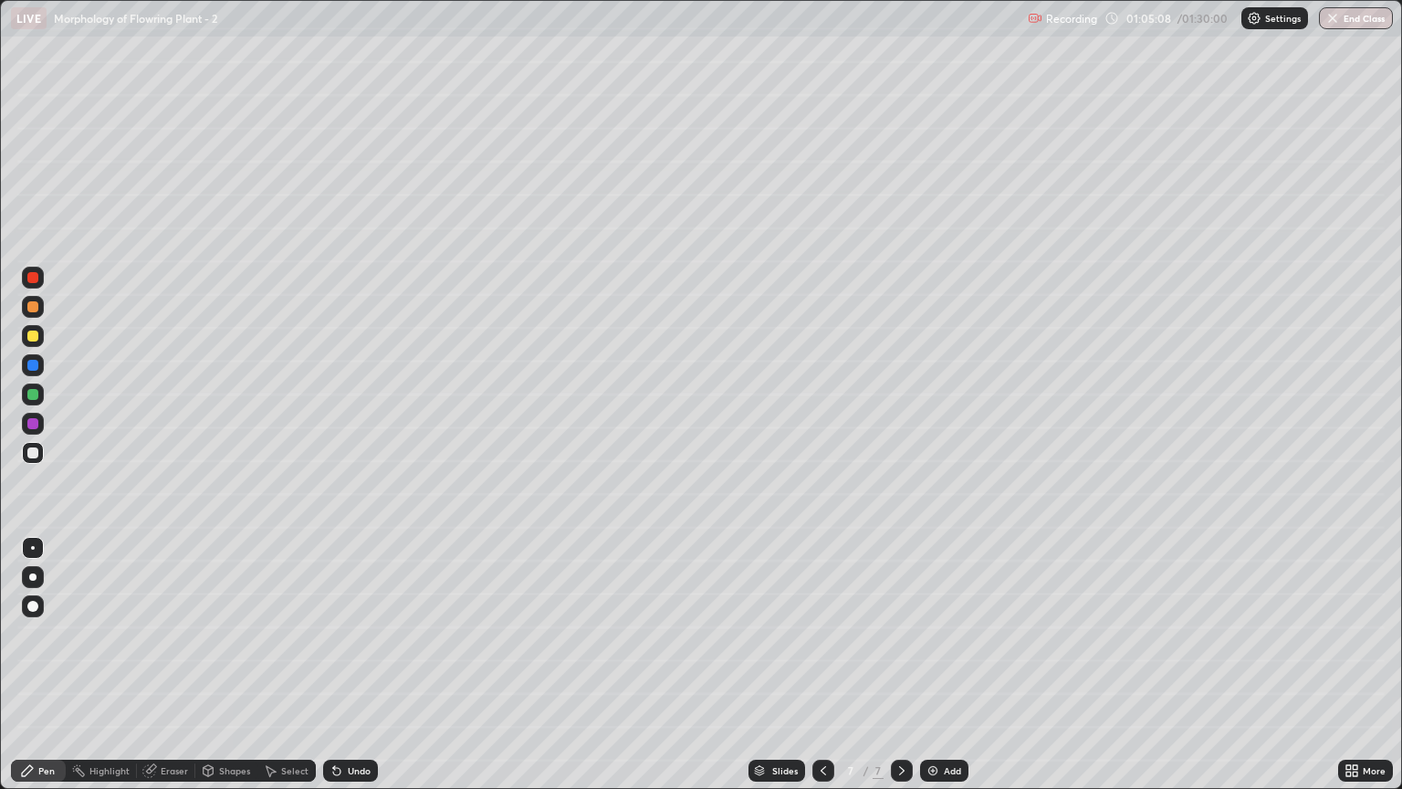
click at [355, 673] on div "Undo" at bounding box center [359, 770] width 23 height 9
click at [351, 673] on div "Undo" at bounding box center [359, 770] width 23 height 9
click at [33, 392] on div at bounding box center [32, 394] width 11 height 11
click at [292, 673] on div "Select" at bounding box center [294, 770] width 27 height 9
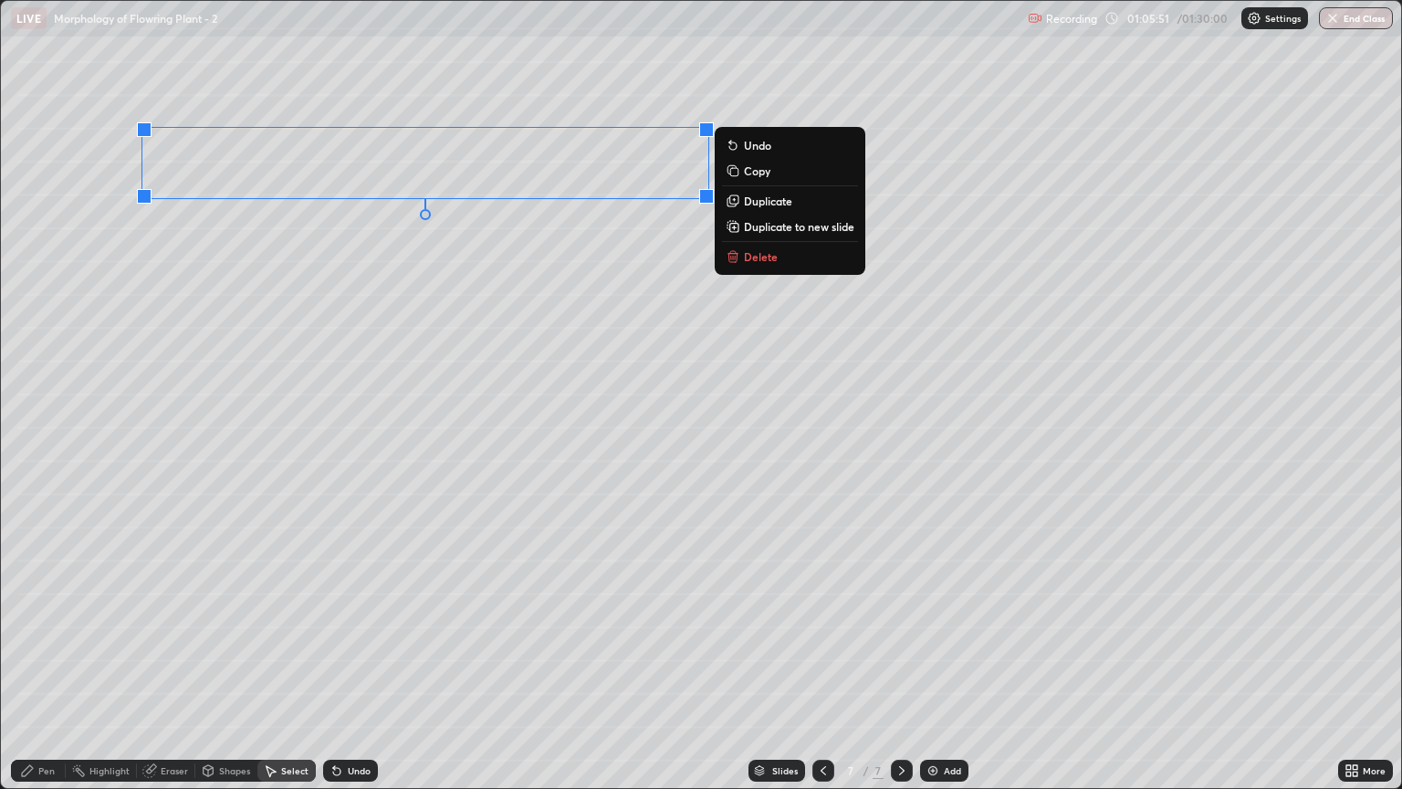
click at [757, 205] on p "Duplicate" at bounding box center [768, 201] width 48 height 15
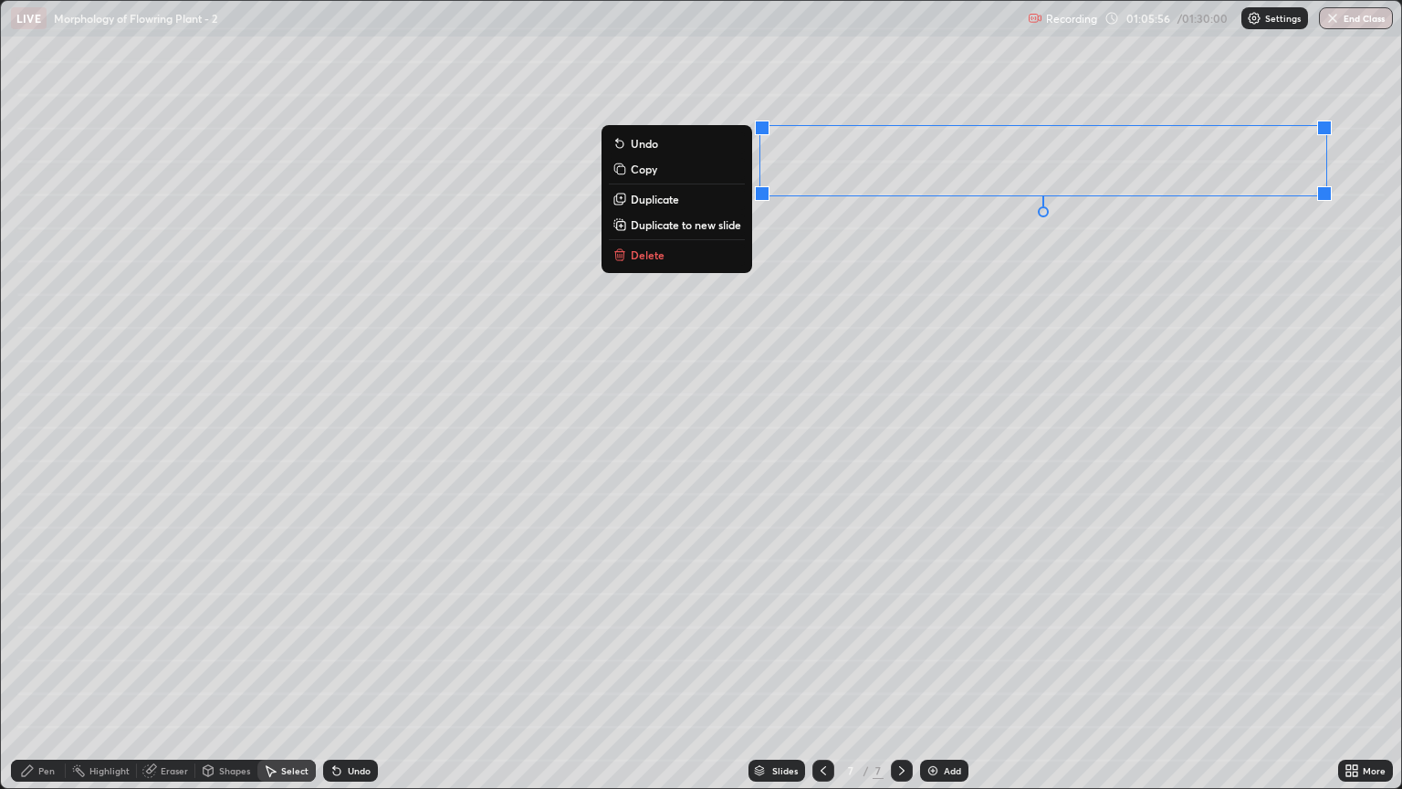
click at [1050, 412] on div "0 ° Undo Copy Duplicate Duplicate to new slide Delete" at bounding box center [701, 394] width 1401 height 787
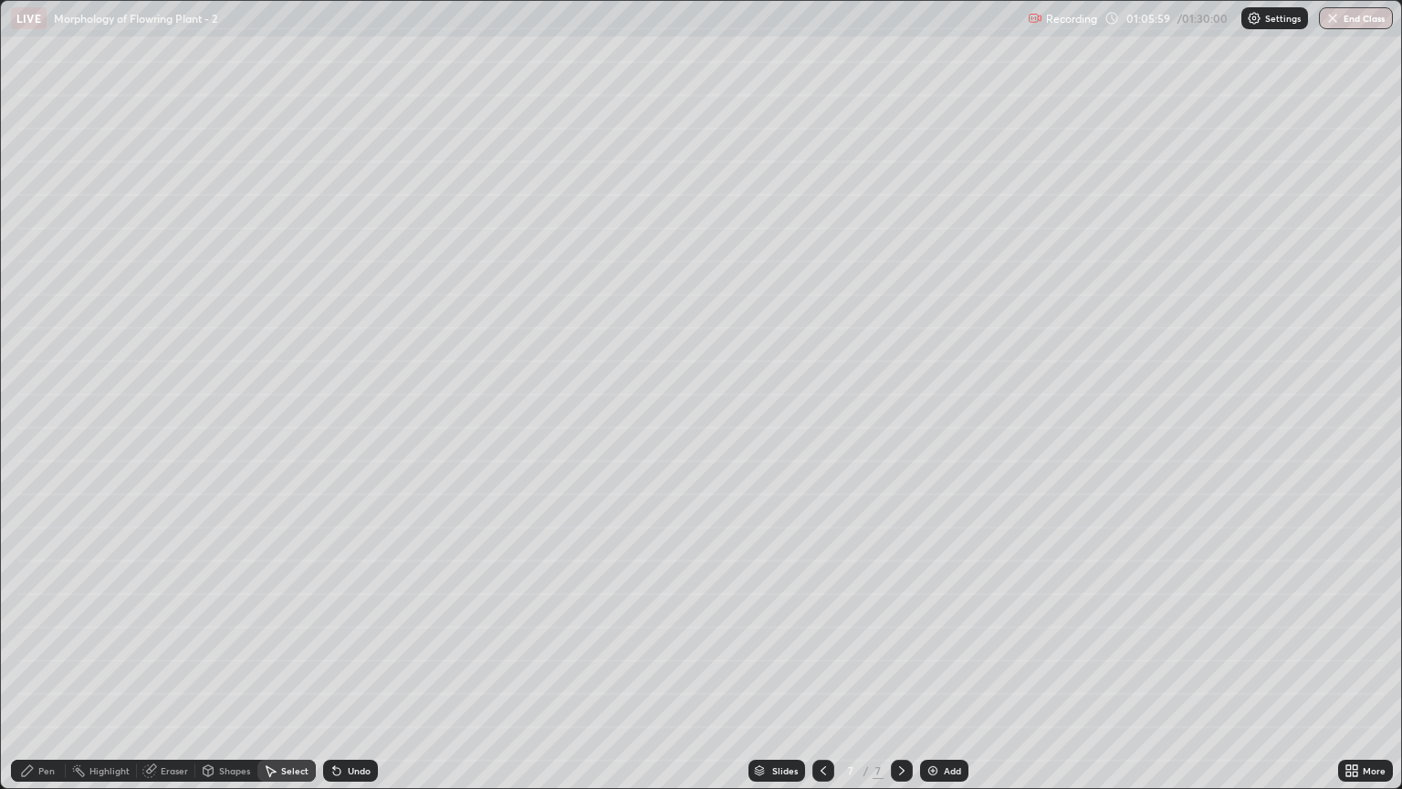
click at [43, 673] on div "Pen" at bounding box center [46, 770] width 16 height 9
click at [341, 673] on div "Undo" at bounding box center [347, 770] width 62 height 37
click at [32, 456] on div at bounding box center [32, 452] width 11 height 11
click at [32, 394] on div at bounding box center [32, 394] width 11 height 11
click at [341, 673] on icon at bounding box center [337, 770] width 15 height 15
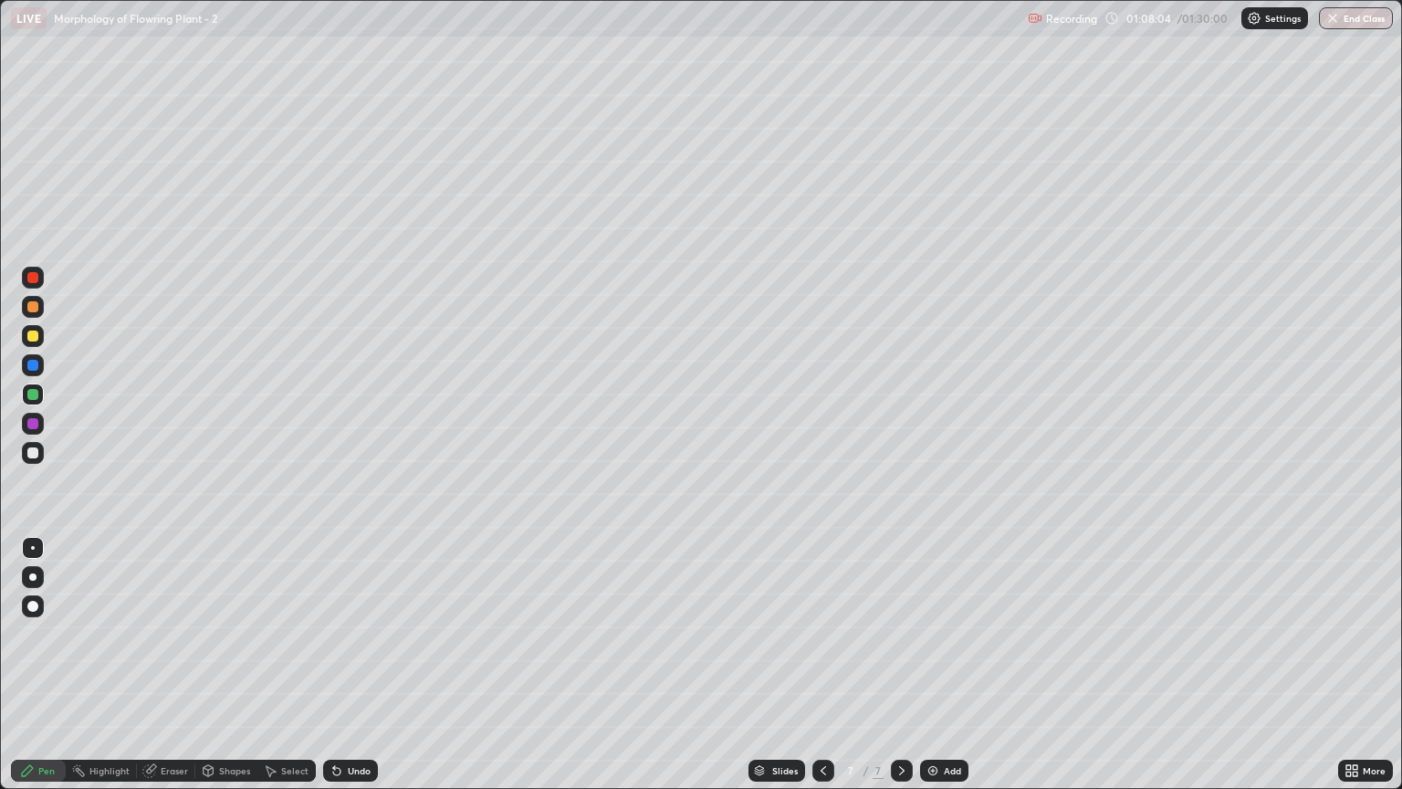
click at [33, 447] on div at bounding box center [32, 452] width 11 height 11
click at [32, 455] on div at bounding box center [32, 452] width 11 height 11
click at [338, 673] on icon at bounding box center [337, 770] width 15 height 15
click at [172, 673] on div "Eraser" at bounding box center [174, 770] width 27 height 9
click at [44, 673] on div "Pen" at bounding box center [46, 770] width 16 height 9
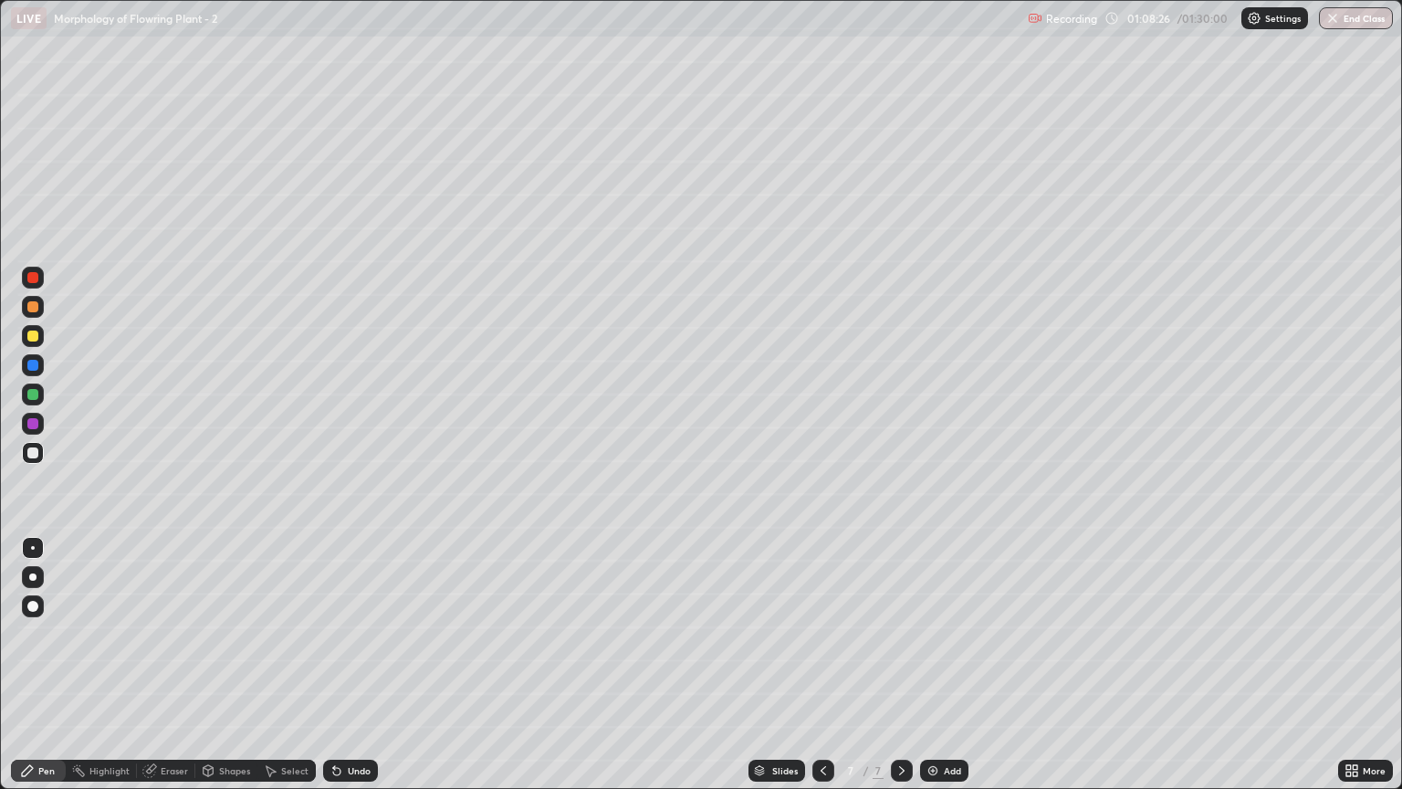
click at [29, 457] on div at bounding box center [32, 452] width 11 height 11
click at [29, 539] on div at bounding box center [33, 548] width 22 height 22
click at [348, 673] on div "Undo" at bounding box center [359, 770] width 23 height 9
click at [35, 394] on div at bounding box center [32, 394] width 11 height 11
click at [42, 394] on div at bounding box center [33, 394] width 22 height 22
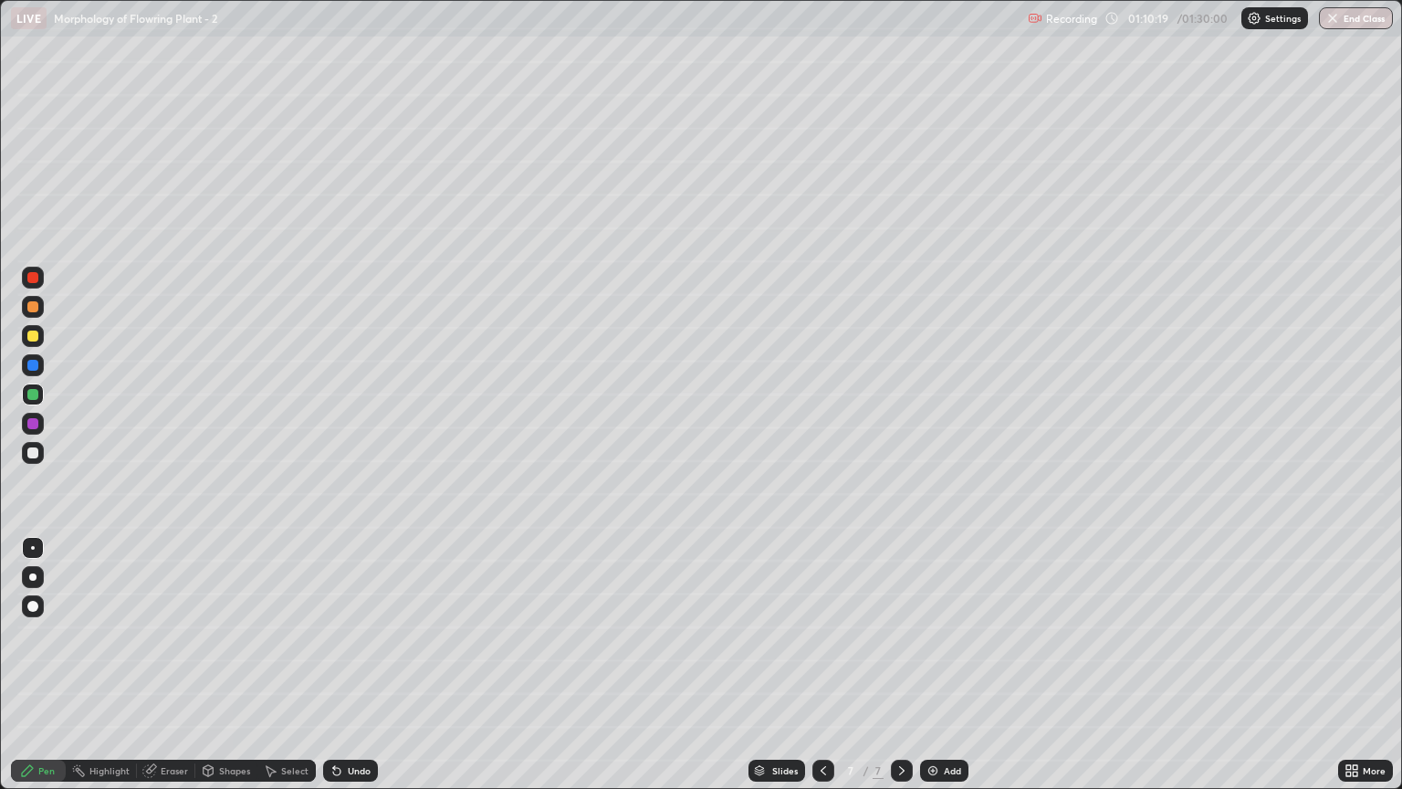
click at [355, 673] on div "Undo" at bounding box center [347, 770] width 62 height 37
click at [29, 451] on div at bounding box center [32, 452] width 11 height 11
click at [38, 546] on div at bounding box center [33, 548] width 22 height 22
click at [36, 394] on div at bounding box center [32, 394] width 11 height 11
click at [29, 331] on div at bounding box center [32, 336] width 11 height 11
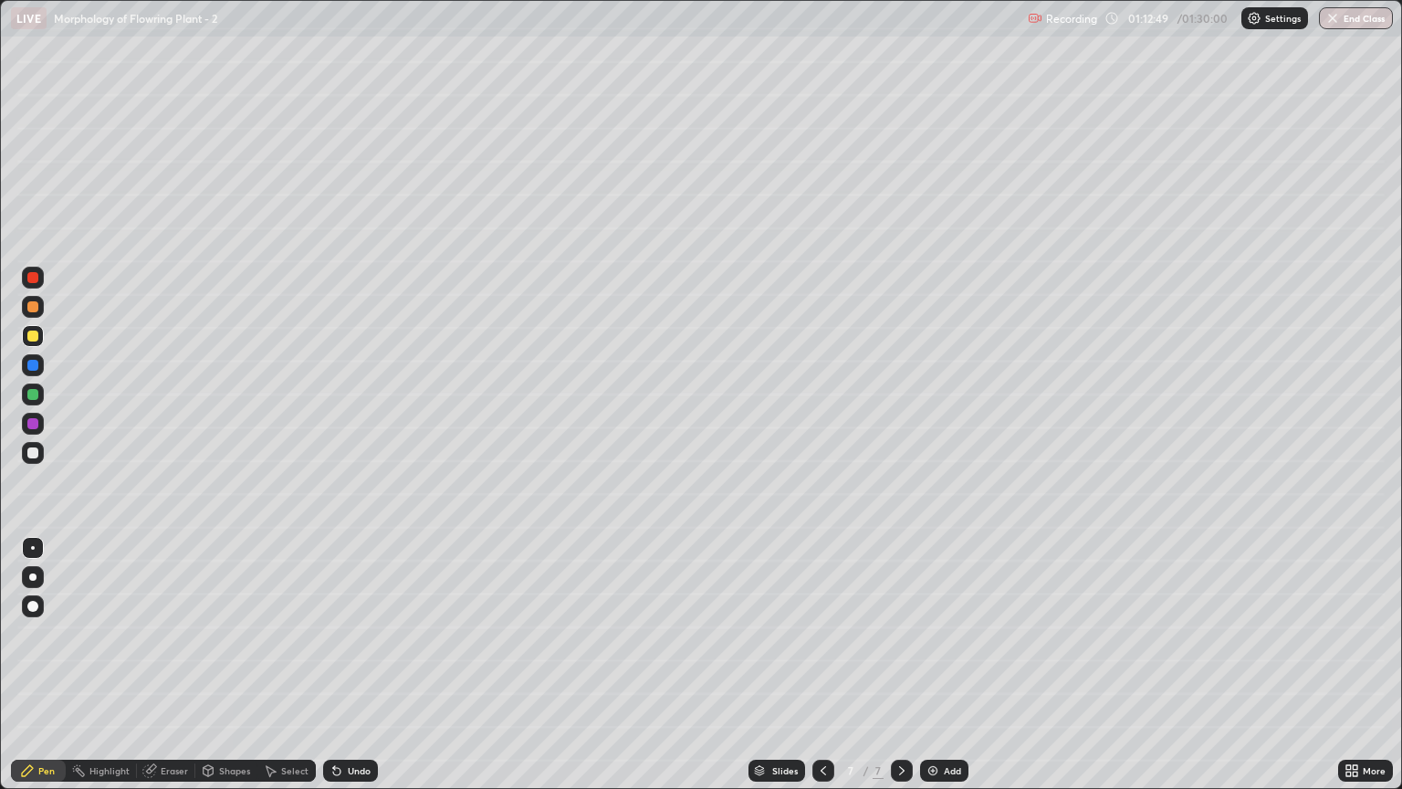
click at [24, 391] on div at bounding box center [33, 394] width 22 height 22
click at [33, 548] on div at bounding box center [33, 548] width 4 height 4
click at [28, 461] on div at bounding box center [33, 453] width 22 height 22
click at [33, 548] on div at bounding box center [33, 548] width 4 height 4
click at [35, 340] on div at bounding box center [32, 336] width 11 height 11
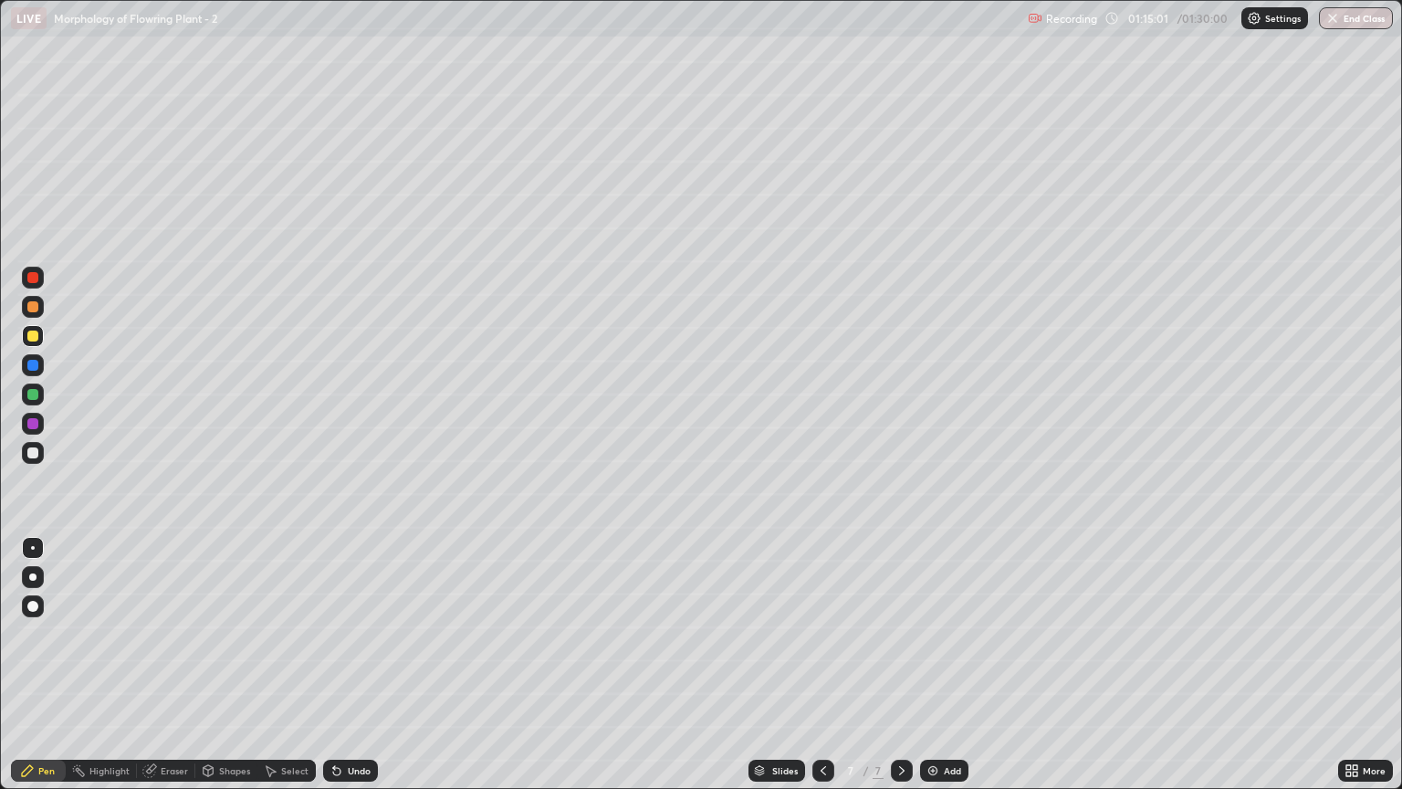
click at [29, 578] on div at bounding box center [32, 576] width 7 height 7
click at [24, 278] on div at bounding box center [33, 278] width 22 height 22
click at [341, 673] on icon at bounding box center [337, 770] width 15 height 15
click at [31, 399] on div at bounding box center [32, 394] width 11 height 11
click at [27, 275] on div at bounding box center [32, 277] width 11 height 11
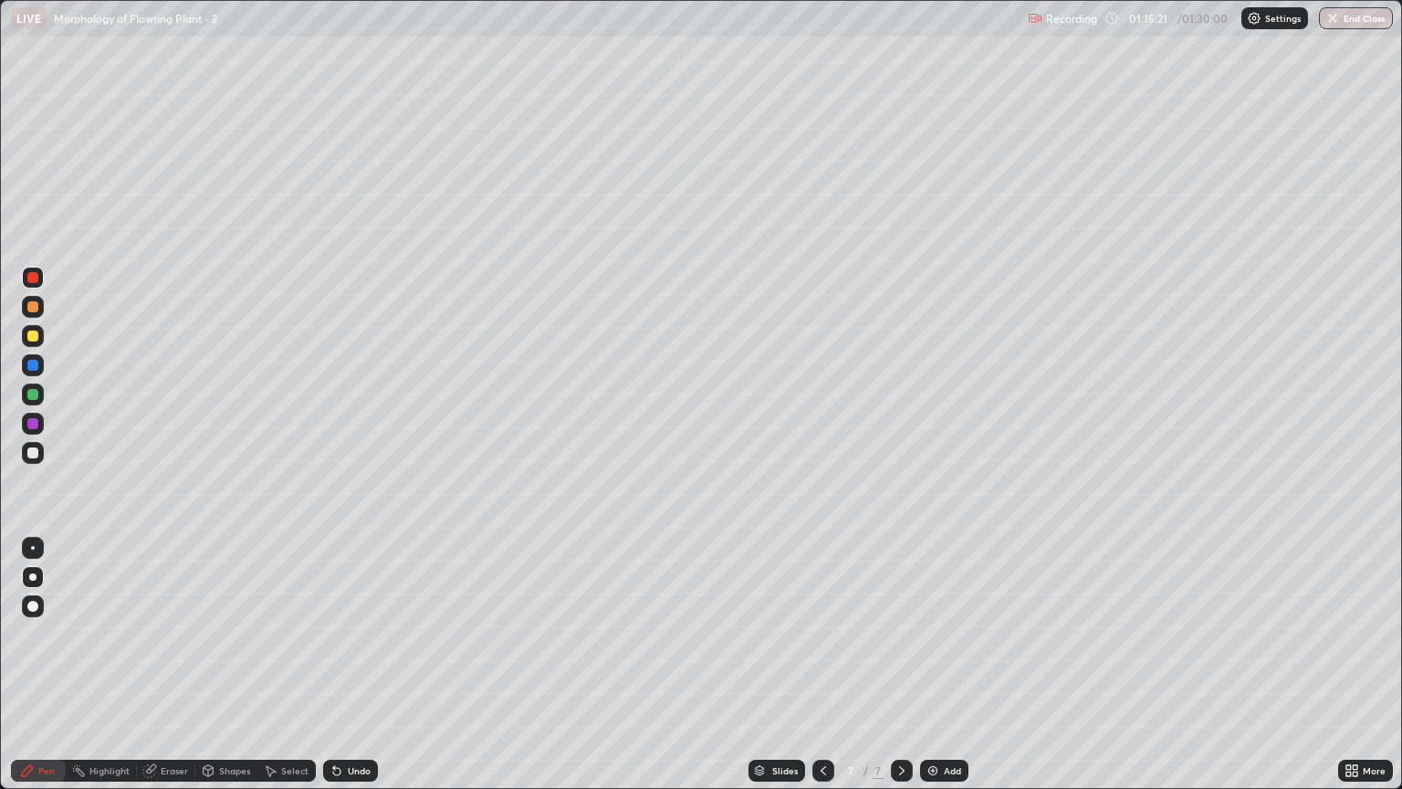
click at [33, 548] on div at bounding box center [33, 548] width 4 height 4
click at [33, 457] on div at bounding box center [32, 452] width 11 height 11
click at [33, 548] on div at bounding box center [33, 548] width 4 height 4
click at [30, 311] on div at bounding box center [32, 306] width 11 height 11
click at [289, 673] on div "Select" at bounding box center [286, 771] width 58 height 22
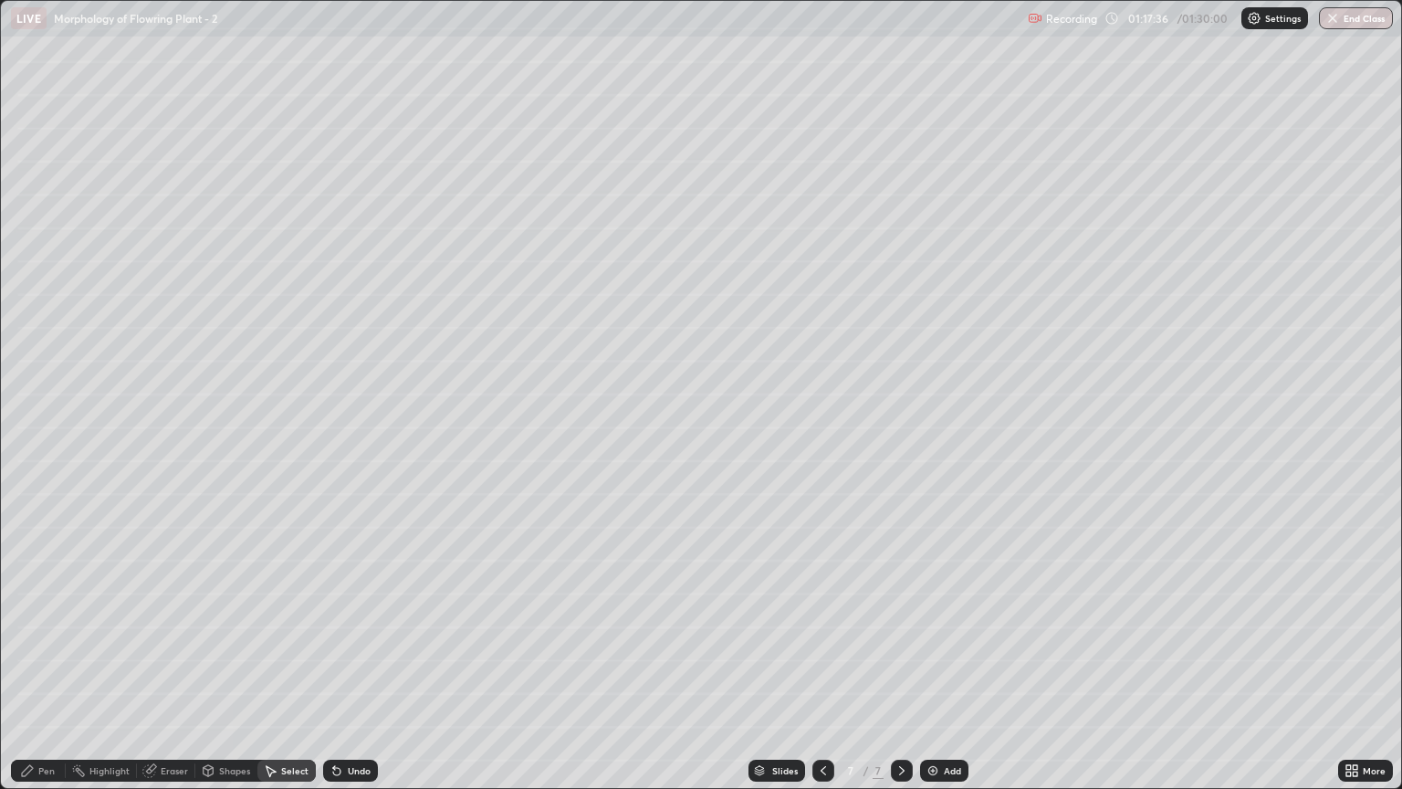
click at [223, 673] on div "Shapes" at bounding box center [234, 770] width 31 height 9
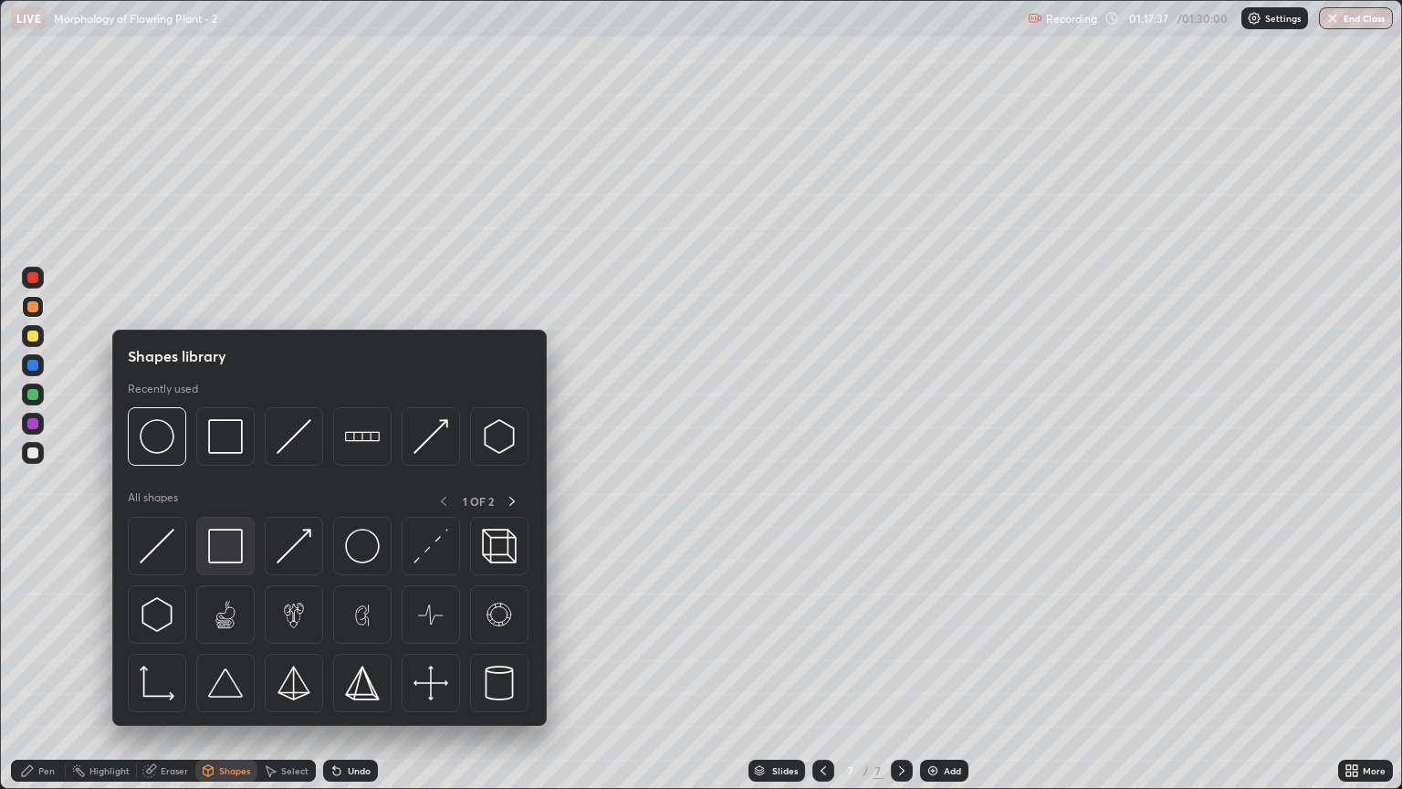
click at [223, 555] on img at bounding box center [225, 546] width 35 height 35
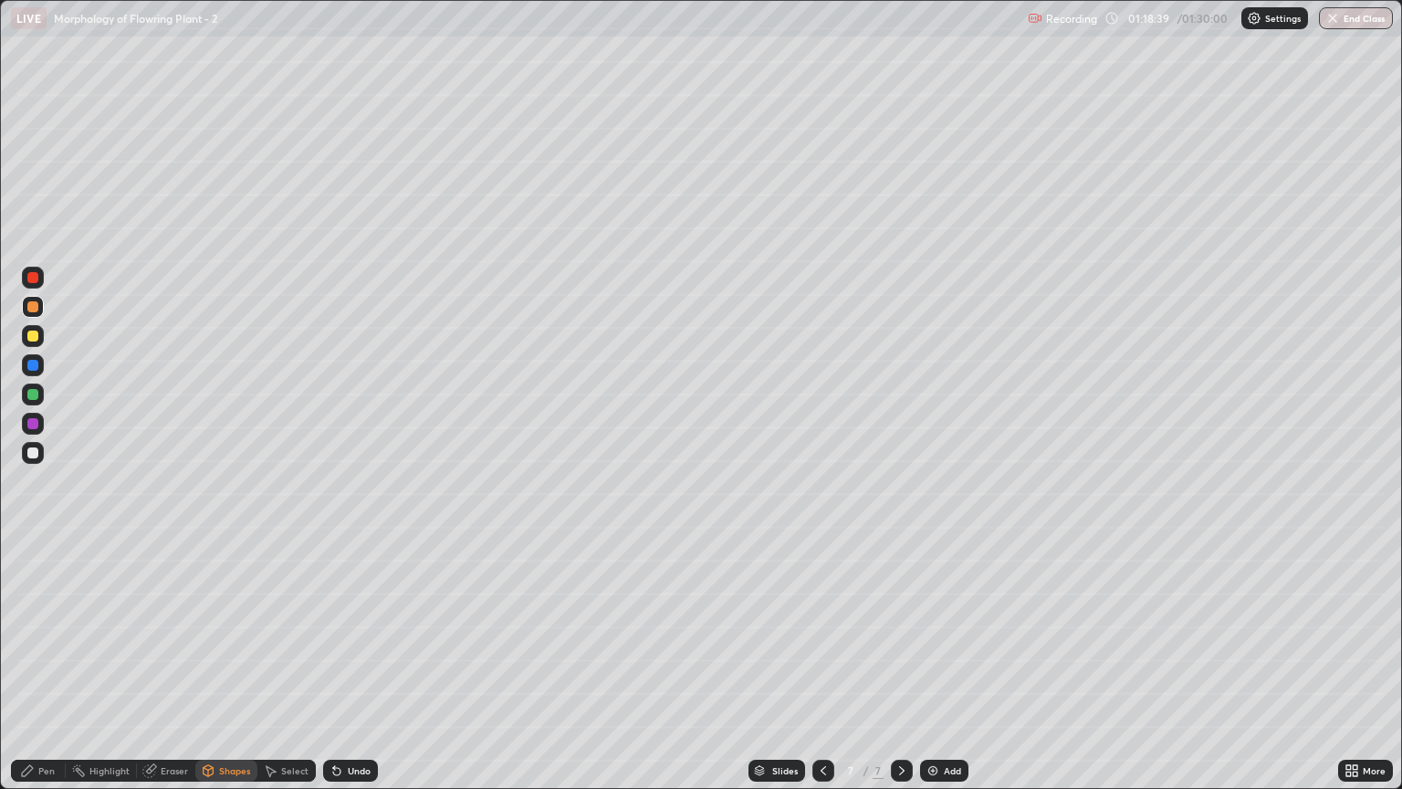
click at [30, 451] on div at bounding box center [32, 452] width 11 height 11
click at [355, 673] on div "Undo" at bounding box center [350, 771] width 55 height 22
click at [33, 673] on icon at bounding box center [27, 770] width 11 height 11
click at [34, 452] on div at bounding box center [32, 452] width 11 height 11
click at [33, 547] on div at bounding box center [33, 548] width 4 height 4
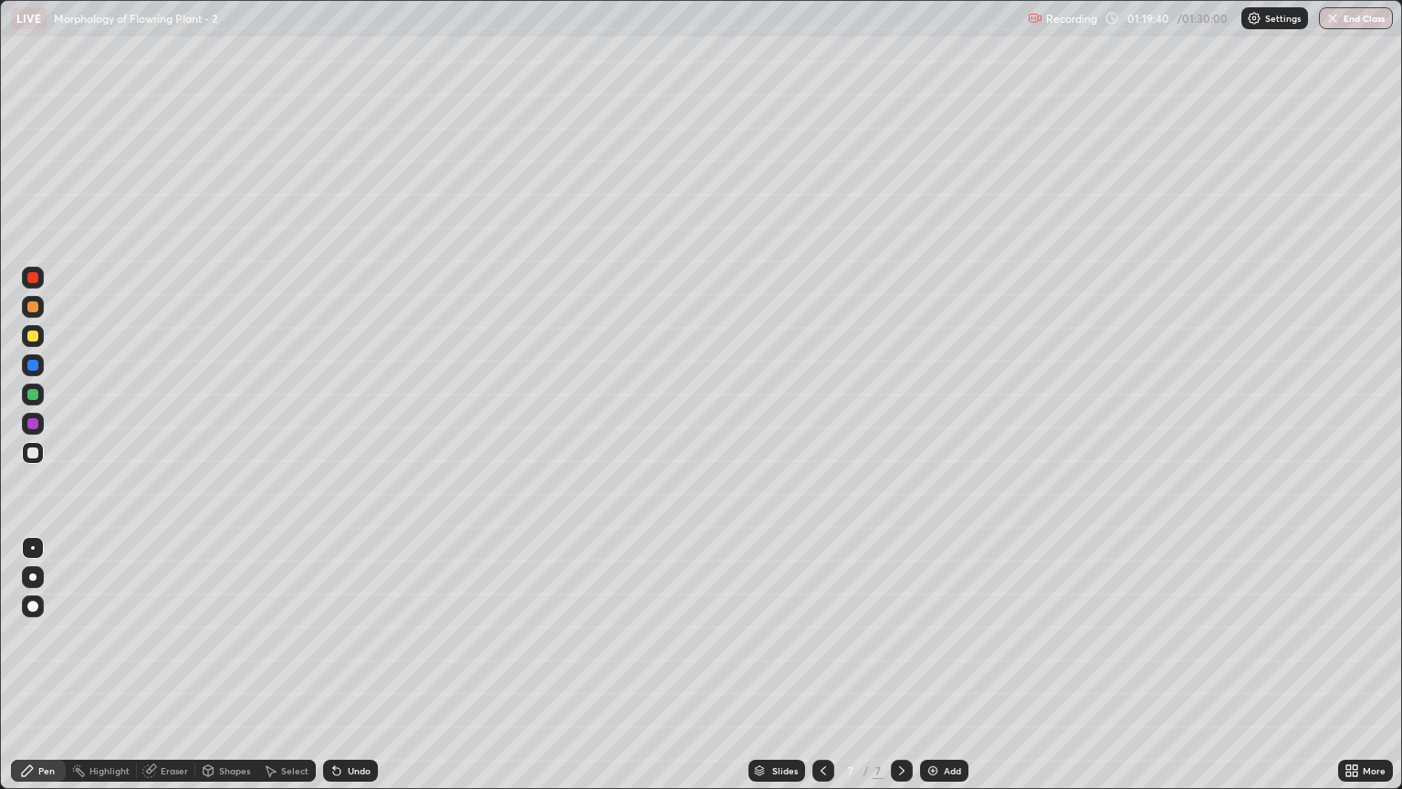
click at [938, 673] on img at bounding box center [933, 770] width 15 height 15
click at [37, 403] on div at bounding box center [33, 394] width 22 height 22
click at [33, 454] on div at bounding box center [32, 452] width 11 height 11
click at [37, 549] on div at bounding box center [33, 548] width 22 height 22
click at [230, 673] on div "Shapes" at bounding box center [226, 771] width 62 height 22
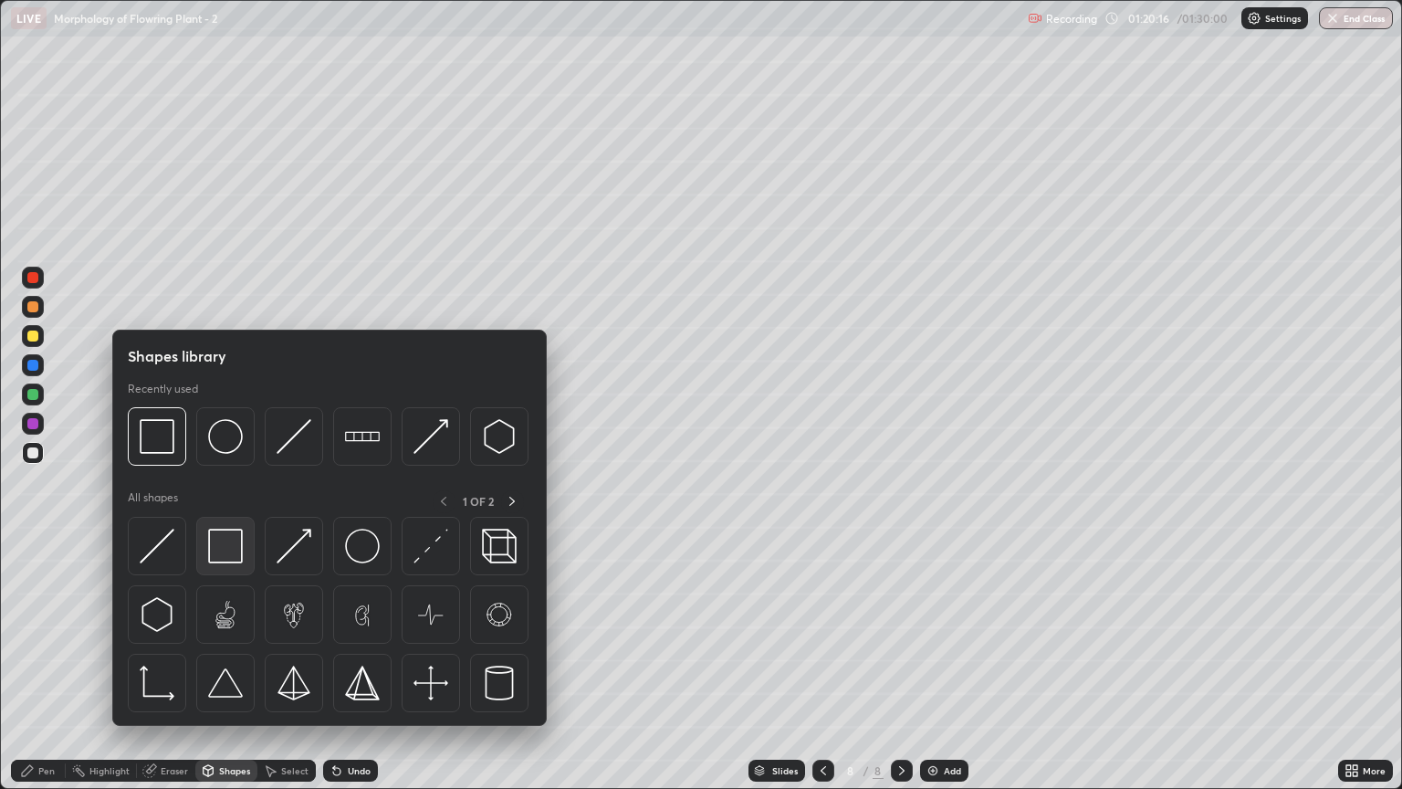
click at [228, 546] on img at bounding box center [225, 546] width 35 height 35
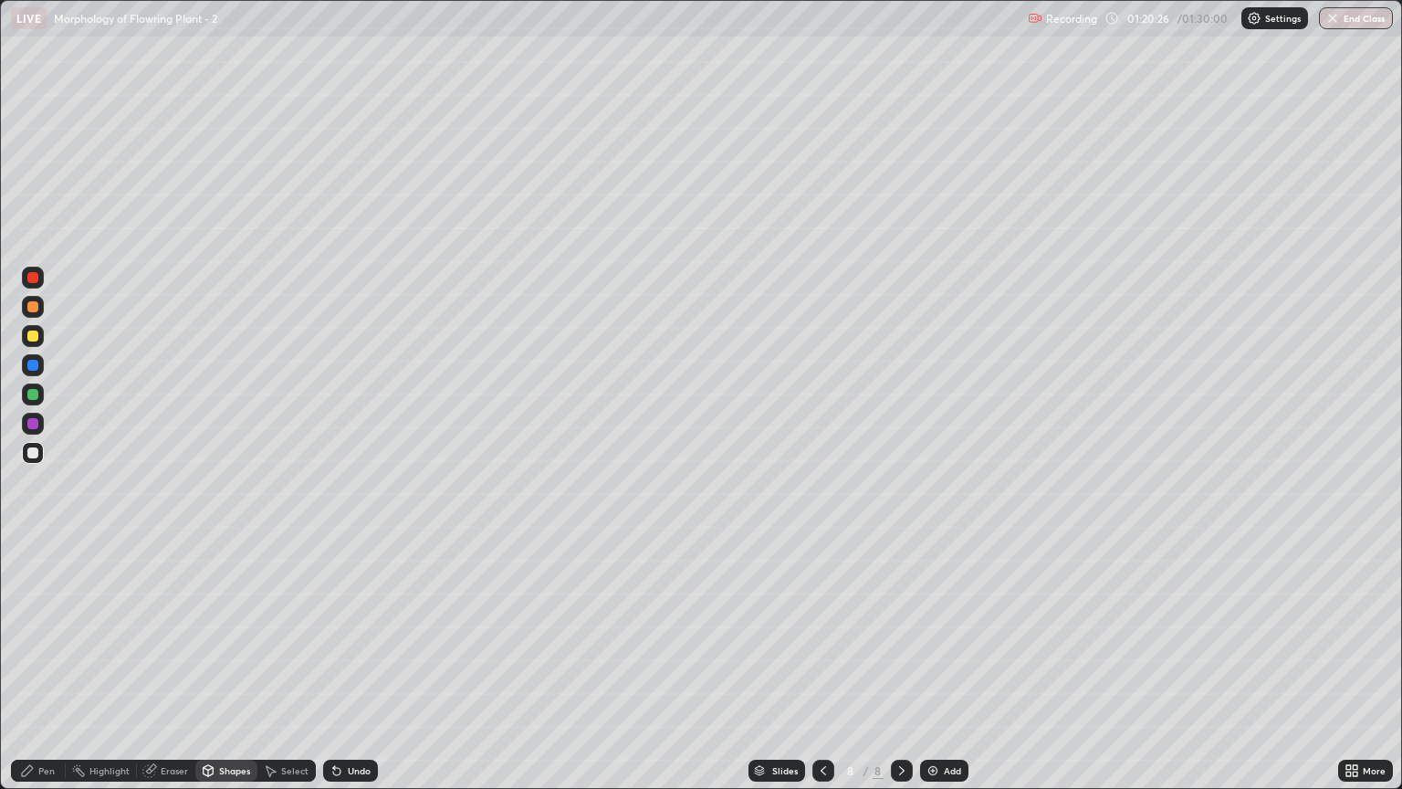
click at [34, 394] on div at bounding box center [32, 394] width 11 height 11
click at [30, 336] on div at bounding box center [32, 336] width 11 height 11
click at [351, 673] on div "Undo" at bounding box center [359, 770] width 23 height 9
click at [48, 673] on div "Pen" at bounding box center [46, 770] width 16 height 9
click at [818, 673] on icon at bounding box center [823, 770] width 15 height 15
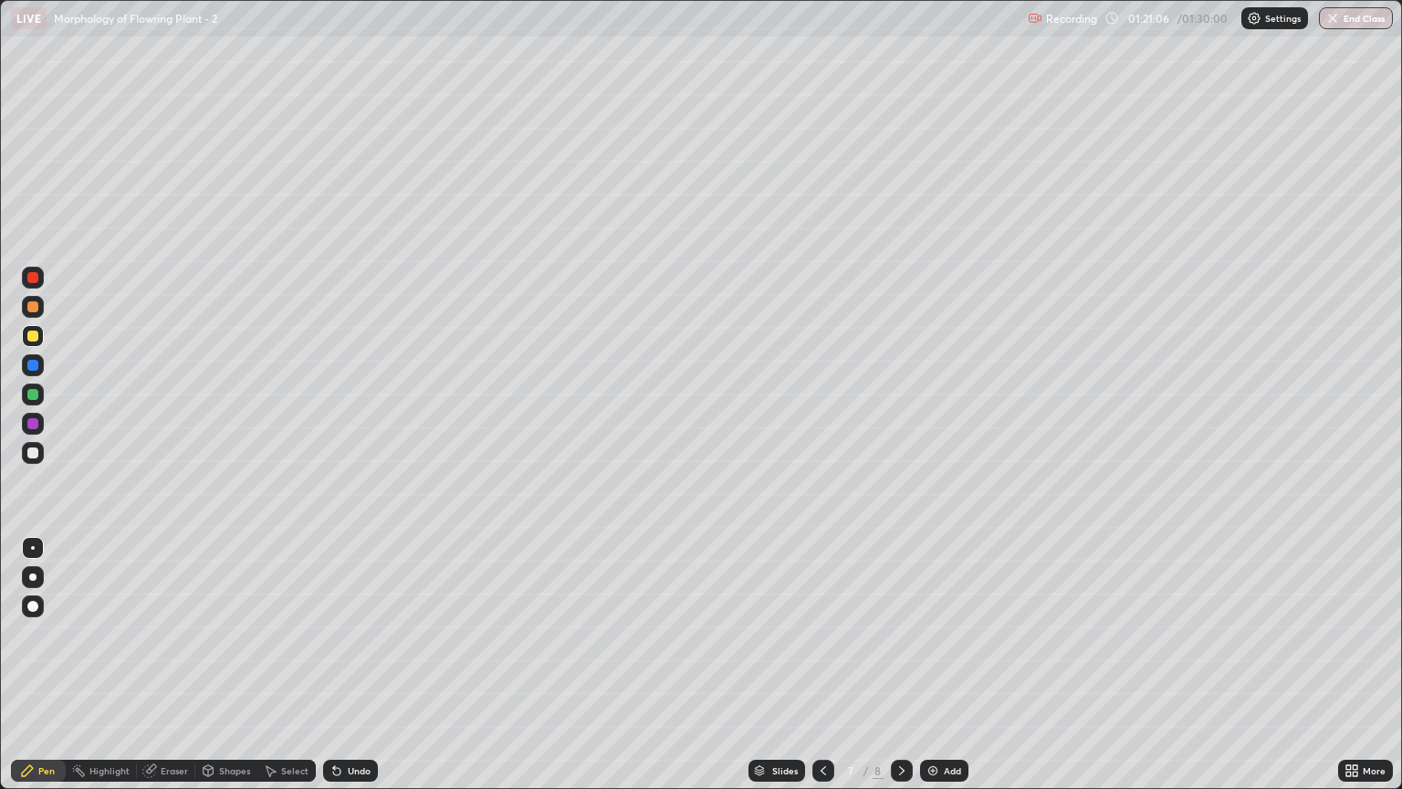
click at [32, 446] on div at bounding box center [33, 453] width 22 height 22
click at [891, 673] on div at bounding box center [902, 771] width 22 height 22
click at [33, 338] on div at bounding box center [32, 336] width 11 height 11
click at [33, 548] on div at bounding box center [33, 548] width 4 height 4
click at [36, 391] on div at bounding box center [32, 394] width 11 height 11
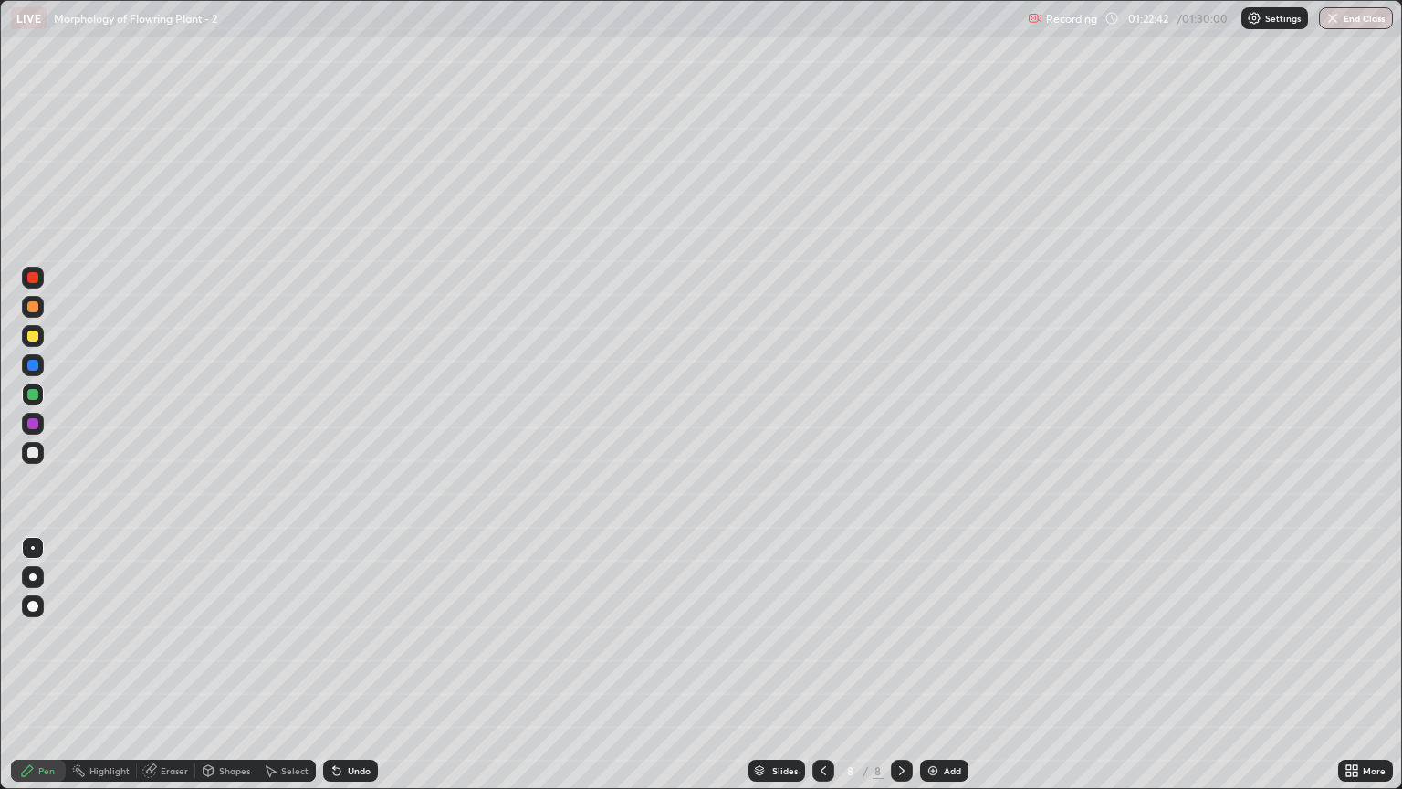
click at [30, 278] on div at bounding box center [32, 277] width 11 height 11
click at [30, 579] on div at bounding box center [32, 576] width 7 height 7
click at [30, 457] on div at bounding box center [32, 452] width 11 height 11
click at [33, 548] on div at bounding box center [33, 548] width 4 height 4
click at [33, 394] on div at bounding box center [32, 394] width 11 height 11
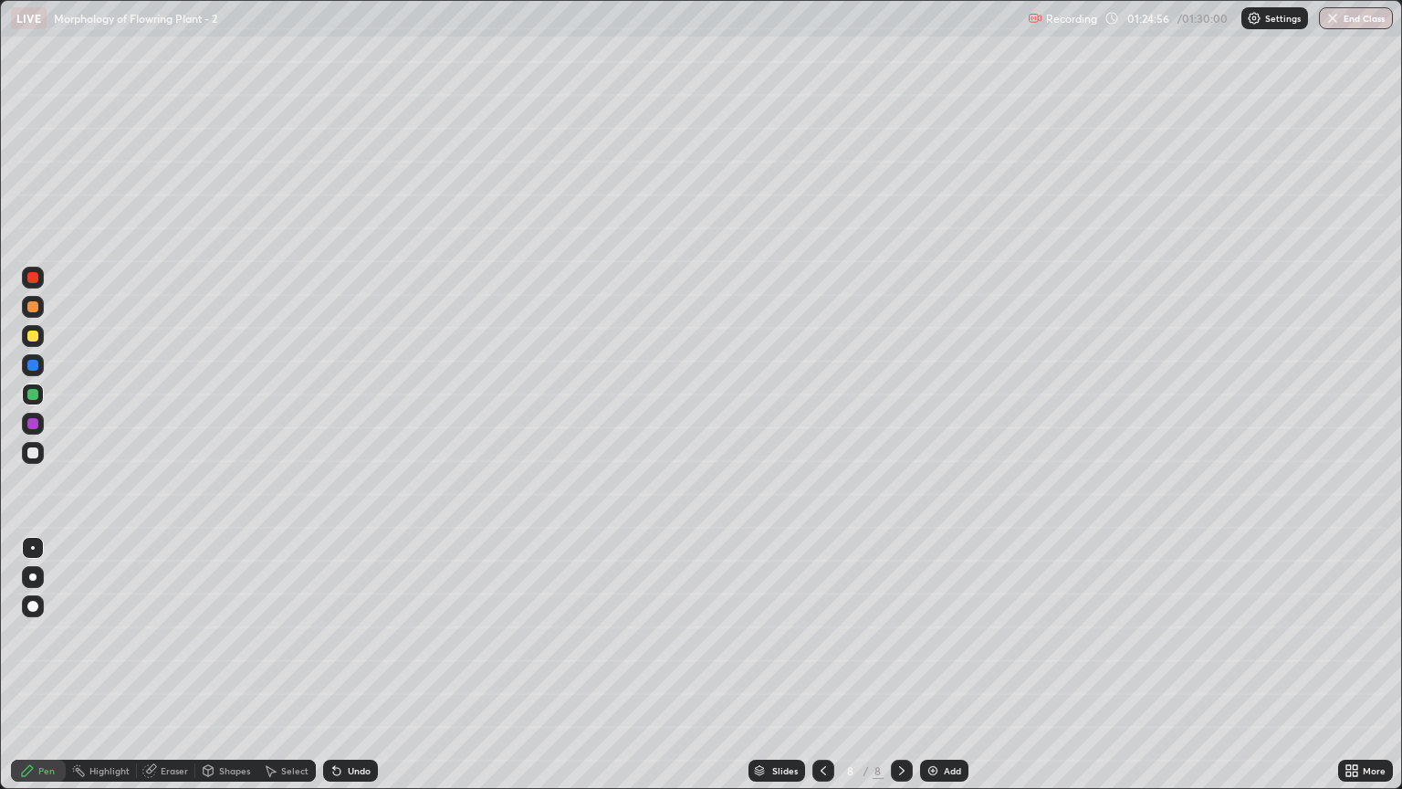
click at [34, 281] on div at bounding box center [32, 277] width 11 height 11
click at [33, 576] on div at bounding box center [32, 576] width 7 height 7
click at [29, 457] on div at bounding box center [32, 452] width 11 height 11
click at [33, 548] on div at bounding box center [33, 548] width 4 height 4
click at [31, 394] on div at bounding box center [32, 394] width 11 height 11
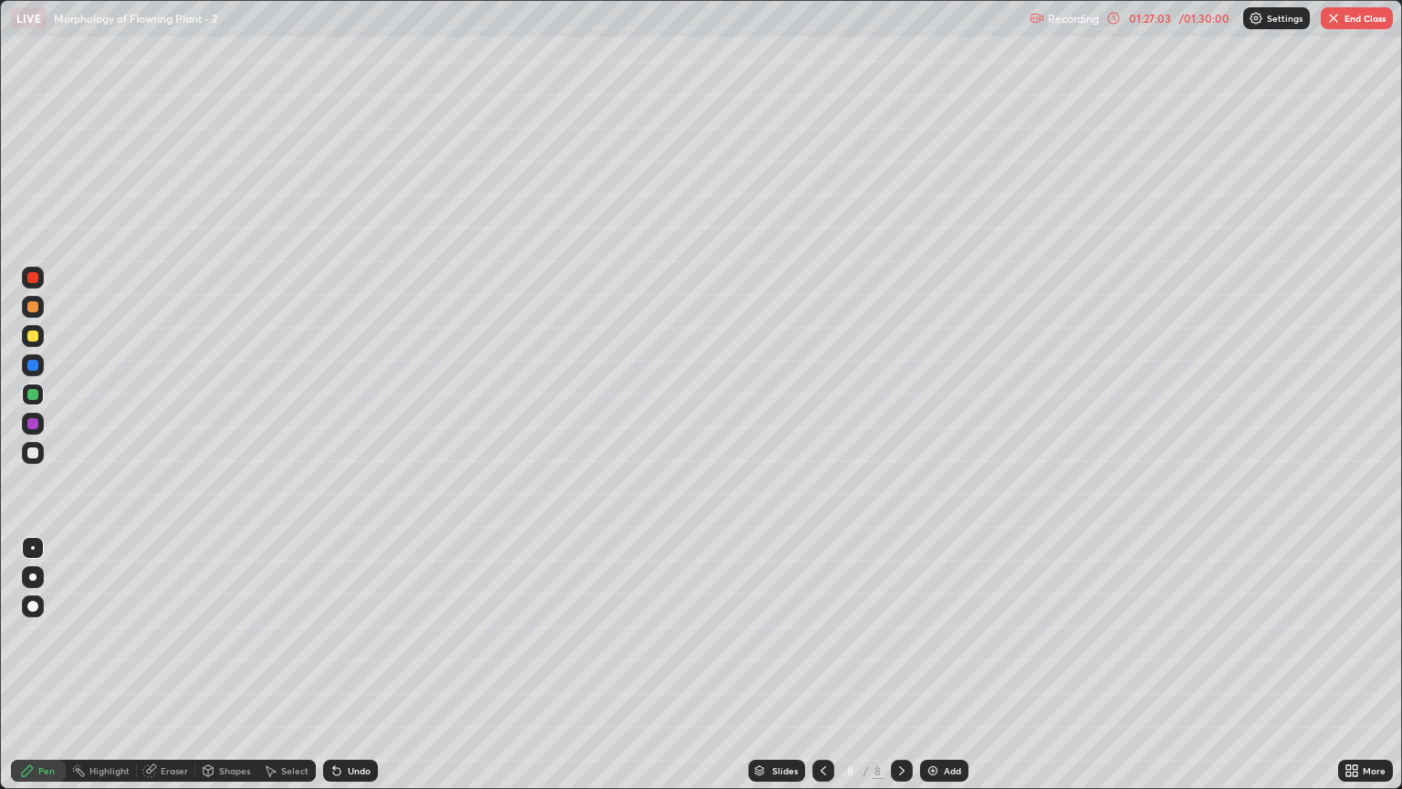
click at [34, 278] on div at bounding box center [32, 277] width 11 height 11
click at [22, 586] on div at bounding box center [33, 576] width 22 height 29
click at [37, 453] on div at bounding box center [32, 452] width 11 height 11
click at [33, 548] on div at bounding box center [33, 548] width 4 height 4
click at [1362, 26] on button "End Class" at bounding box center [1357, 18] width 72 height 22
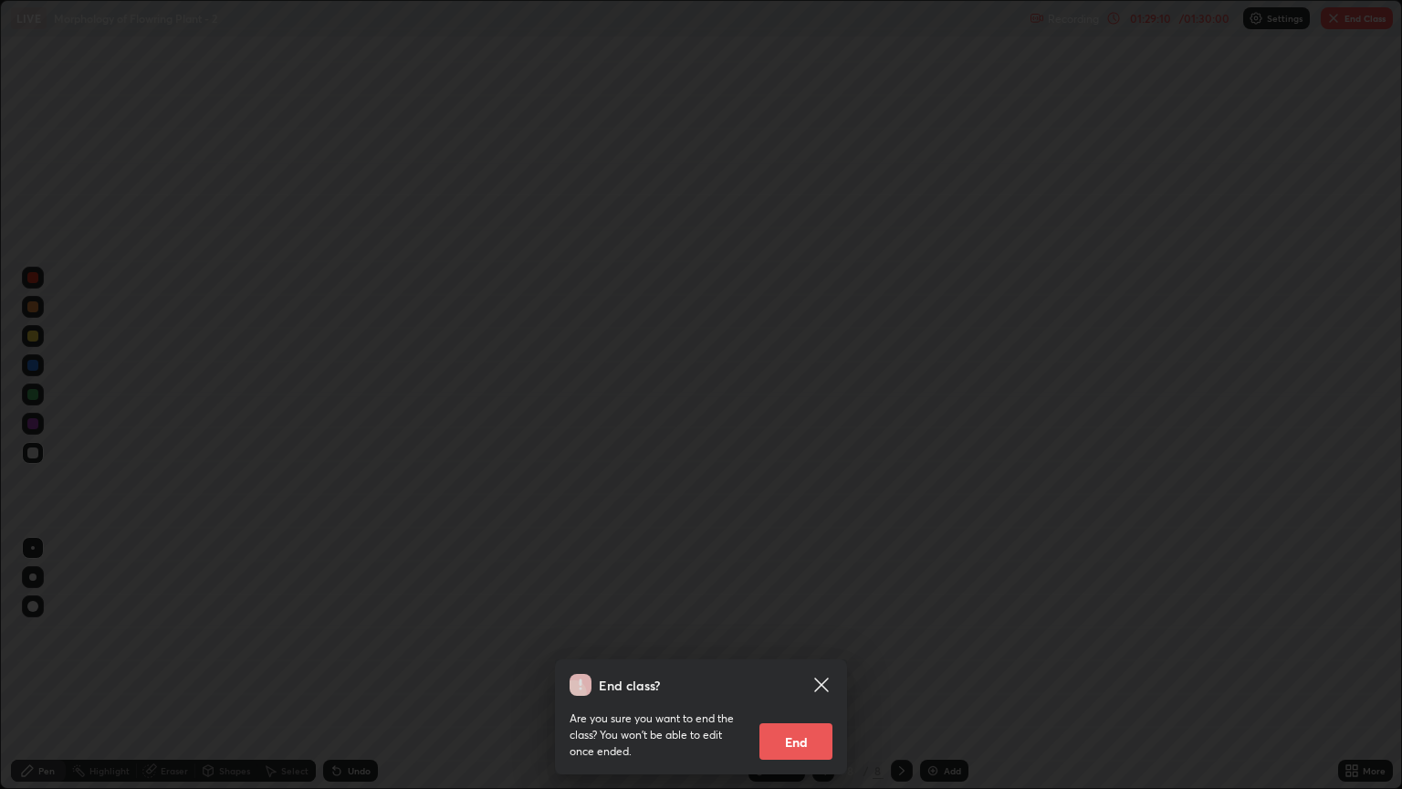
click at [807, 673] on button "End" at bounding box center [796, 741] width 73 height 37
